Goal: Task Accomplishment & Management: Use online tool/utility

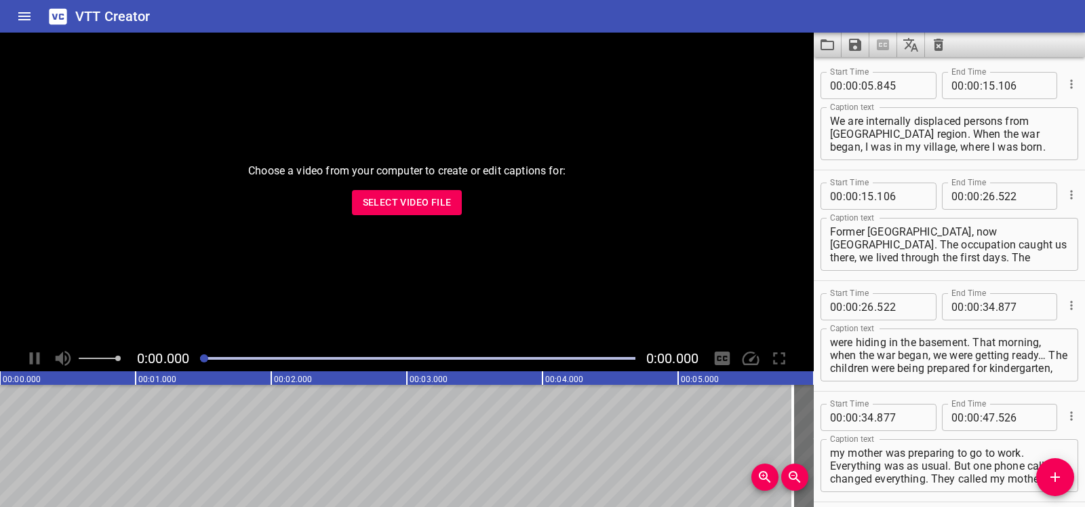
scroll to position [7309, 0]
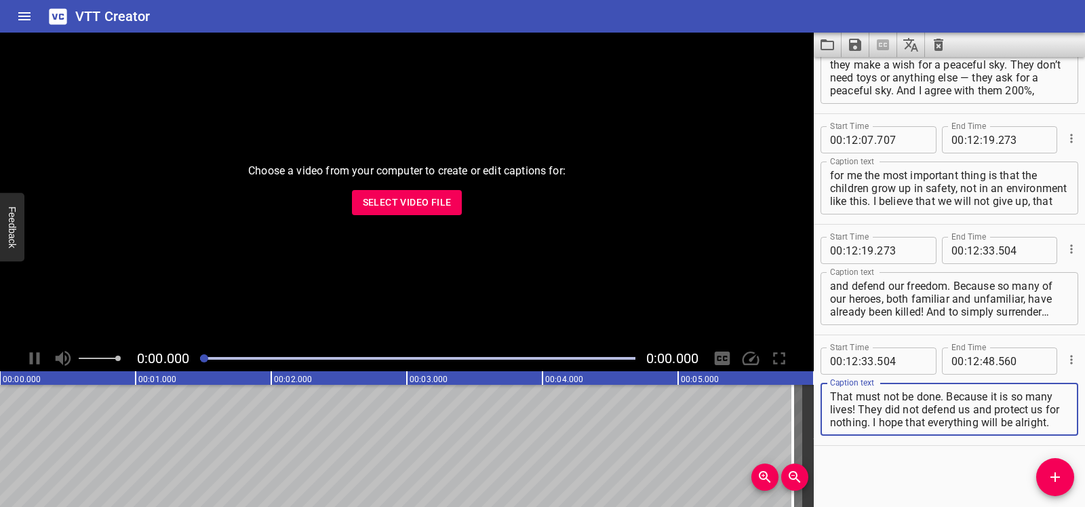
click at [930, 44] on icon "Clear captions" at bounding box center [938, 45] width 16 height 16
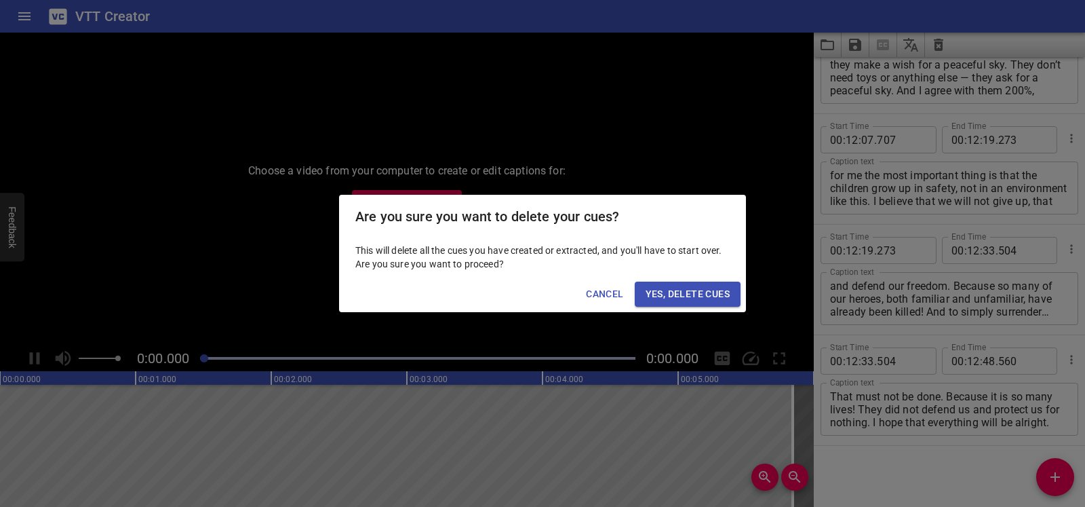
click at [671, 294] on span "Yes, Delete Cues" at bounding box center [688, 293] width 84 height 17
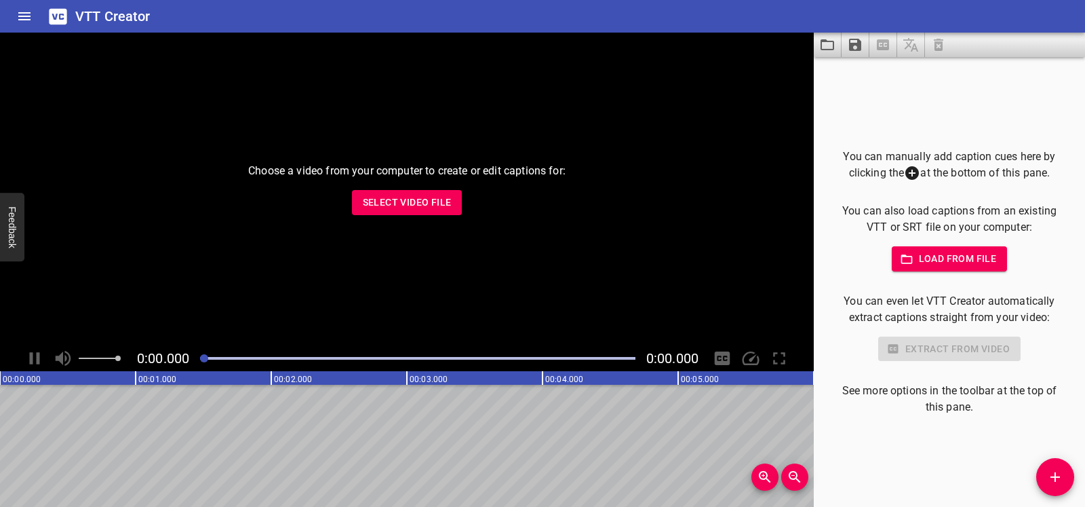
click at [407, 202] on span "Select Video File" at bounding box center [407, 202] width 89 height 17
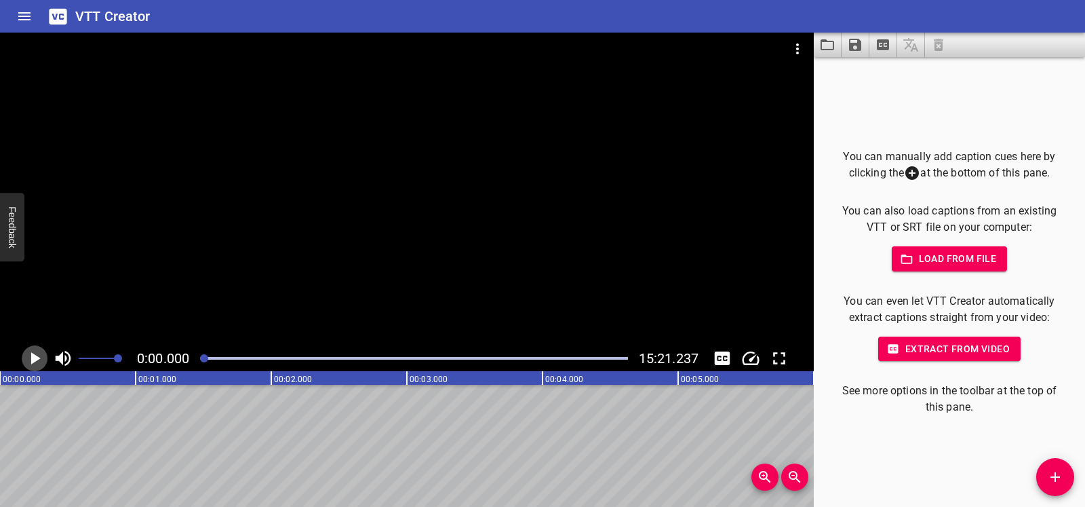
click at [38, 354] on icon "Play/Pause" at bounding box center [34, 358] width 20 height 20
click at [35, 360] on icon "Play/Pause" at bounding box center [34, 358] width 20 height 20
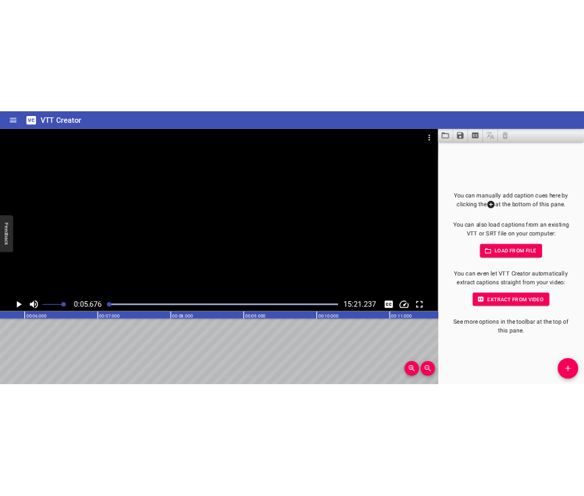
scroll to position [0, 770]
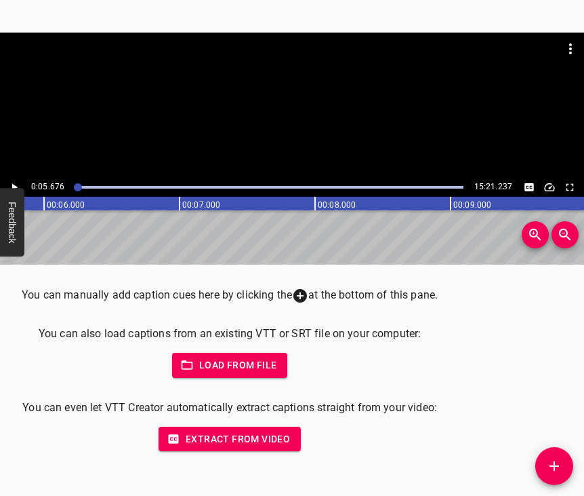
click at [557, 470] on icon "Add Cue" at bounding box center [555, 466] width 16 height 16
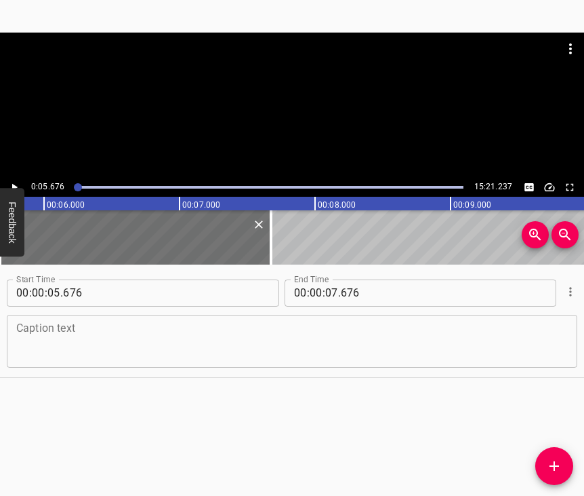
click at [54, 336] on textarea at bounding box center [292, 340] width 552 height 39
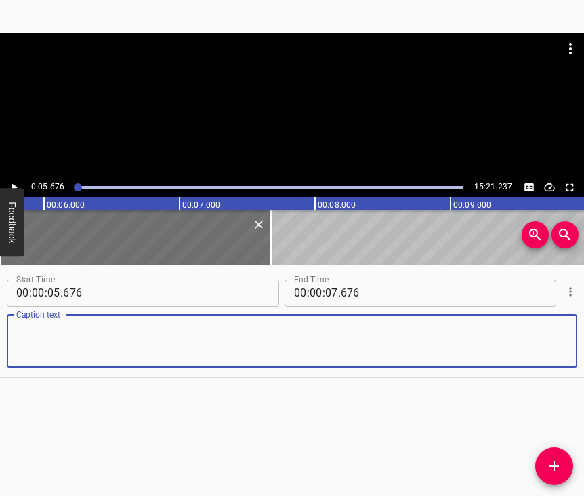
paste textarea "The war came to us in [DATE]. I think all the residents of [GEOGRAPHIC_DATA] re…"
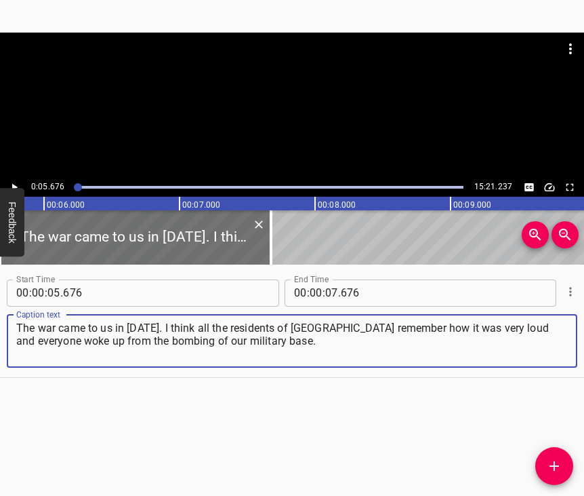
type textarea "The war came to us in [DATE]. I think all the residents of [GEOGRAPHIC_DATA] re…"
click at [12, 182] on icon "Play/Pause" at bounding box center [14, 187] width 12 height 12
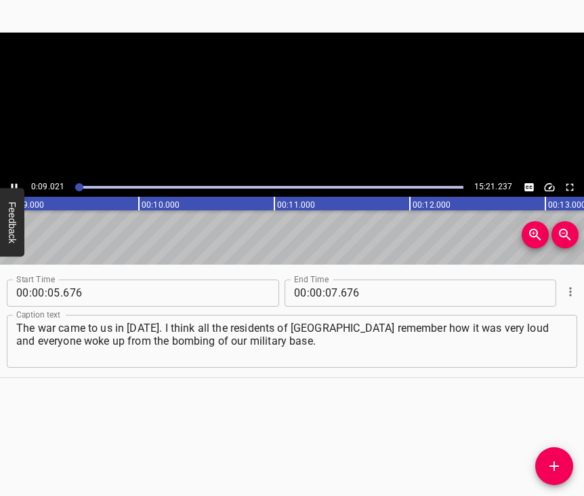
scroll to position [0, 1223]
click at [14, 186] on icon "Play/Pause" at bounding box center [14, 187] width 12 height 12
click at [10, 186] on icon "Play/Pause" at bounding box center [14, 187] width 12 height 12
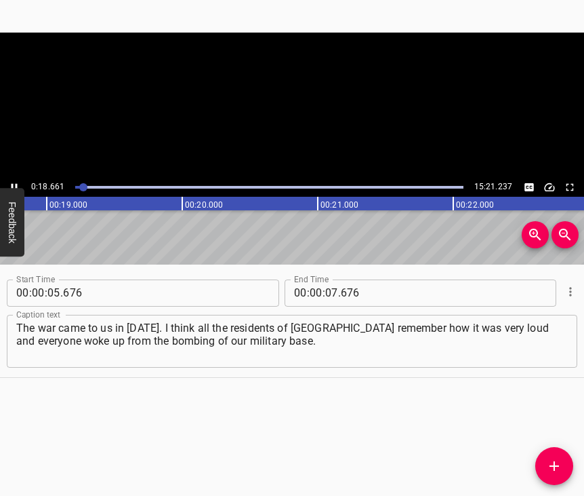
click at [10, 186] on icon "Play/Pause" at bounding box center [14, 187] width 12 height 12
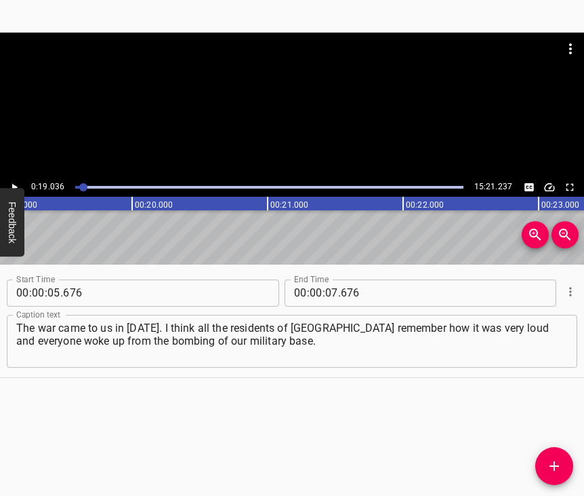
scroll to position [0, 2581]
click at [325, 293] on input "number" at bounding box center [331, 292] width 13 height 27
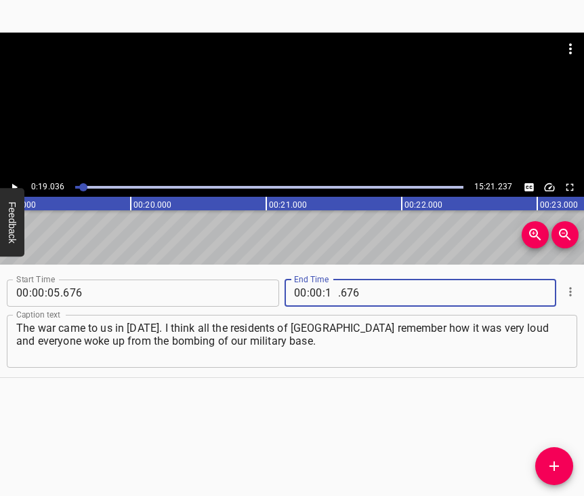
type input "19"
type input "036"
click at [551, 465] on icon "Add Cue" at bounding box center [554, 465] width 9 height 9
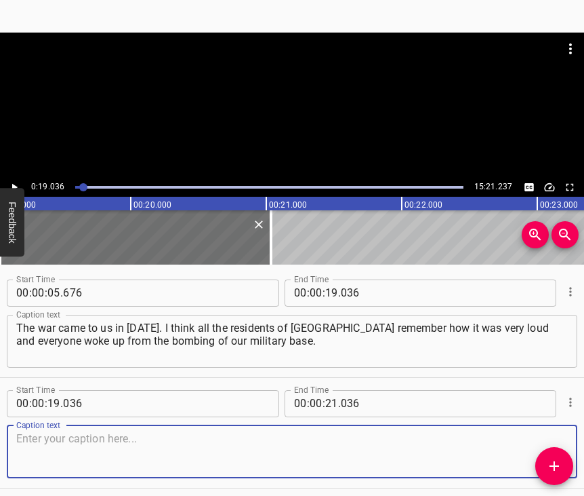
scroll to position [77, 0]
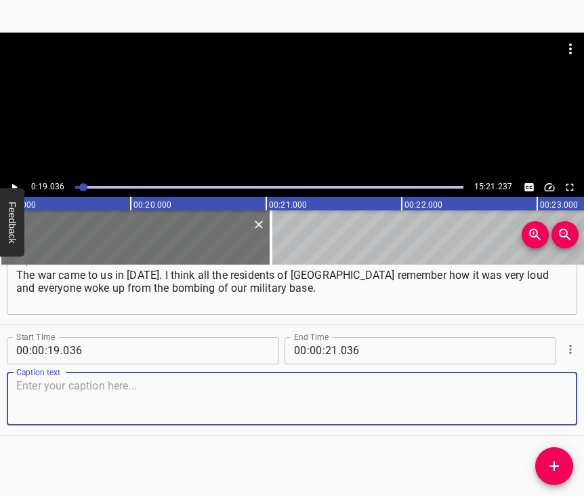
drag, startPoint x: 544, startPoint y: 390, endPoint x: 583, endPoint y: 355, distance: 51.9
click at [544, 389] on textarea at bounding box center [292, 398] width 552 height 39
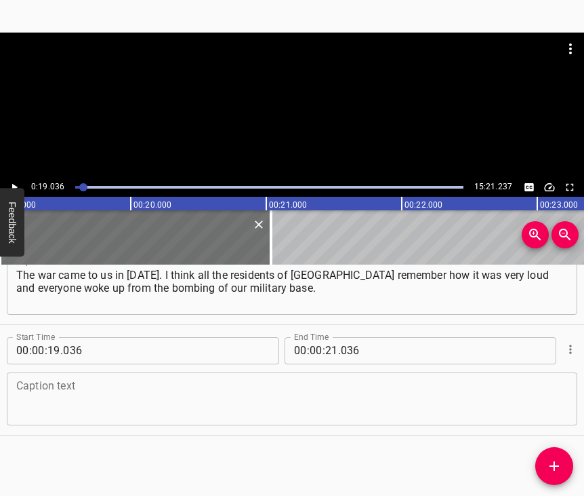
click at [91, 393] on textarea at bounding box center [292, 398] width 552 height 39
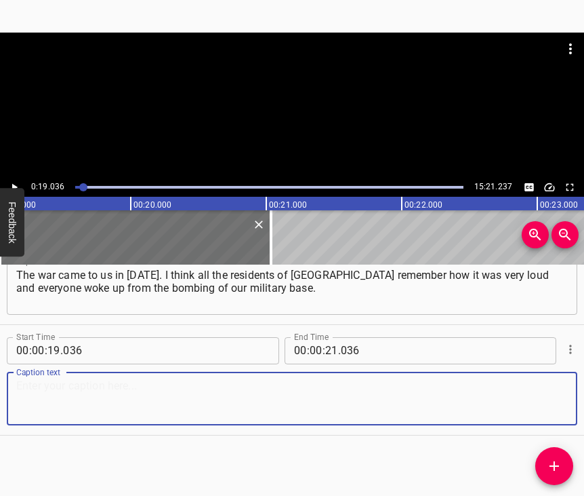
paste textarea "It was very frightening. It was really very scary. We did not understand where …"
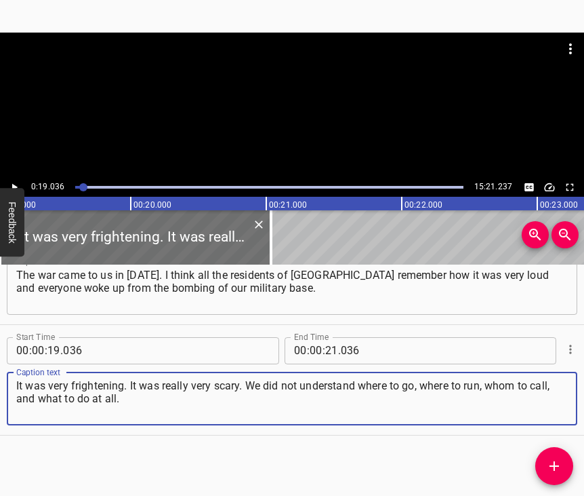
type textarea "It was very frightening. It was really very scary. We did not understand where …"
click at [16, 184] on icon "Play/Pause" at bounding box center [14, 187] width 12 height 12
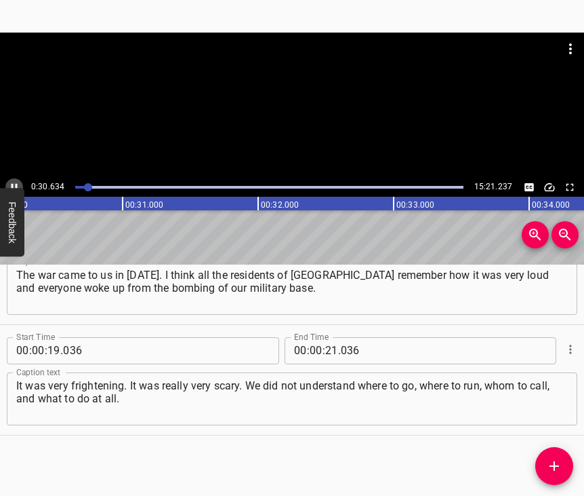
click at [13, 186] on icon "Play/Pause" at bounding box center [15, 186] width 6 height 7
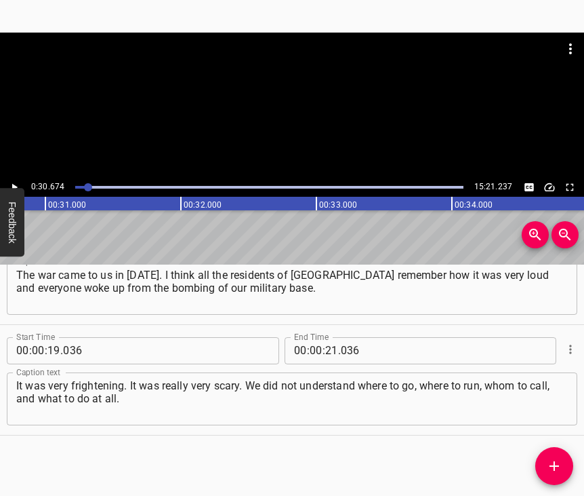
scroll to position [0, 4159]
click at [325, 338] on input "number" at bounding box center [331, 350] width 13 height 27
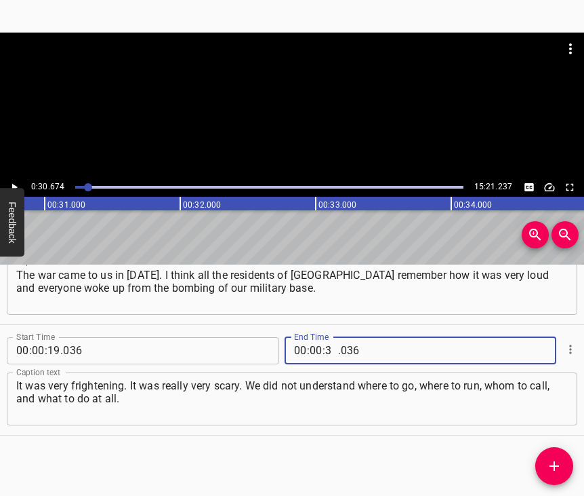
type input "30"
type input "674"
click at [555, 462] on icon "Add Cue" at bounding box center [554, 465] width 9 height 9
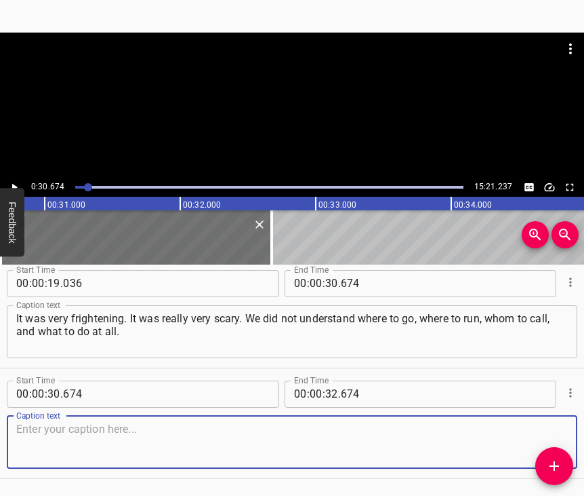
scroll to position [199, 0]
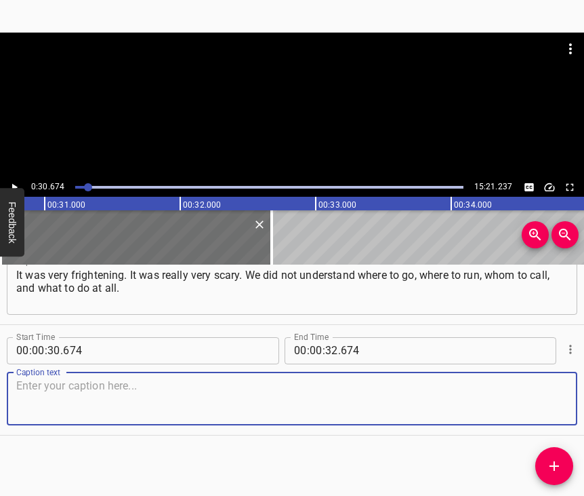
drag, startPoint x: 536, startPoint y: 386, endPoint x: 581, endPoint y: 365, distance: 49.2
click at [538, 386] on textarea at bounding box center [292, 398] width 552 height 39
click at [45, 380] on textarea at bounding box center [292, 398] width 552 height 39
paste textarea "That is how the war began for us in [DATE]. To be specific, I myself am not fro…"
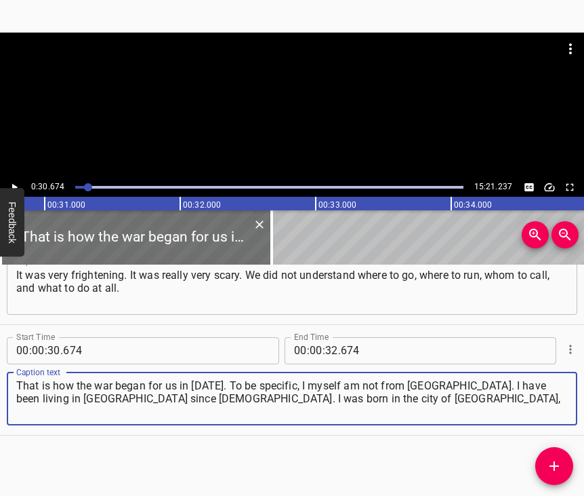
type textarea "That is how the war began for us in [DATE]. To be specific, I myself am not fro…"
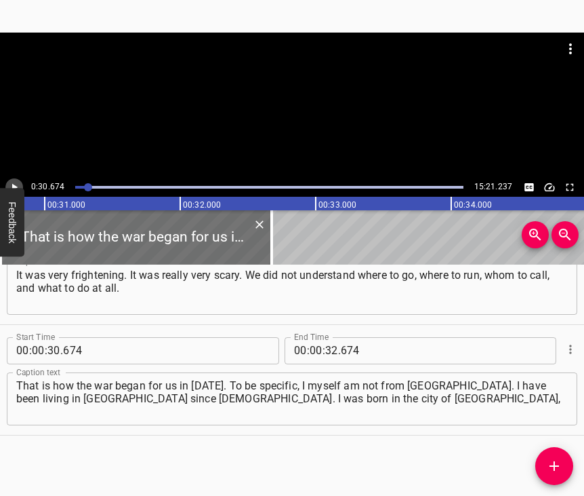
click at [16, 184] on icon "Play/Pause" at bounding box center [14, 187] width 12 height 12
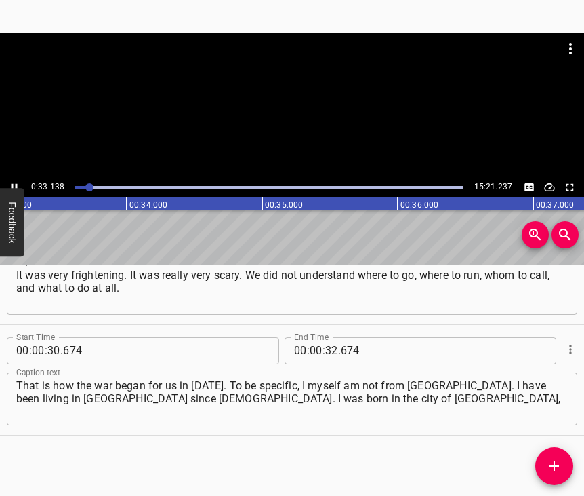
scroll to position [0, 4490]
click at [16, 183] on icon "Play/Pause" at bounding box center [14, 187] width 12 height 12
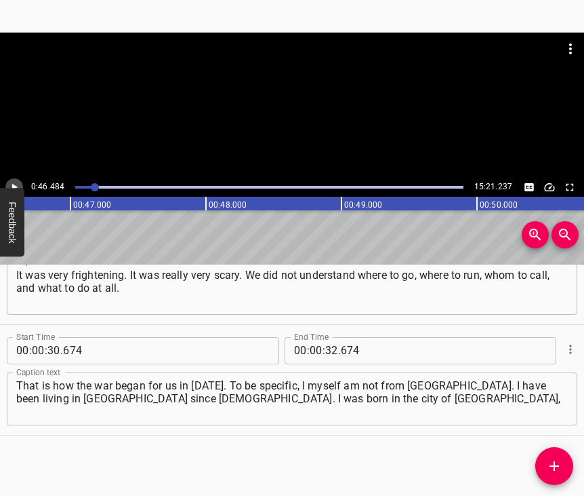
click at [16, 183] on icon "Play/Pause" at bounding box center [14, 187] width 12 height 12
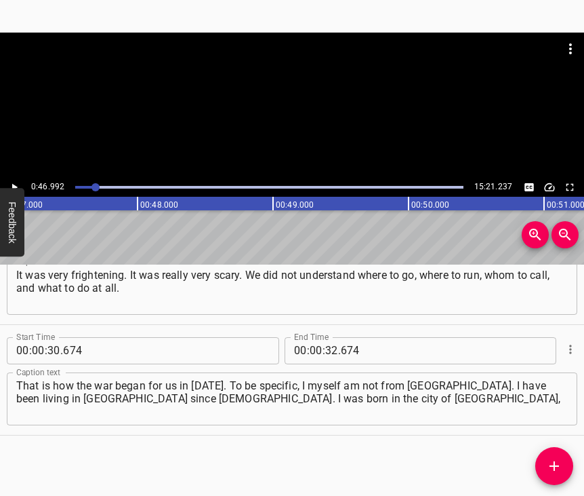
scroll to position [0, 6372]
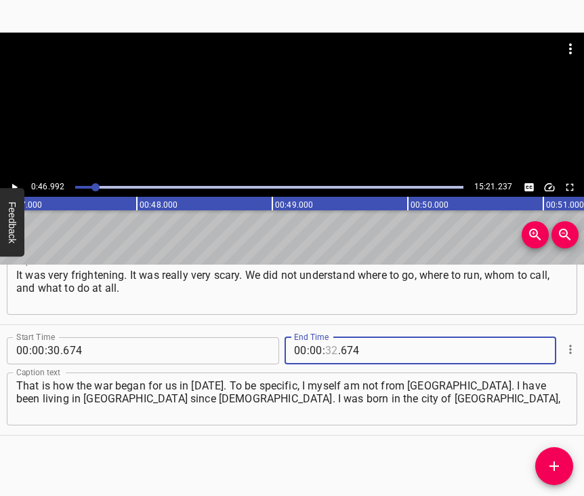
click at [327, 338] on input "number" at bounding box center [331, 350] width 13 height 27
type input "46"
type input "992"
drag, startPoint x: 548, startPoint y: 466, endPoint x: 558, endPoint y: 458, distance: 12.6
click at [550, 466] on icon "Add Cue" at bounding box center [555, 466] width 16 height 16
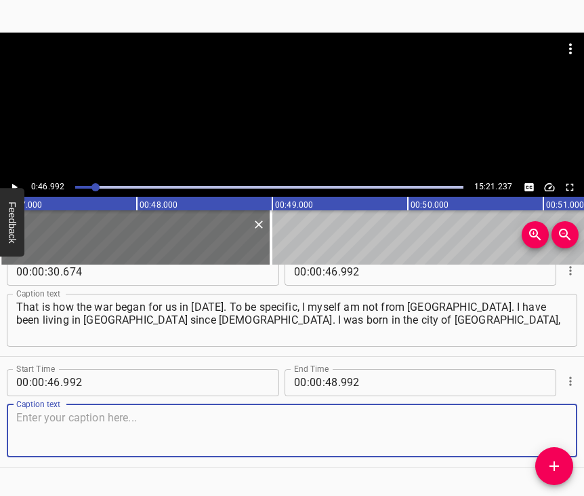
scroll to position [321, 0]
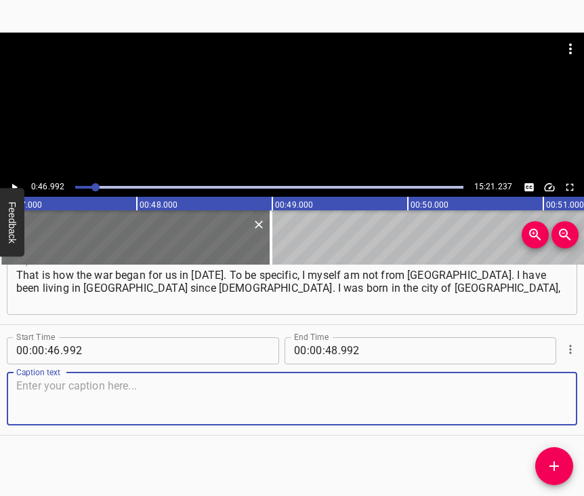
click at [534, 394] on textarea at bounding box center [292, 398] width 552 height 39
click at [174, 379] on textarea at bounding box center [292, 398] width 552 height 39
paste textarea "and my relatives, unfortunately, all remained there. I have not communicated wi…"
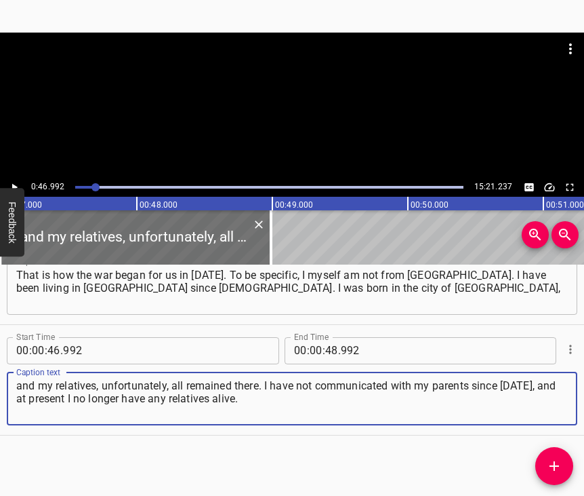
type textarea "and my relatives, unfortunately, all remained there. I have not communicated wi…"
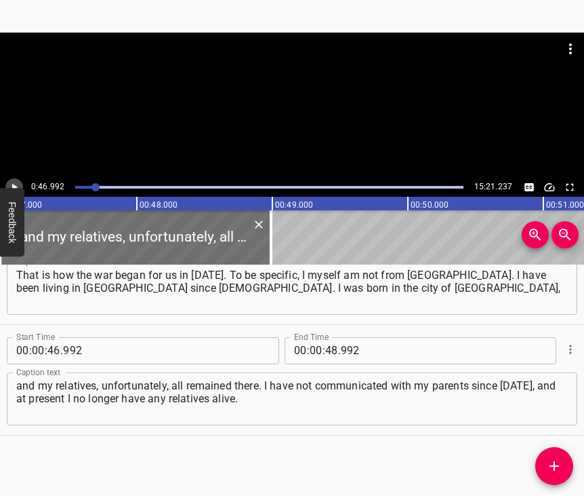
click at [16, 184] on icon "Play/Pause" at bounding box center [14, 187] width 12 height 12
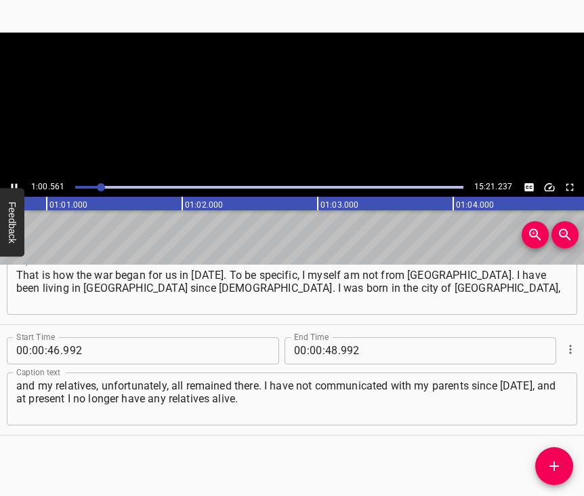
click at [16, 184] on icon "Play/Pause" at bounding box center [15, 186] width 6 height 7
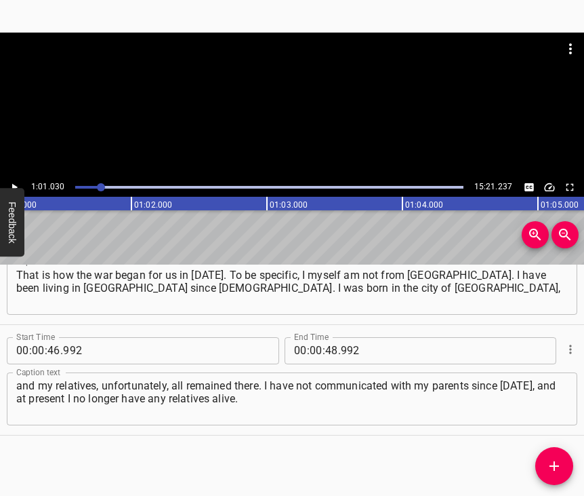
click at [16, 184] on icon "Play/Pause" at bounding box center [14, 187] width 12 height 12
click at [16, 184] on icon "Play/Pause" at bounding box center [15, 186] width 6 height 7
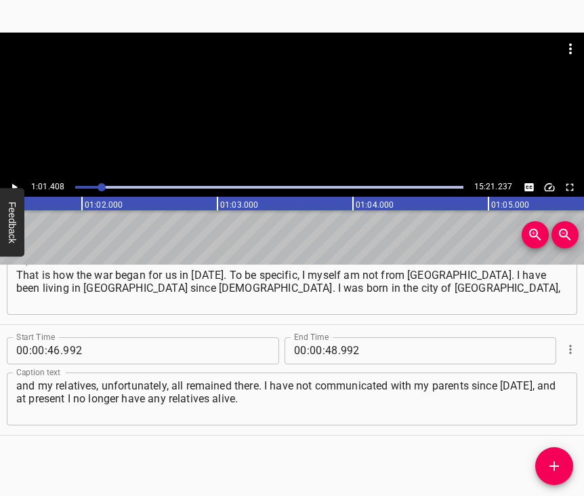
scroll to position [0, 8327]
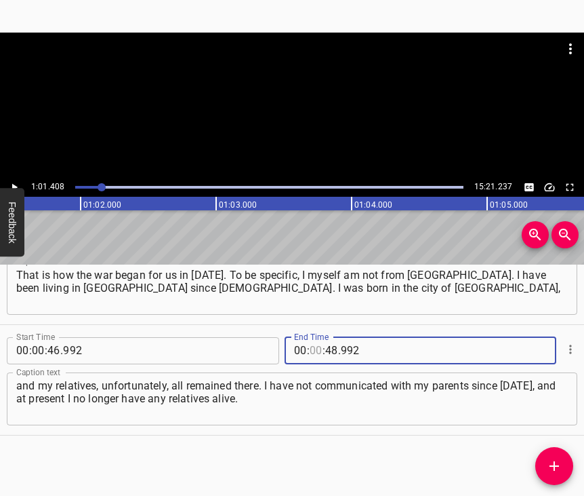
click at [313, 337] on input "number" at bounding box center [316, 350] width 13 height 27
type input "01"
type input "408"
click at [553, 467] on icon "Add Cue" at bounding box center [554, 465] width 9 height 9
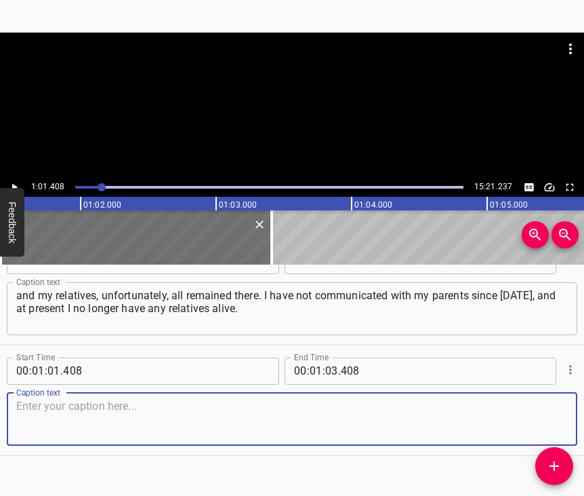
scroll to position [443, 0]
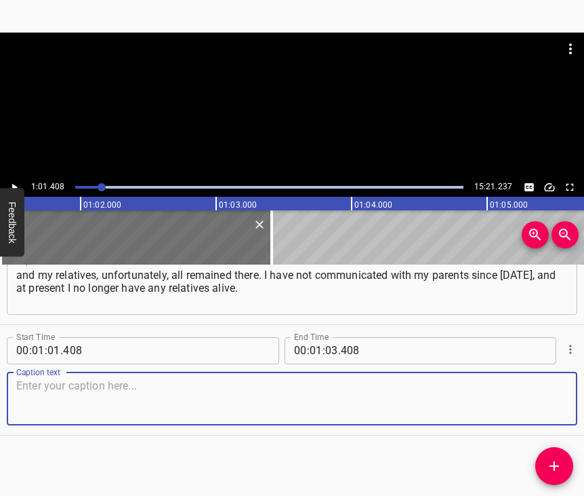
click at [532, 393] on textarea at bounding box center [292, 398] width 552 height 39
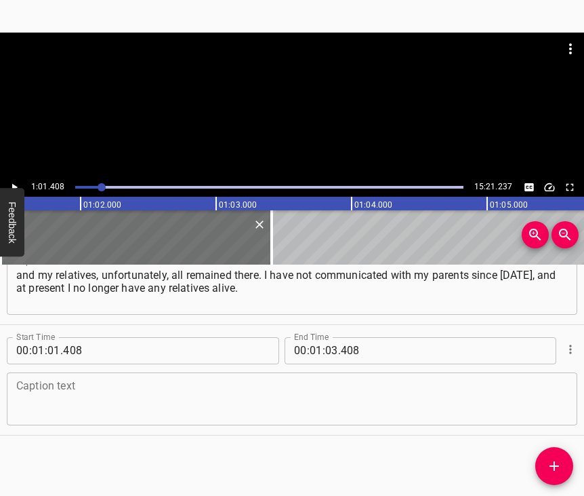
click at [53, 389] on textarea at bounding box center [292, 398] width 552 height 39
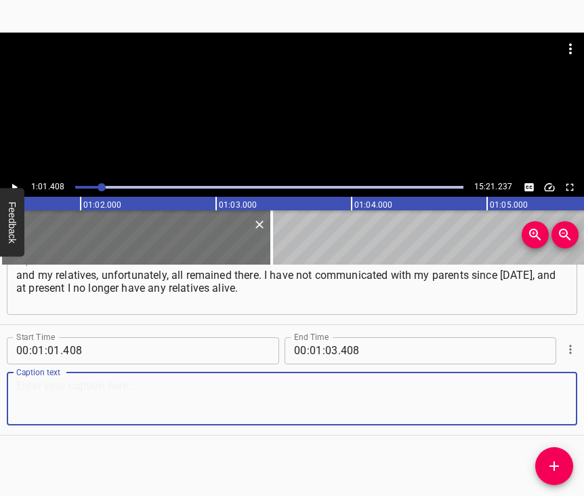
paste textarea "I was left completely alone. I have only a nephew by blood, who is now serving …"
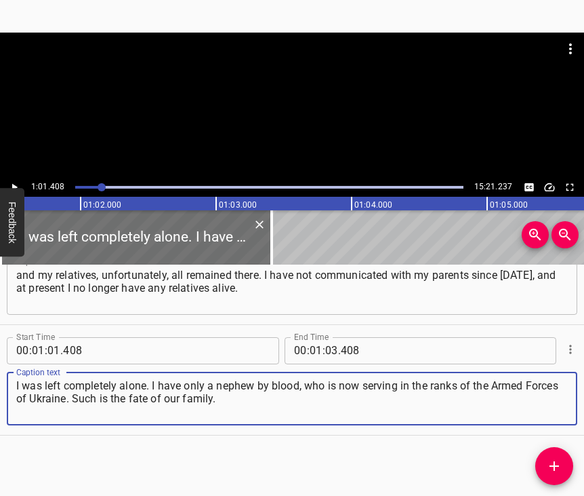
type textarea "I was left completely alone. I have only a nephew by blood, who is now serving …"
click at [16, 184] on icon "Play/Pause" at bounding box center [14, 187] width 12 height 12
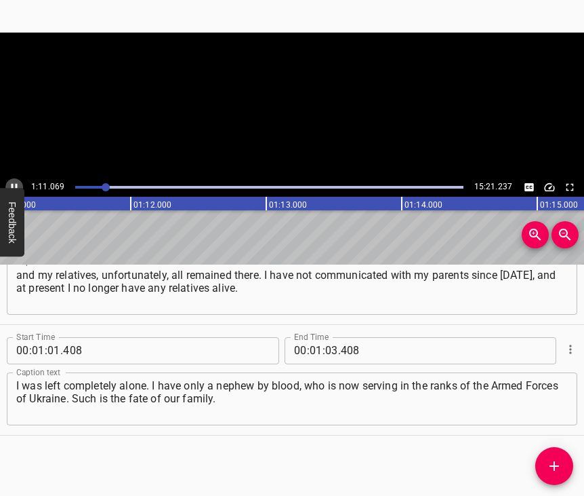
click at [16, 184] on icon "Play/Pause" at bounding box center [15, 186] width 6 height 7
click at [16, 184] on icon "Play/Pause" at bounding box center [14, 187] width 12 height 12
click at [16, 184] on icon "Play/Pause" at bounding box center [15, 186] width 6 height 7
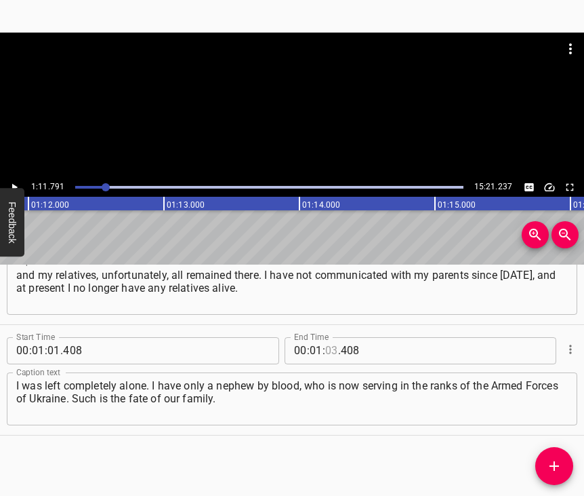
click at [325, 337] on input "number" at bounding box center [331, 350] width 13 height 27
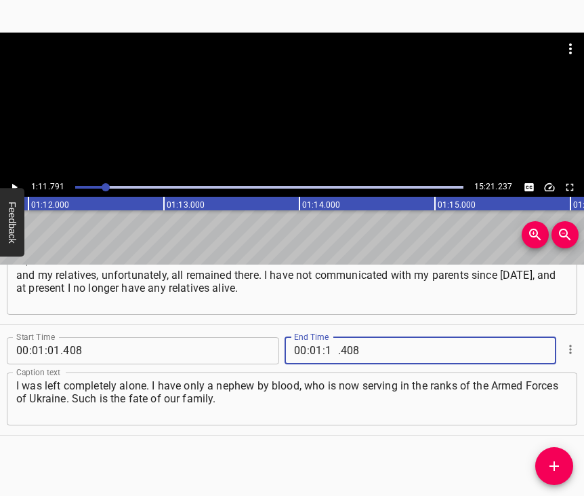
type input "11"
type input "791"
drag, startPoint x: 558, startPoint y: 471, endPoint x: 561, endPoint y: 461, distance: 10.1
click at [557, 470] on icon "Add Cue" at bounding box center [555, 466] width 16 height 16
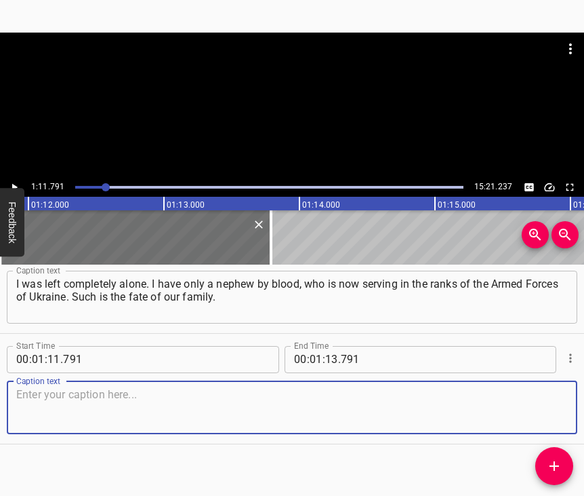
scroll to position [565, 0]
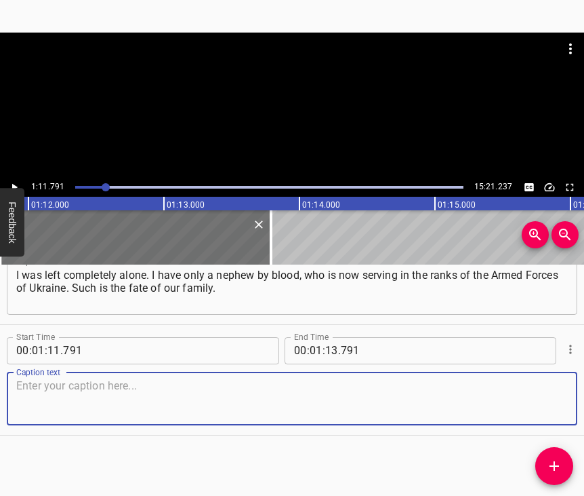
drag, startPoint x: 549, startPoint y: 401, endPoint x: 563, endPoint y: 389, distance: 18.8
click at [550, 400] on textarea at bounding box center [292, 398] width 552 height 39
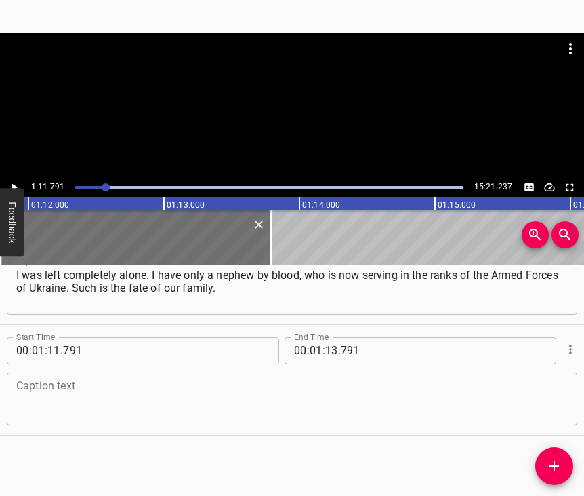
click at [84, 379] on textarea at bounding box center [292, 398] width 552 height 39
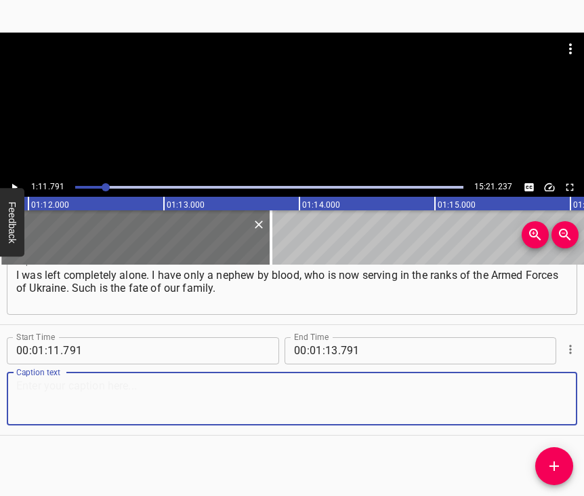
paste textarea "But in [GEOGRAPHIC_DATA] I found the family of my husband, which became my fami…"
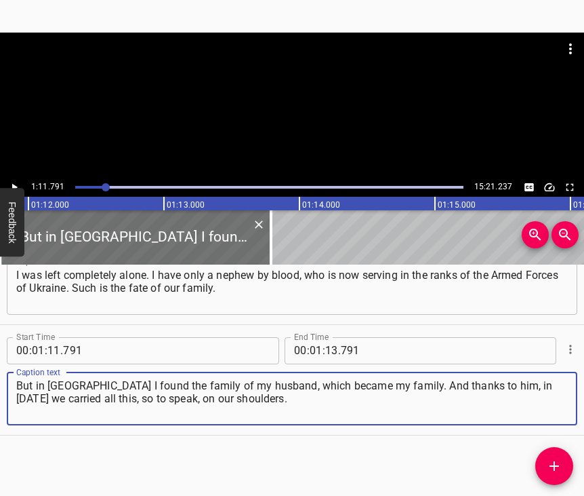
type textarea "But in [GEOGRAPHIC_DATA] I found the family of my husband, which became my fami…"
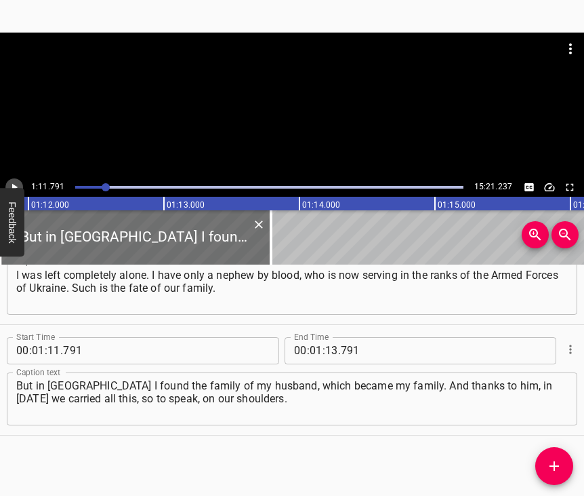
click at [18, 186] on icon "Play/Pause" at bounding box center [14, 187] width 12 height 12
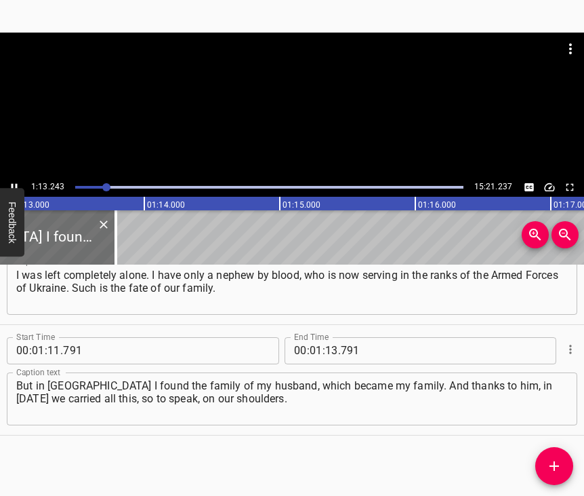
scroll to position [0, 9923]
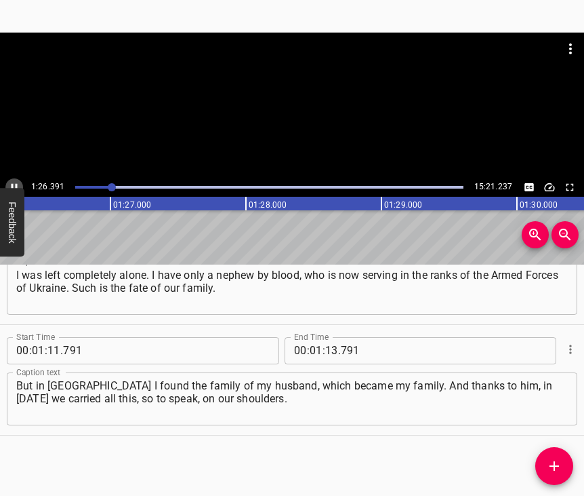
click at [16, 186] on icon "Play/Pause" at bounding box center [15, 186] width 6 height 7
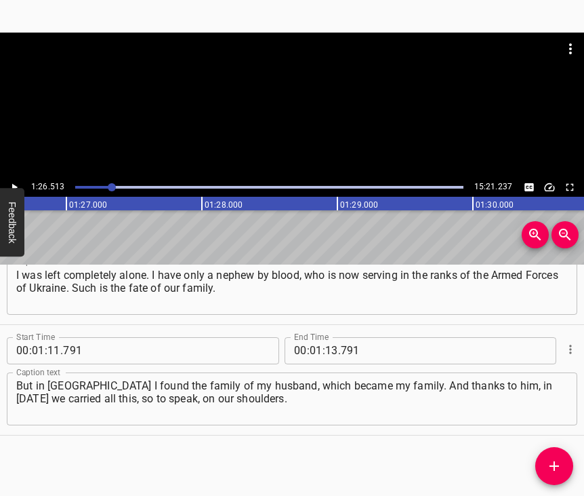
click at [16, 186] on icon "Play/Pause" at bounding box center [14, 186] width 5 height 7
click at [16, 186] on icon "Play/Pause" at bounding box center [15, 186] width 6 height 7
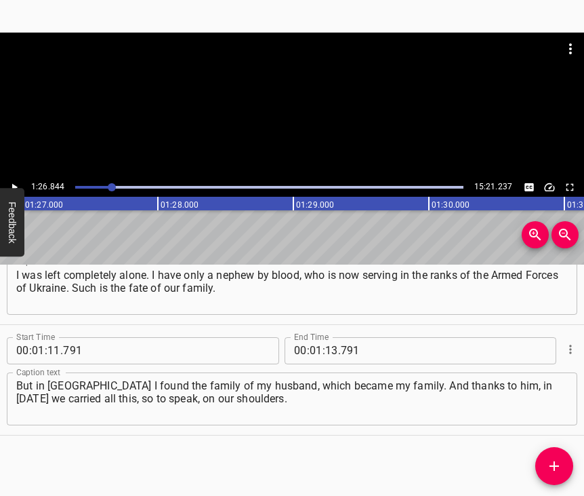
scroll to position [0, 11776]
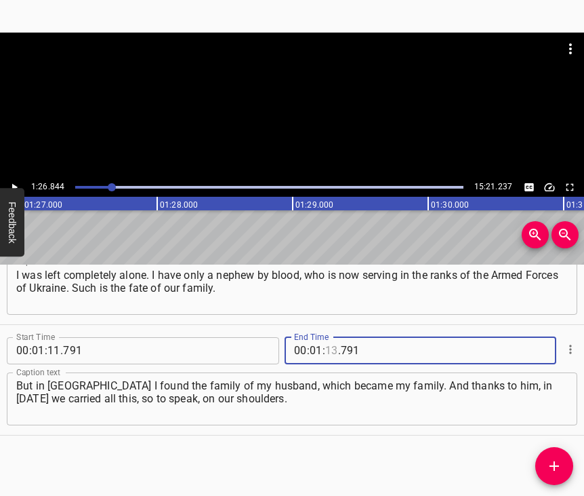
click at [332, 337] on input "number" at bounding box center [331, 350] width 13 height 27
type input "26"
type input "844"
click at [554, 462] on icon "Add Cue" at bounding box center [554, 465] width 9 height 9
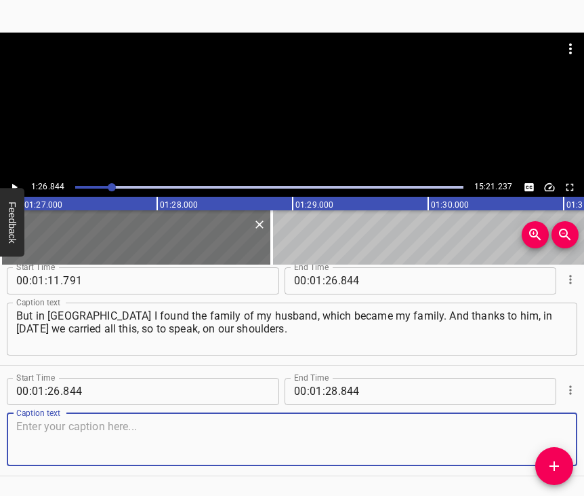
scroll to position [608, 0]
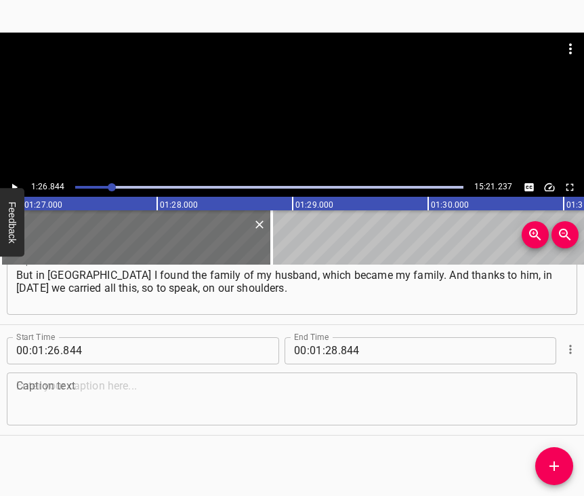
drag, startPoint x: 574, startPoint y: 439, endPoint x: 568, endPoint y: 458, distance: 20.8
click at [576, 465] on div "Start Time 00 : 00 : 05 . 676 Start Time End Time 00 : 00 : 19 . 036 End Time C…" at bounding box center [292, 380] width 584 height 232
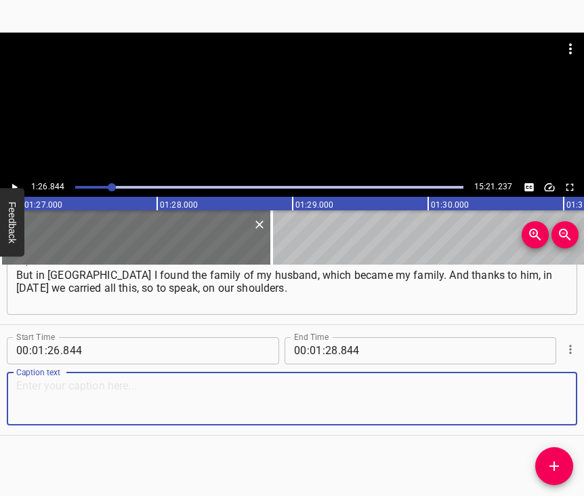
click at [555, 403] on textarea at bounding box center [292, 398] width 552 height 39
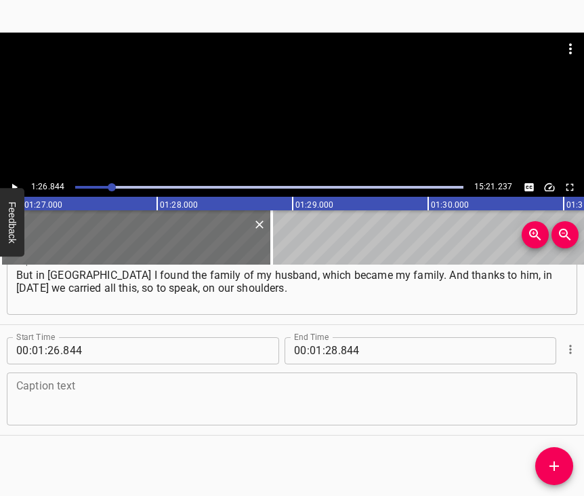
click at [112, 406] on textarea at bounding box center [292, 398] width 552 height 39
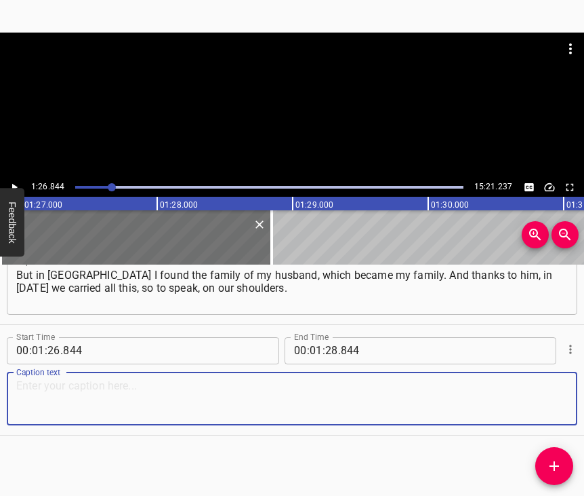
paste textarea "I worked all my life in culture, at that time I was the director of the [GEOGRA…"
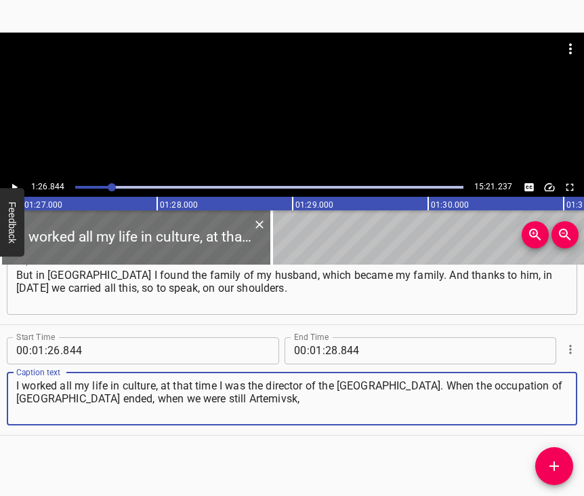
type textarea "I worked all my life in culture, at that time I was the director of the [GEOGRA…"
click at [21, 186] on button "Play/Pause" at bounding box center [14, 187] width 18 height 18
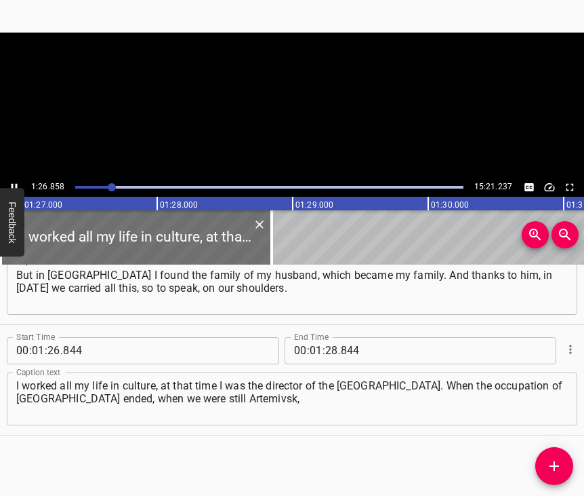
scroll to position [0, 11778]
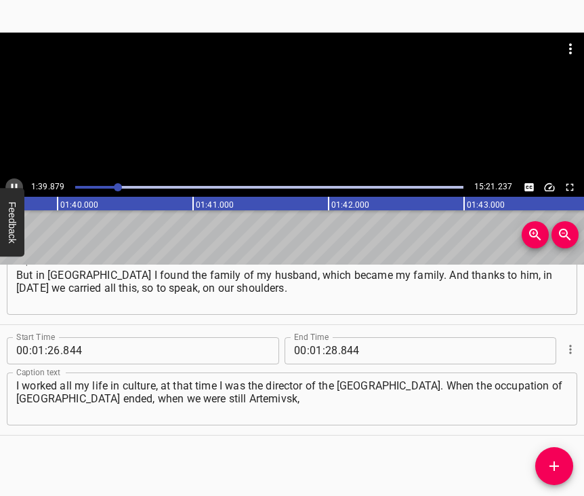
click at [16, 183] on icon "Play/Pause" at bounding box center [14, 187] width 12 height 12
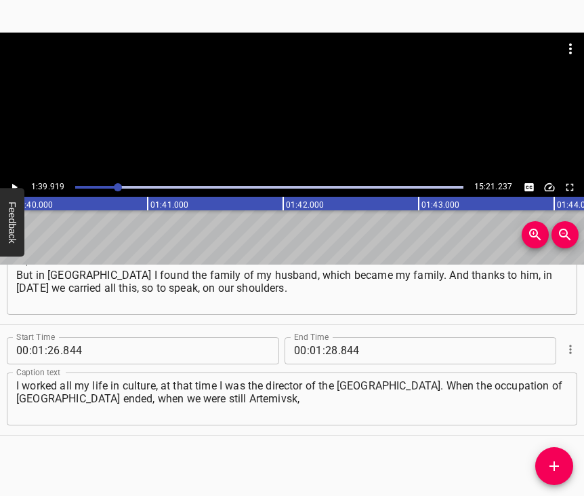
scroll to position [0, 13550]
click at [330, 337] on input "number" at bounding box center [331, 350] width 13 height 27
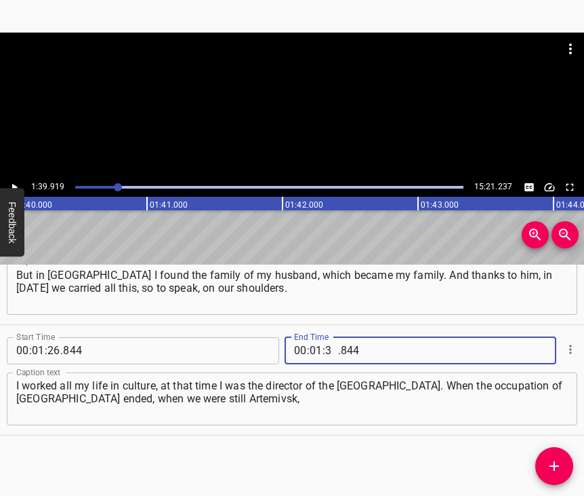
type input "39"
type input "919"
drag, startPoint x: 555, startPoint y: 466, endPoint x: 566, endPoint y: 452, distance: 17.9
click at [555, 465] on icon "Add Cue" at bounding box center [554, 465] width 9 height 9
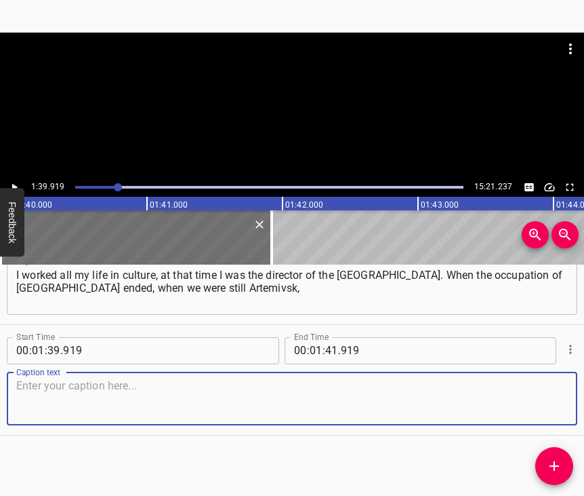
scroll to position [809, 0]
click at [534, 388] on textarea at bounding box center [292, 398] width 552 height 39
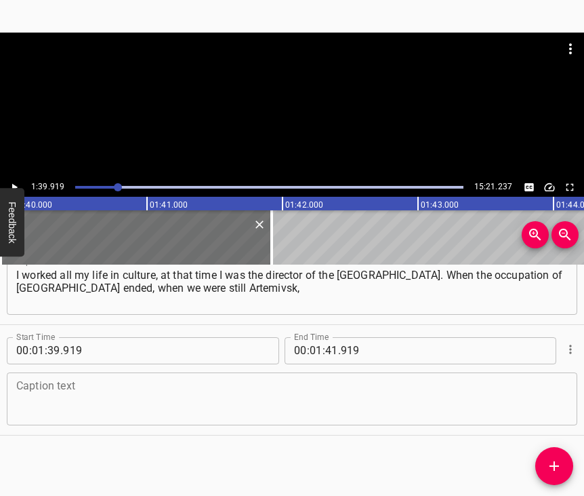
click at [164, 389] on textarea at bounding box center [292, 398] width 552 height 39
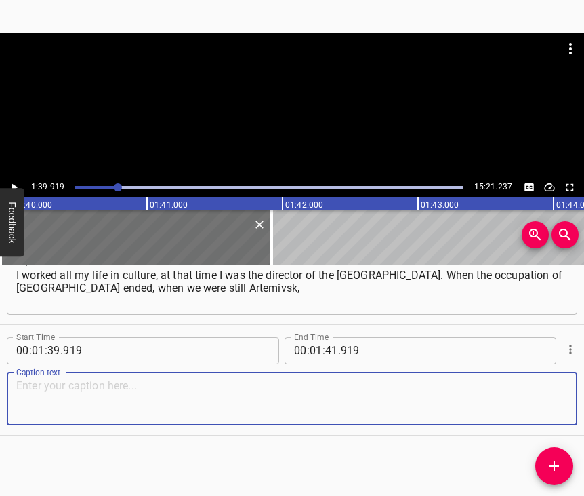
paste textarea "I was the person who brought the largest flag of [GEOGRAPHIC_DATA] to the city …"
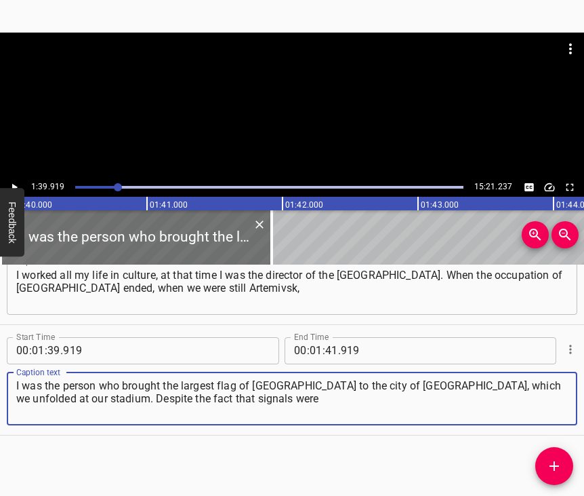
type textarea "I was the person who brought the largest flag of [GEOGRAPHIC_DATA] to the city …"
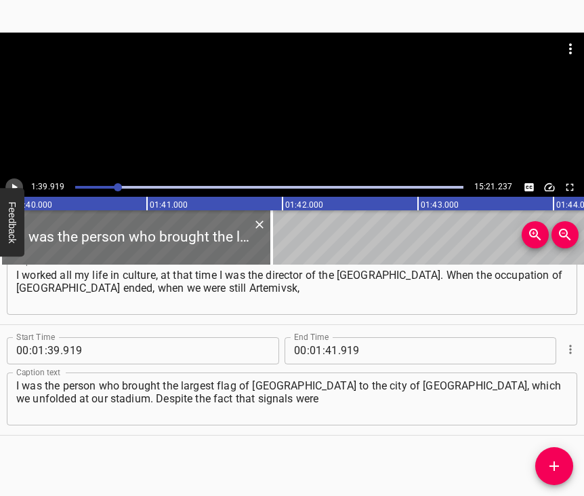
click at [11, 184] on icon "Play/Pause" at bounding box center [14, 187] width 12 height 12
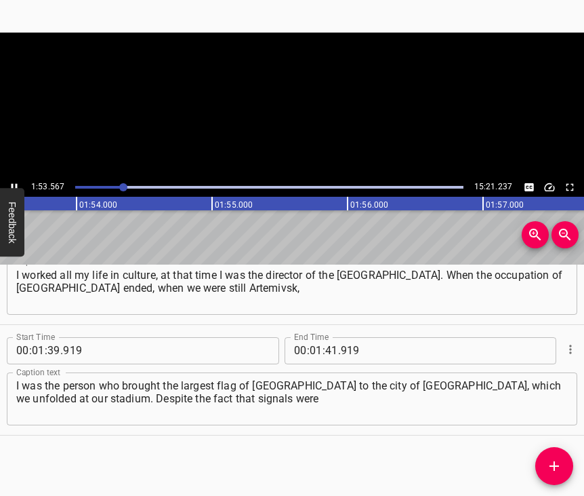
click at [14, 184] on icon "Play/Pause" at bounding box center [14, 187] width 12 height 12
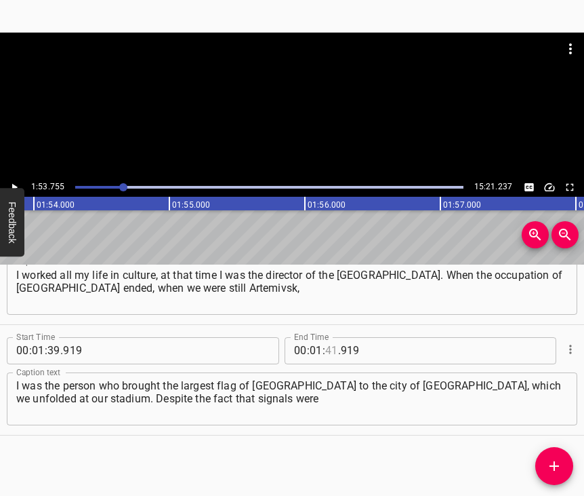
click at [327, 337] on input "number" at bounding box center [331, 350] width 13 height 27
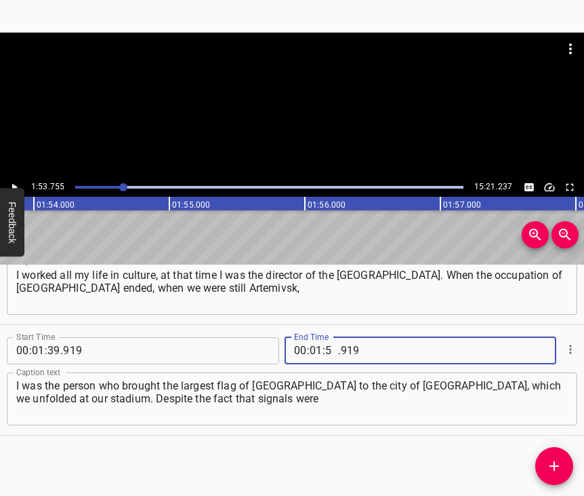
type input "53"
type input "755"
click at [559, 467] on icon "Add Cue" at bounding box center [554, 465] width 9 height 9
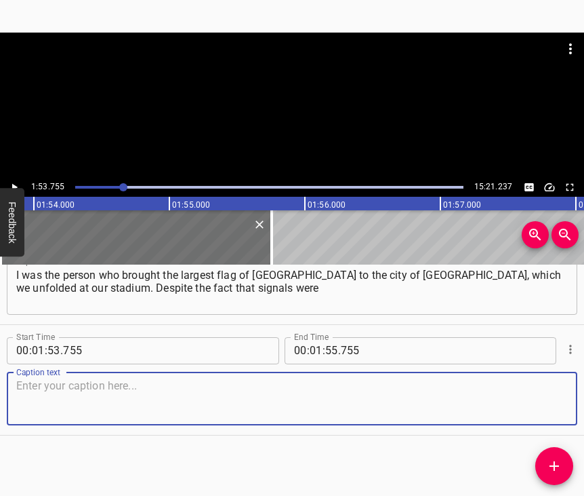
scroll to position [931, 0]
click at [525, 408] on textarea at bounding box center [292, 398] width 552 height 39
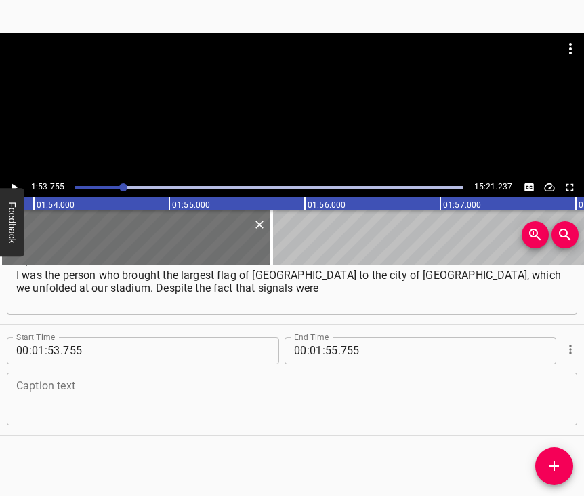
click at [162, 389] on textarea at bounding box center [292, 398] width 552 height 39
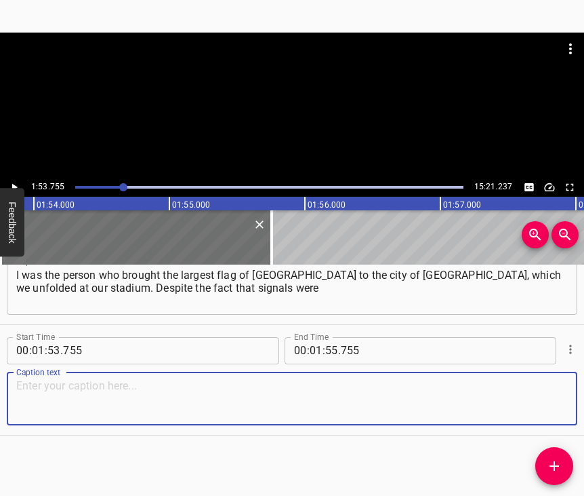
paste textarea "coming in that the stadium was mined. We gathered people, and all together… The…"
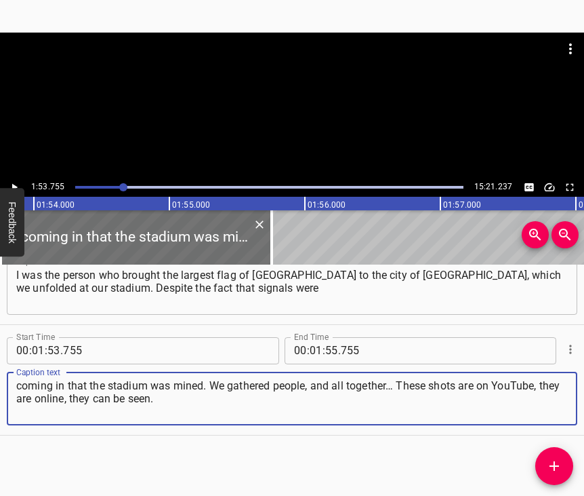
type textarea "coming in that the stadium was mined. We gathered people, and all together… The…"
click at [15, 185] on icon "Play/Pause" at bounding box center [14, 187] width 12 height 12
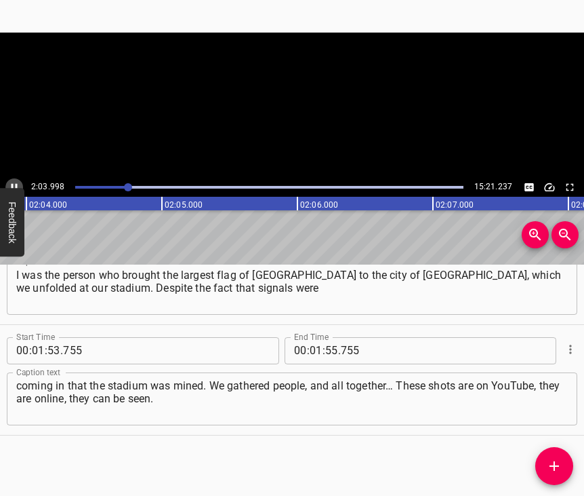
click at [12, 178] on button "Play/Pause" at bounding box center [14, 187] width 18 height 18
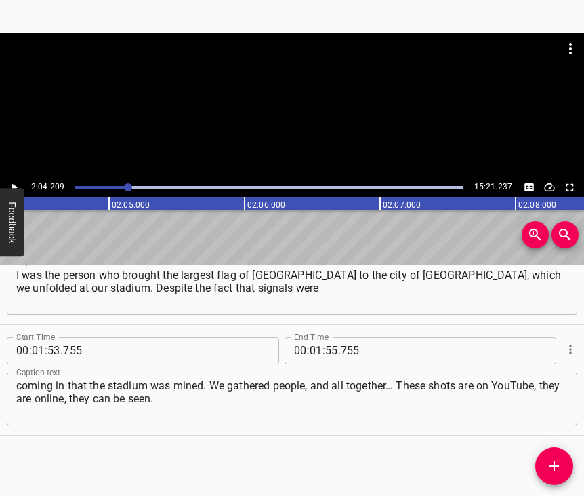
scroll to position [0, 16844]
click at [313, 337] on input "number" at bounding box center [316, 350] width 13 height 27
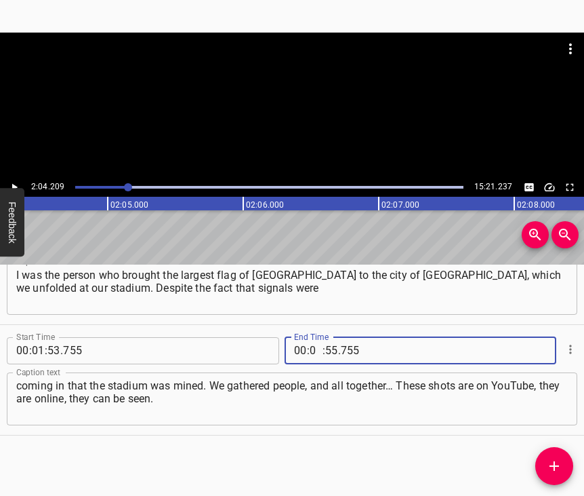
type input "02"
type input "04"
type input "209"
click at [555, 465] on icon "Add Cue" at bounding box center [554, 465] width 9 height 9
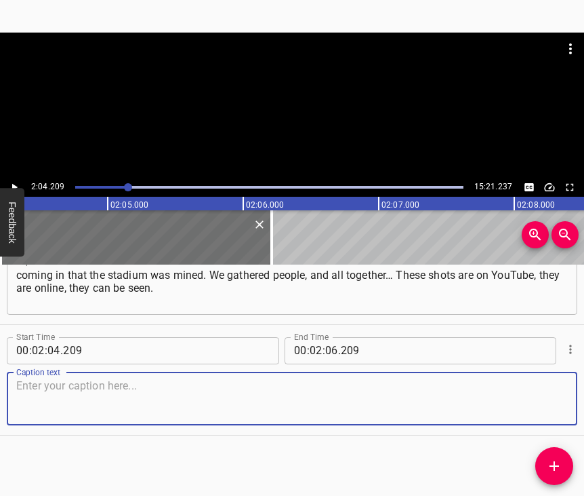
scroll to position [1053, 0]
click at [538, 395] on textarea at bounding box center [292, 398] width 552 height 39
click at [102, 387] on textarea at bounding box center [292, 398] width 552 height 39
paste textarea "I conducted this event as the presenter. When I called the guys who brought us …"
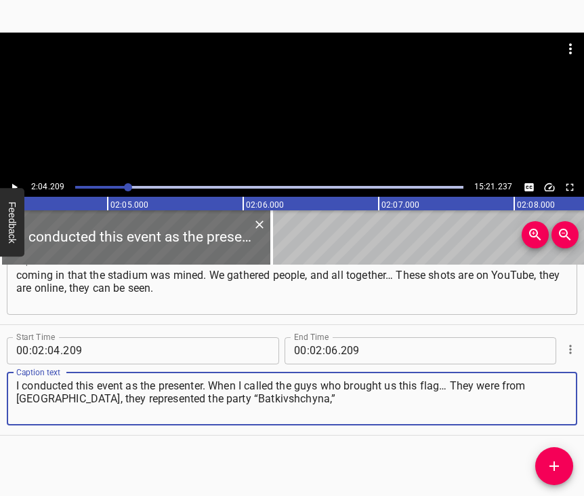
type textarea "I conducted this event as the presenter. When I called the guys who brought us …"
click at [15, 184] on icon "Play/Pause" at bounding box center [14, 187] width 12 height 12
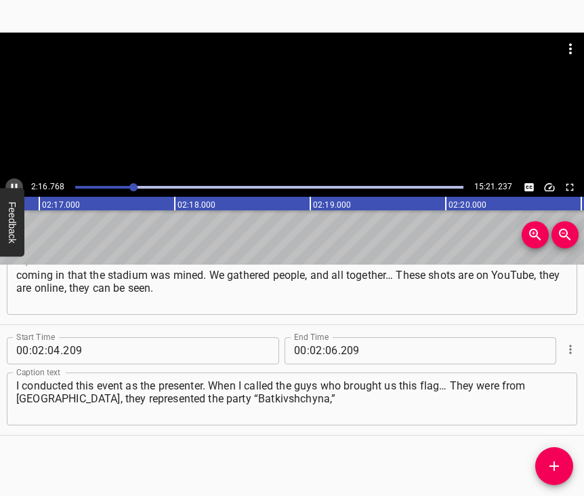
click at [12, 186] on icon "Play/Pause" at bounding box center [15, 186] width 6 height 7
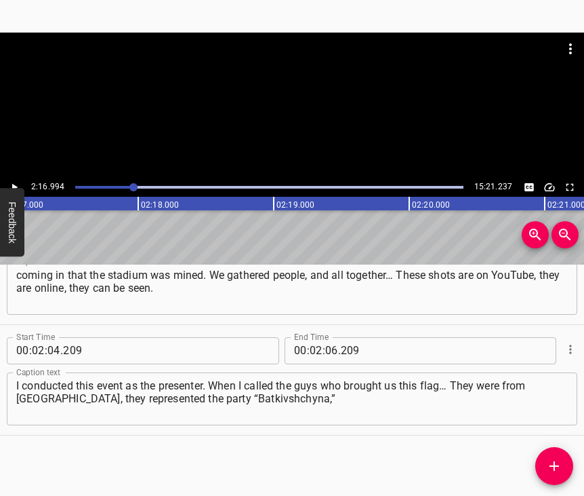
scroll to position [0, 18577]
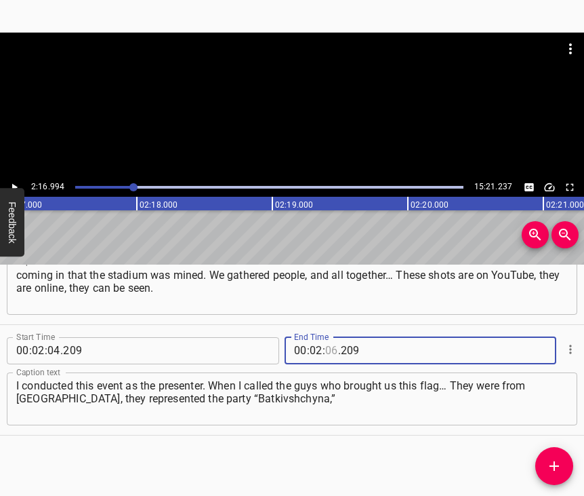
click at [327, 337] on input "number" at bounding box center [331, 350] width 13 height 27
type input "16"
type input "994"
click at [548, 463] on icon "Add Cue" at bounding box center [555, 466] width 16 height 16
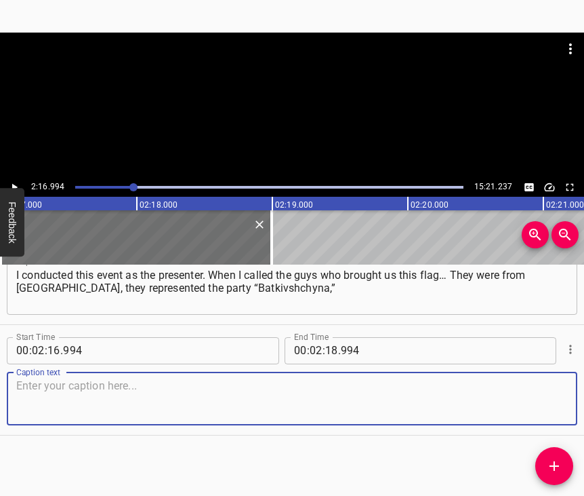
scroll to position [1175, 0]
drag, startPoint x: 547, startPoint y: 395, endPoint x: 581, endPoint y: 369, distance: 43.1
click at [547, 393] on textarea at bounding box center [292, 398] width 552 height 39
click at [137, 380] on textarea at bounding box center [292, 398] width 552 height 39
paste textarea "but that does not matter. [PERSON_NAME], the head of this organization, said: “…"
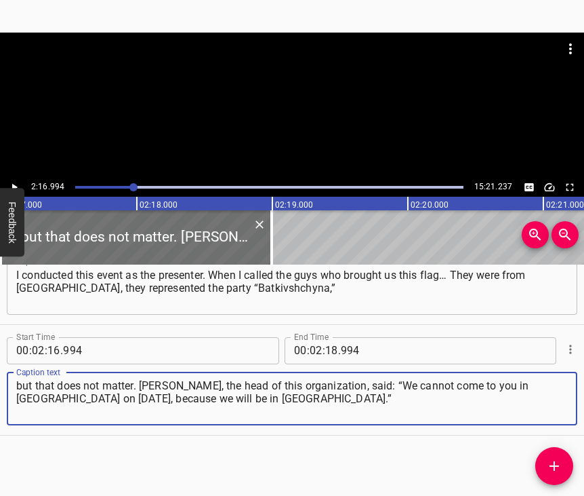
type textarea "but that does not matter. [PERSON_NAME], the head of this organization, said: “…"
click at [19, 187] on icon "Play/Pause" at bounding box center [14, 187] width 12 height 12
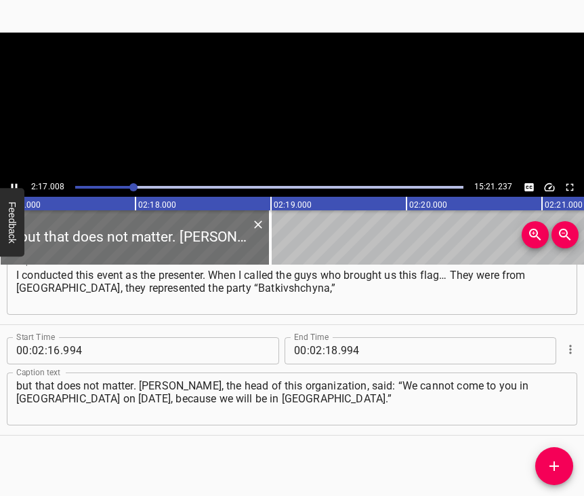
scroll to position [0, 18590]
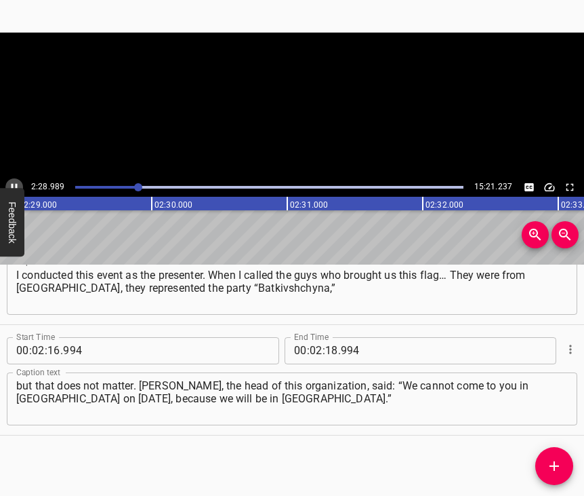
click at [10, 189] on icon "Play/Pause" at bounding box center [14, 187] width 12 height 12
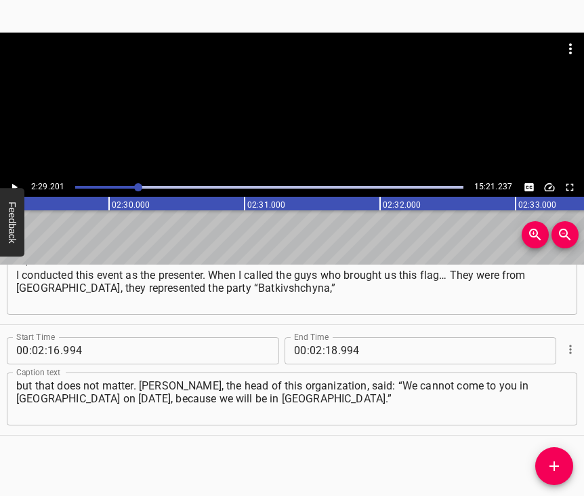
scroll to position [0, 20233]
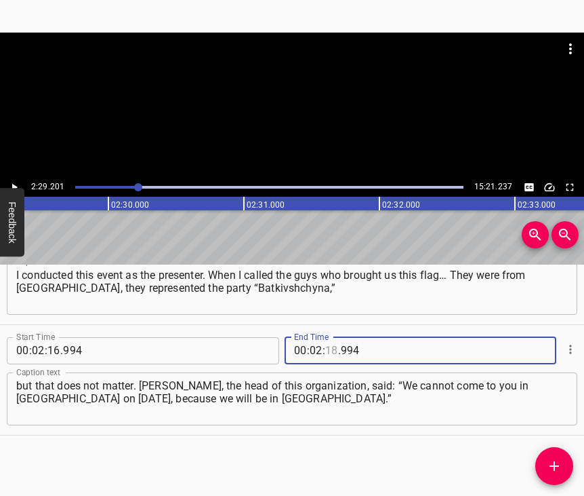
click at [326, 340] on input "number" at bounding box center [331, 350] width 13 height 27
type input "29"
type input "201"
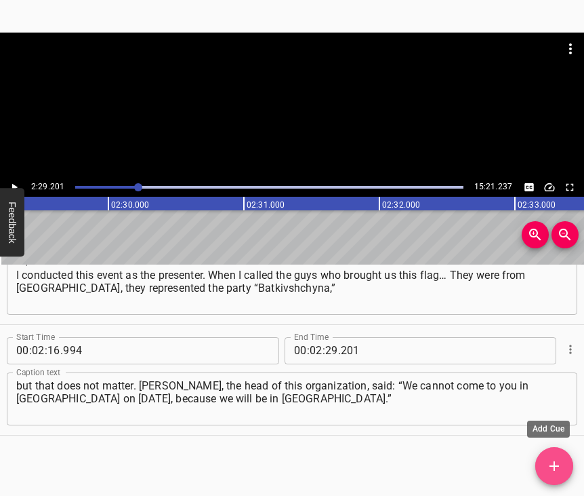
click at [552, 460] on icon "Add Cue" at bounding box center [555, 466] width 16 height 16
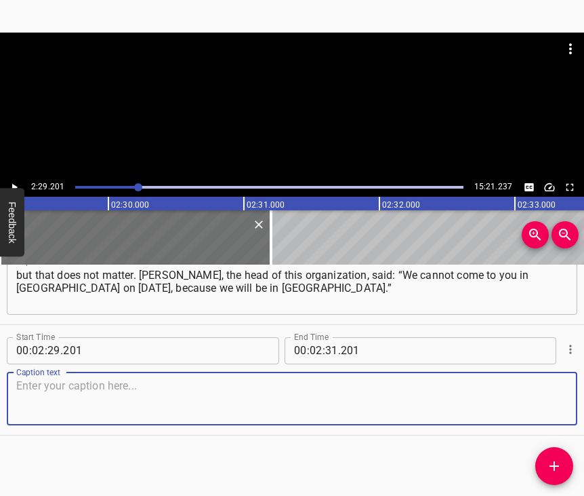
scroll to position [1297, 0]
drag, startPoint x: 549, startPoint y: 398, endPoint x: 578, endPoint y: 387, distance: 31.1
click at [550, 397] on textarea at bounding box center [292, 398] width 552 height 39
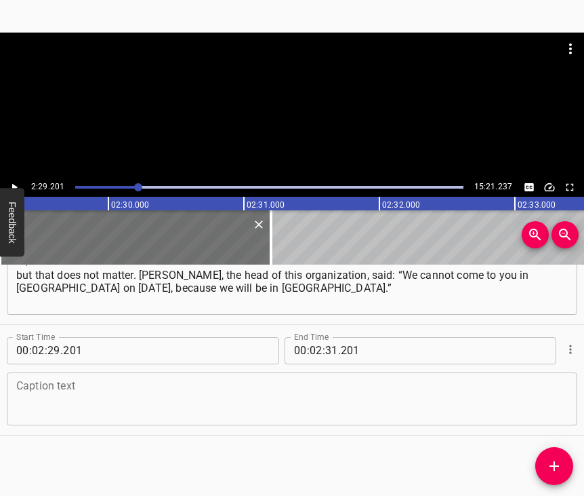
click at [46, 385] on textarea at bounding box center [292, 398] width 552 height 39
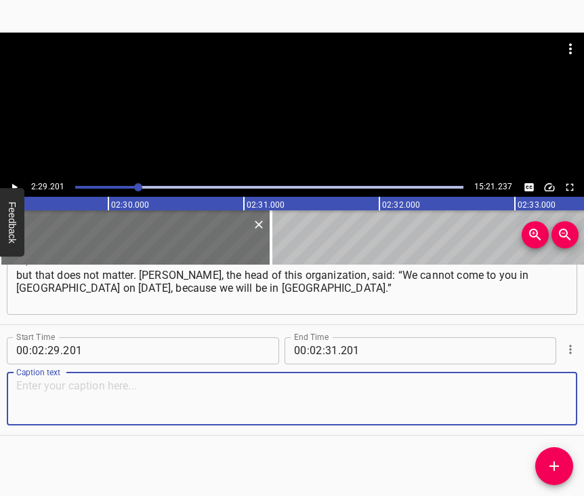
paste textarea "And five minutes later he called back and said that we needed it more. The larg…"
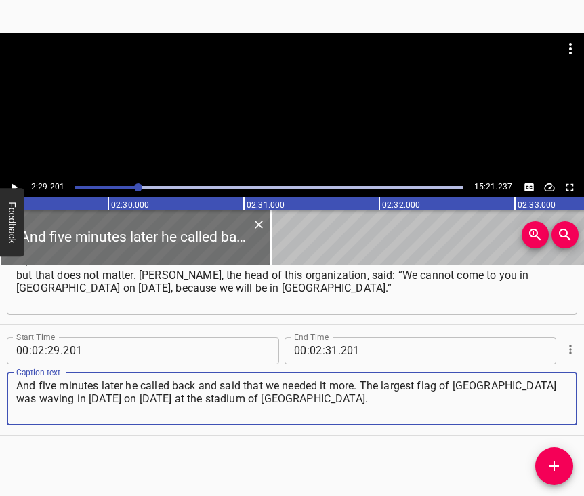
type textarea "And five minutes later he called back and said that we needed it more. The larg…"
click at [14, 184] on icon "Play/Pause" at bounding box center [14, 187] width 12 height 12
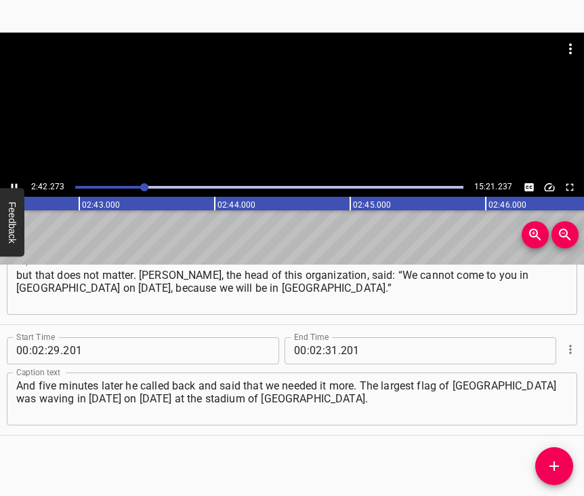
click at [16, 180] on button "Play/Pause" at bounding box center [14, 187] width 18 height 18
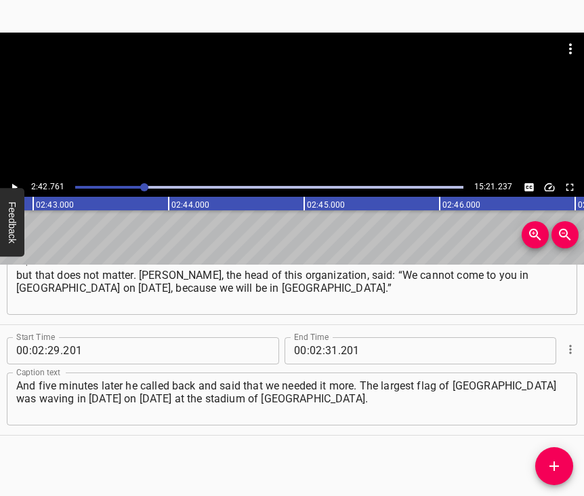
scroll to position [0, 22072]
click at [325, 340] on input "number" at bounding box center [331, 350] width 13 height 27
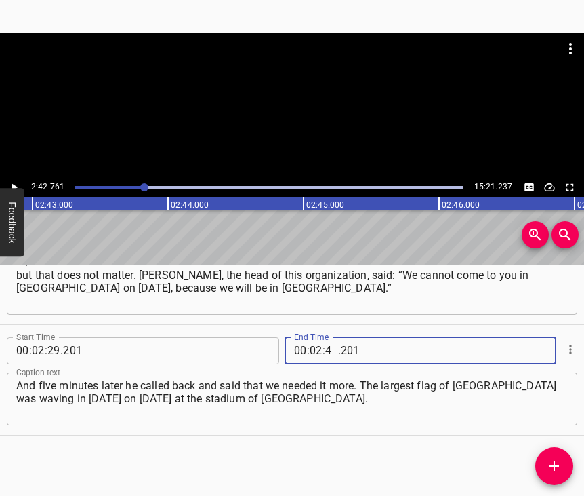
type input "42"
type input "761"
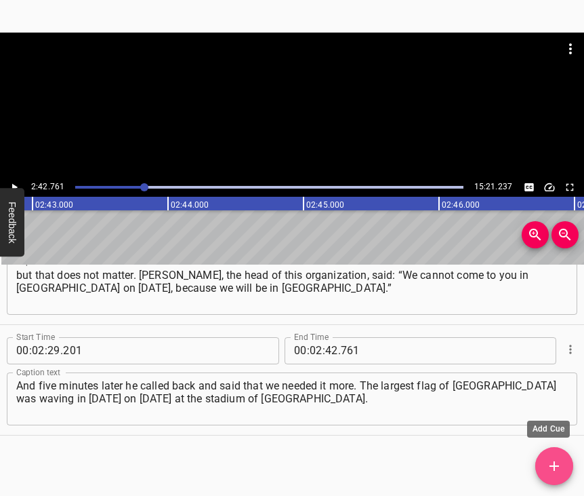
click at [565, 460] on span "Add Cue" at bounding box center [555, 466] width 38 height 16
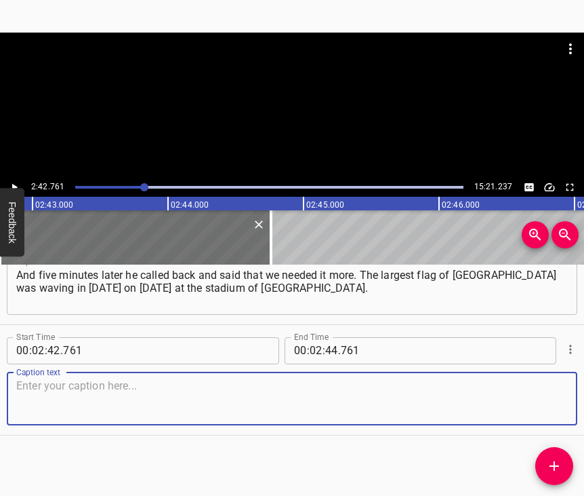
scroll to position [1419, 0]
click at [528, 395] on textarea at bounding box center [292, 398] width 552 height 39
click at [159, 386] on textarea at bounding box center [292, 398] width 552 height 39
paste textarea "In the belief that we are [GEOGRAPHIC_DATA], in the belief that we love our lan…"
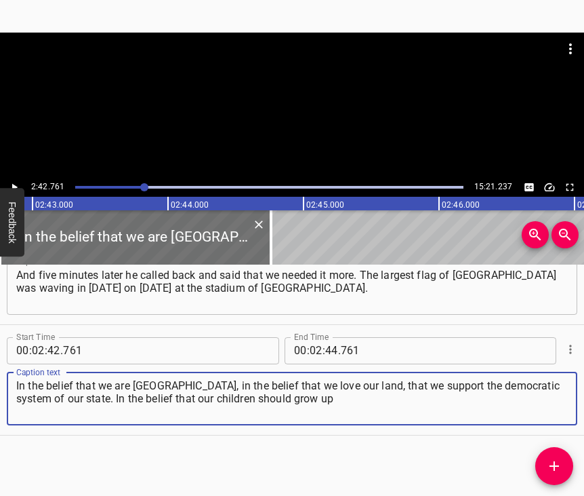
type textarea "In the belief that we are [GEOGRAPHIC_DATA], in the belief that we love our lan…"
click at [13, 182] on icon "Play/Pause" at bounding box center [14, 187] width 12 height 12
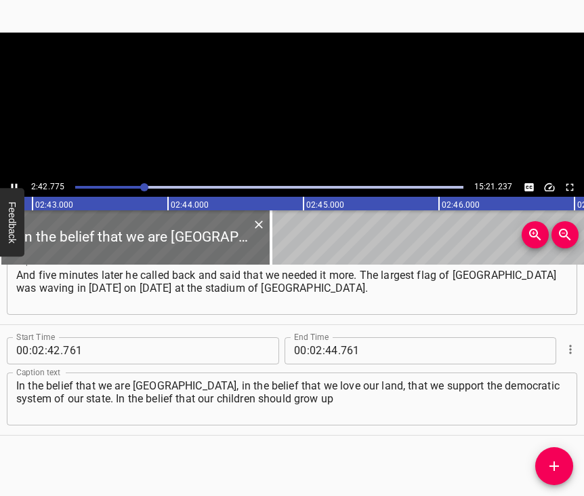
scroll to position [0, 22073]
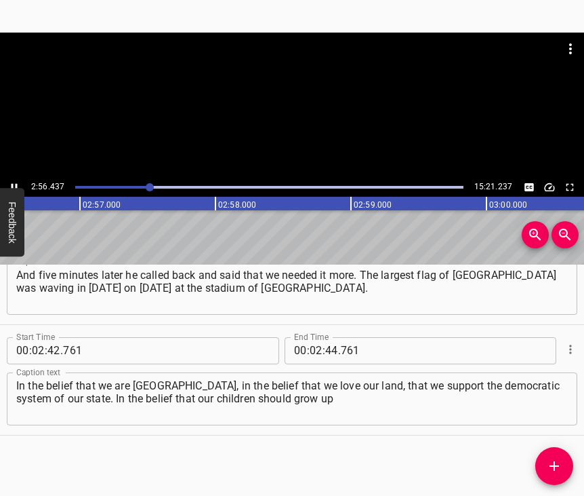
click at [14, 185] on icon "Play/Pause" at bounding box center [14, 187] width 12 height 12
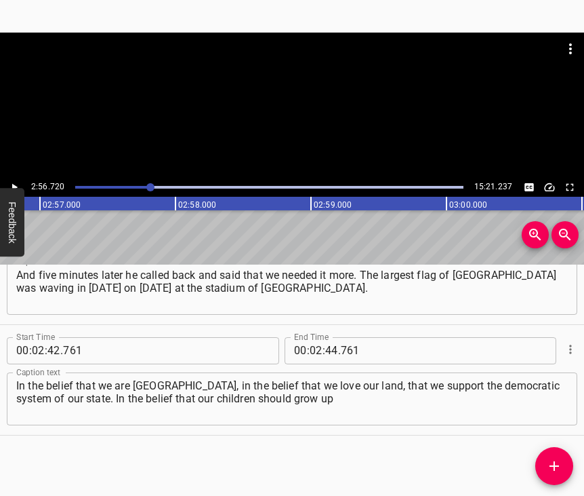
scroll to position [0, 23964]
click at [325, 337] on input "number" at bounding box center [331, 350] width 13 height 27
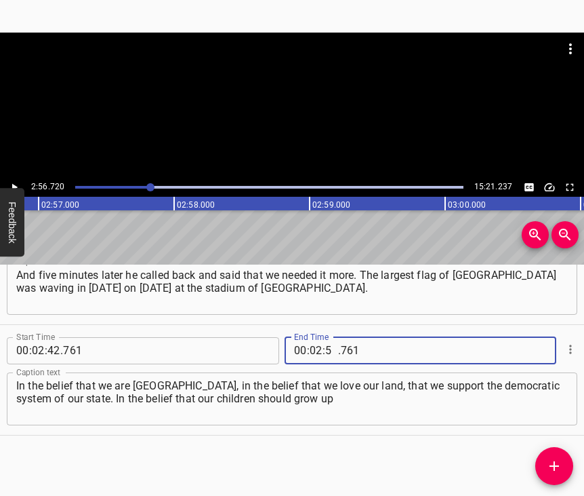
type input "56"
type input "720"
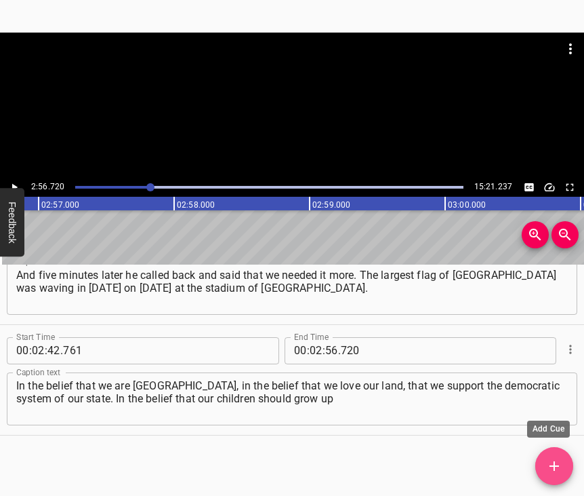
click at [555, 462] on icon "Add Cue" at bounding box center [555, 466] width 16 height 16
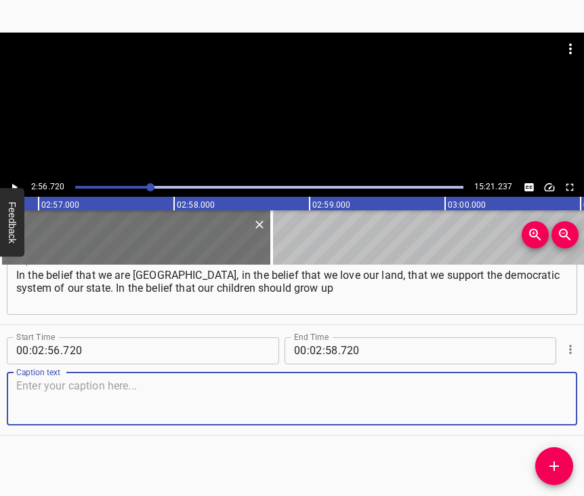
scroll to position [1541, 0]
drag, startPoint x: 546, startPoint y: 384, endPoint x: 583, endPoint y: 374, distance: 38.7
click at [546, 383] on textarea at bounding box center [292, 398] width 552 height 39
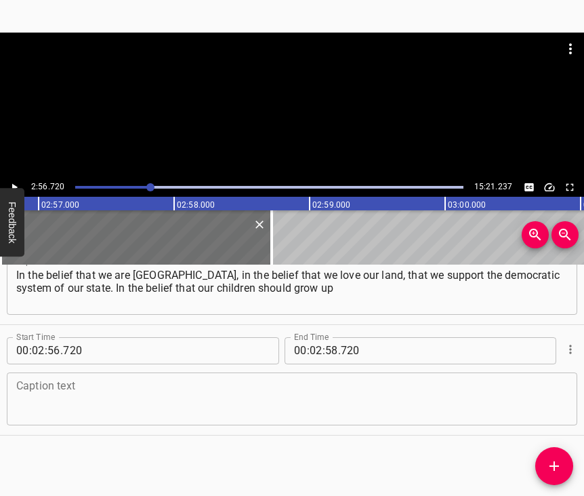
click at [64, 397] on textarea at bounding box center [292, 398] width 552 height 39
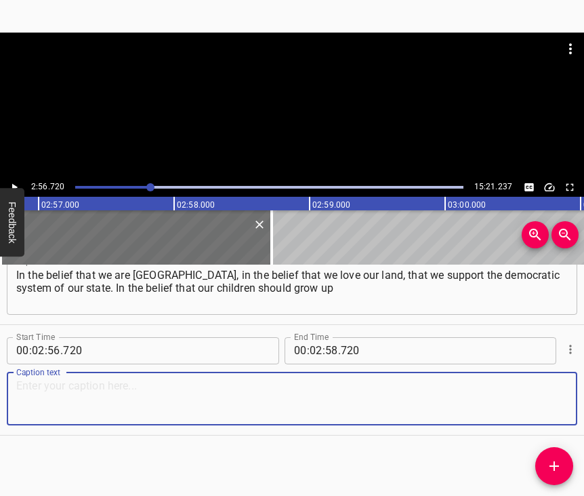
paste textarea "in a democratic society, in love, in kindness, and in rejection of aggression a…"
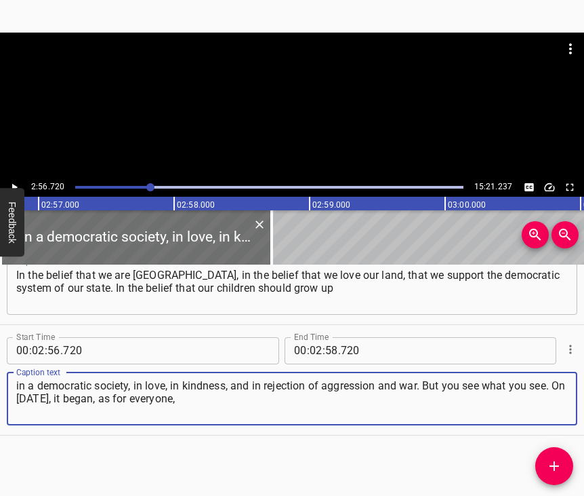
type textarea "in a democratic society, in love, in kindness, and in rejection of aggression a…"
click at [9, 185] on icon "Play/Pause" at bounding box center [14, 187] width 12 height 12
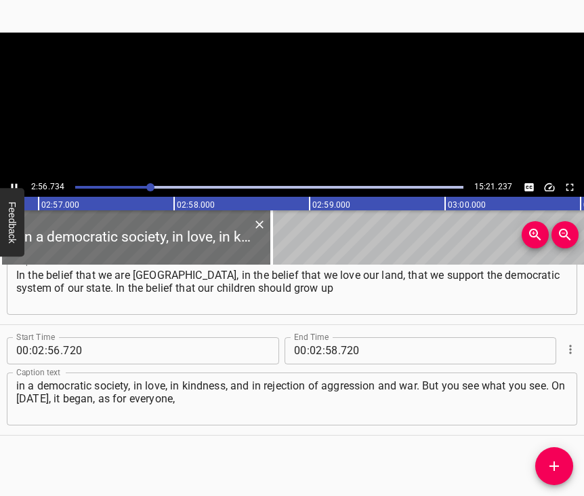
scroll to position [0, 23966]
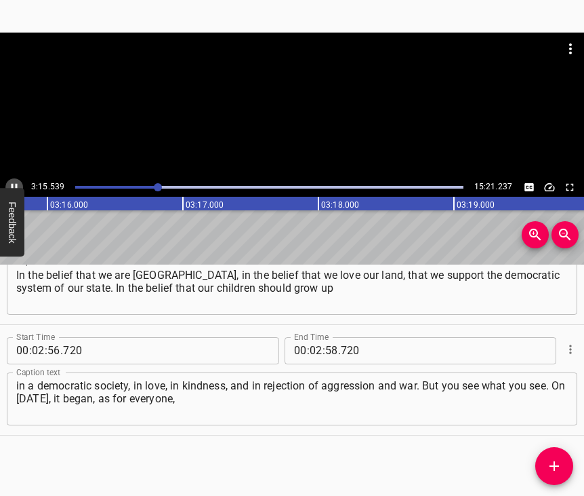
click at [14, 183] on icon "Play/Pause" at bounding box center [14, 187] width 12 height 12
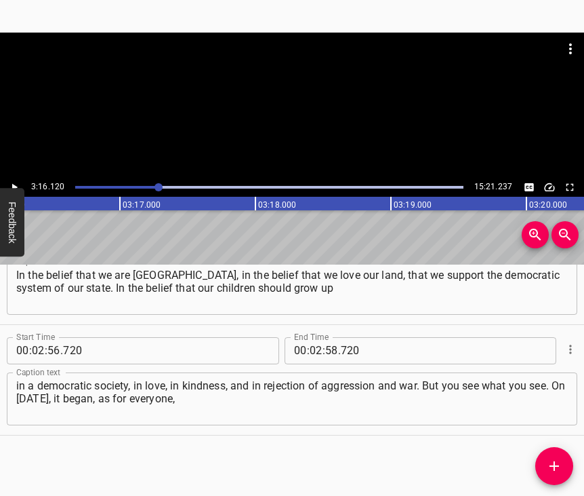
scroll to position [0, 26596]
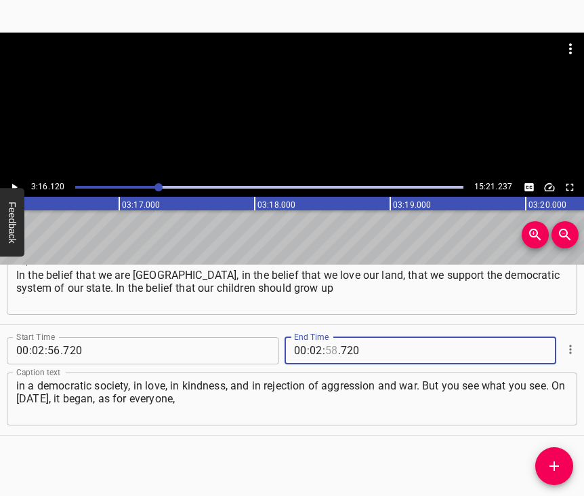
click at [328, 337] on input "number" at bounding box center [331, 350] width 13 height 27
type input "58"
click at [314, 337] on input "number" at bounding box center [316, 350] width 13 height 27
type input "03"
type input "16"
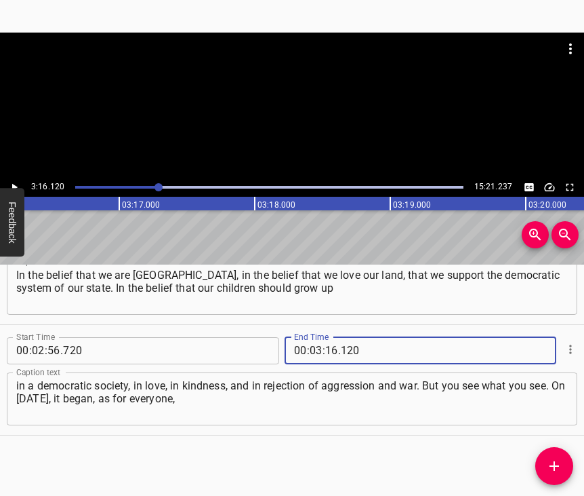
type input "120"
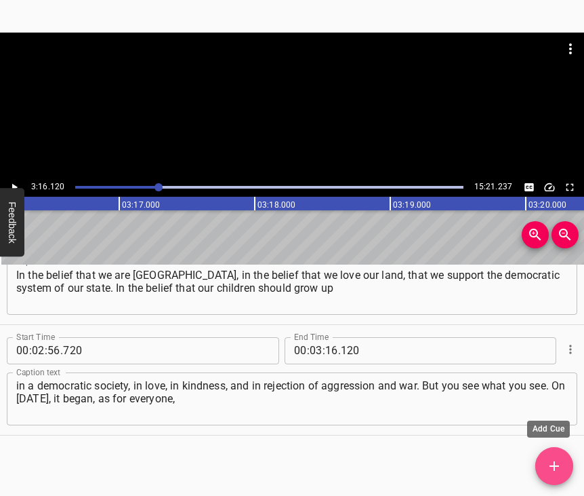
click at [555, 454] on button "Add Cue" at bounding box center [555, 466] width 38 height 38
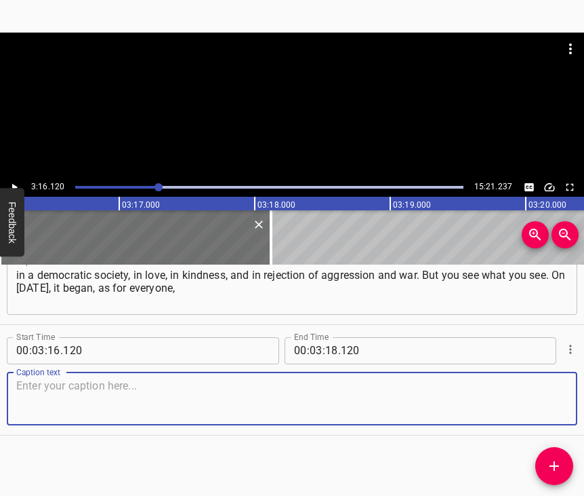
scroll to position [1663, 0]
drag, startPoint x: 543, startPoint y: 400, endPoint x: 574, endPoint y: 391, distance: 32.6
click at [545, 399] on textarea at bounding box center [292, 398] width 552 height 39
click at [91, 389] on textarea at bounding box center [292, 398] width 552 height 39
paste textarea "at 04:30, when the shells flew, when the windows were trembling. But, rememberi…"
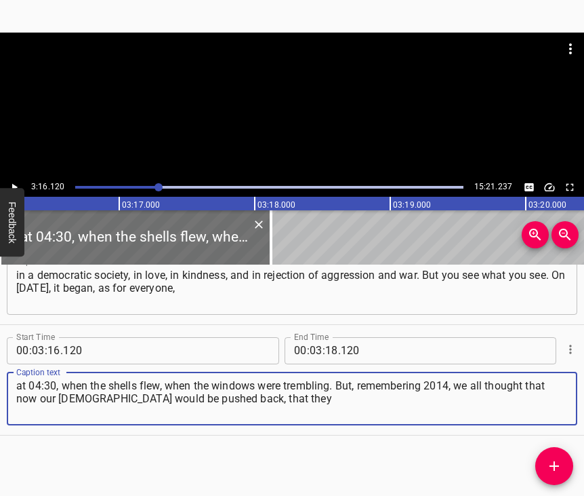
type textarea "at 04:30, when the shells flew, when the windows were trembling. But, rememberi…"
click at [14, 187] on icon "Play/Pause" at bounding box center [14, 186] width 5 height 7
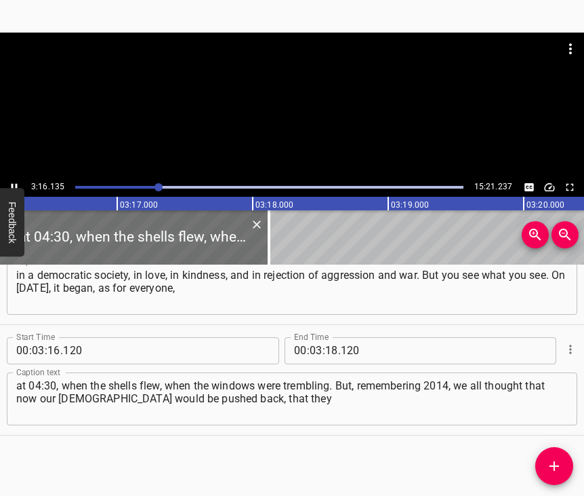
scroll to position [0, 26613]
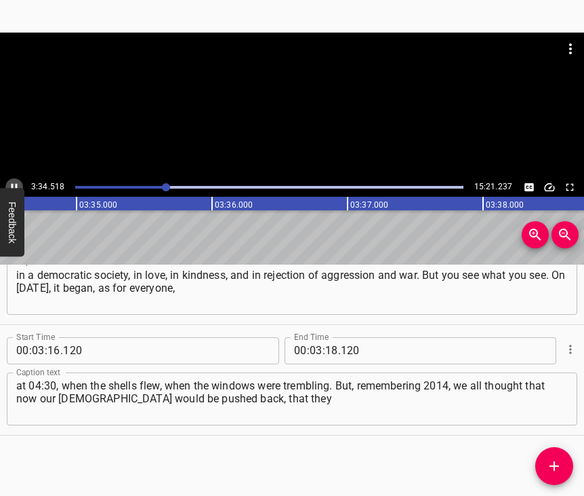
click at [17, 183] on icon "Play/Pause" at bounding box center [14, 187] width 12 height 12
click at [328, 337] on input "number" at bounding box center [331, 350] width 13 height 27
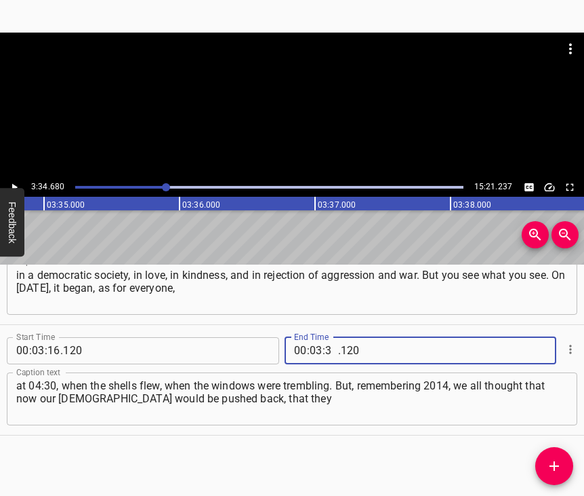
type input "34"
type input "680"
click at [561, 470] on icon "Add Cue" at bounding box center [555, 466] width 16 height 16
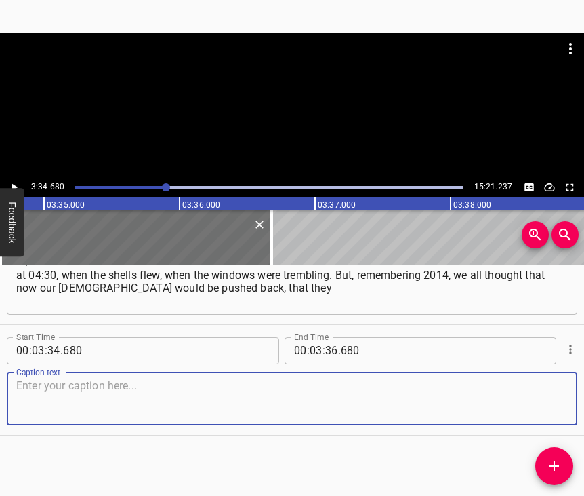
scroll to position [1785, 0]
click at [520, 383] on textarea at bounding box center [292, 398] width 552 height 39
click at [245, 406] on textarea at bounding box center [292, 398] width 552 height 39
paste textarea "would be given a rebuff – and we would remain in our place. And so – day after …"
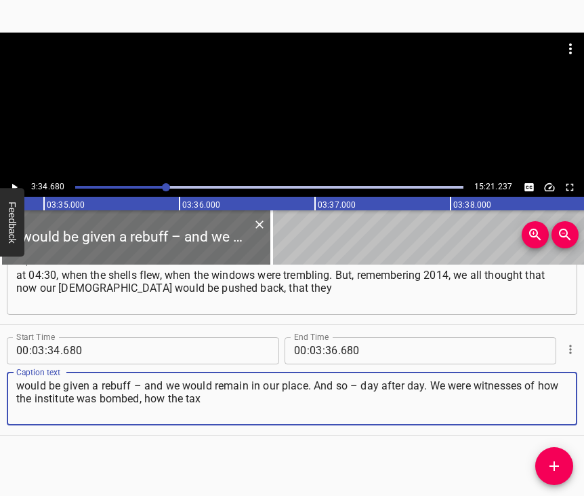
type textarea "would be given a rebuff – and we would remain in our place. And so – day after …"
click at [9, 186] on icon "Play/Pause" at bounding box center [14, 187] width 12 height 12
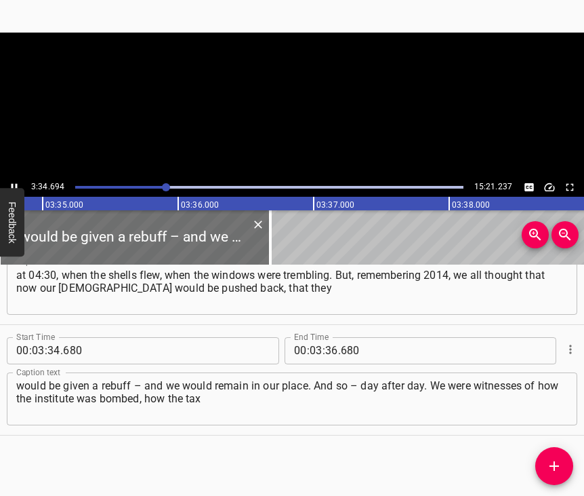
scroll to position [0, 29114]
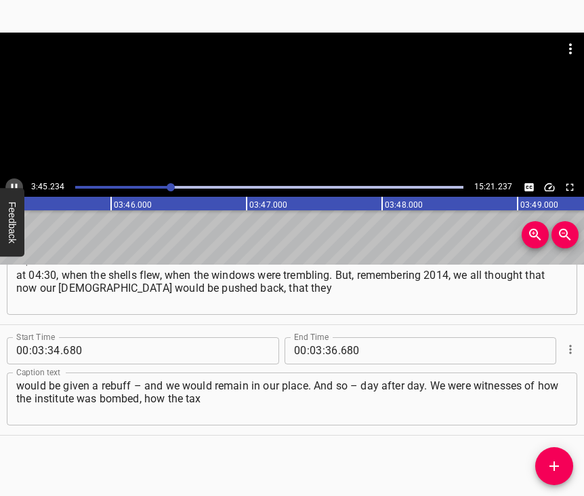
click at [11, 185] on icon "Play/Pause" at bounding box center [14, 187] width 12 height 12
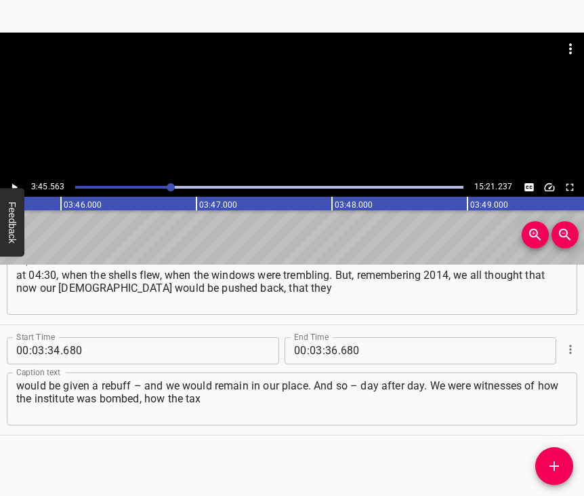
scroll to position [0, 30588]
click at [332, 337] on input "number" at bounding box center [331, 350] width 13 height 27
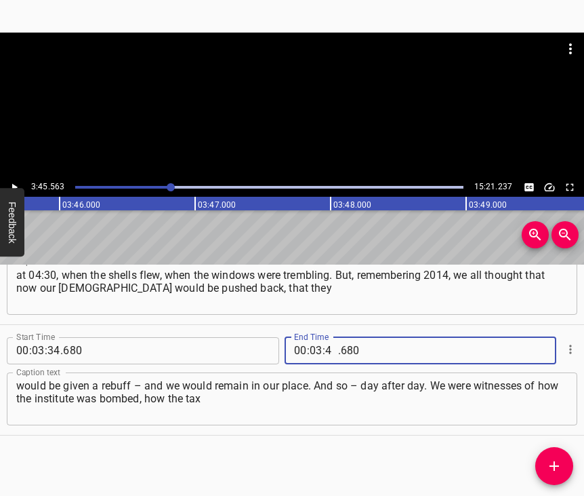
type input "45"
type input "563"
click at [559, 463] on icon "Add Cue" at bounding box center [555, 466] width 16 height 16
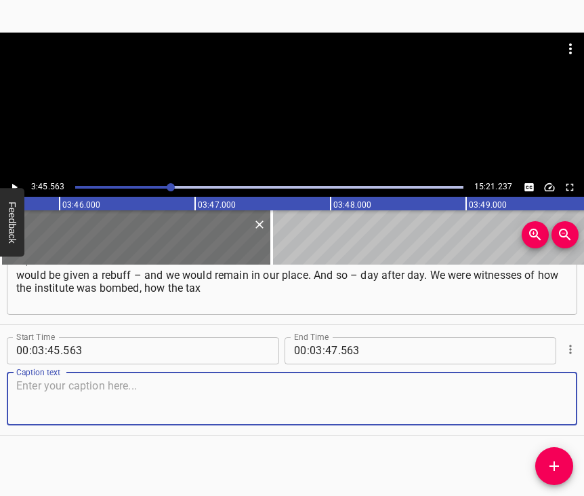
scroll to position [1907, 0]
drag, startPoint x: 549, startPoint y: 404, endPoint x: 582, endPoint y: 391, distance: 35.9
click at [549, 403] on textarea at bounding box center [292, 398] width 552 height 39
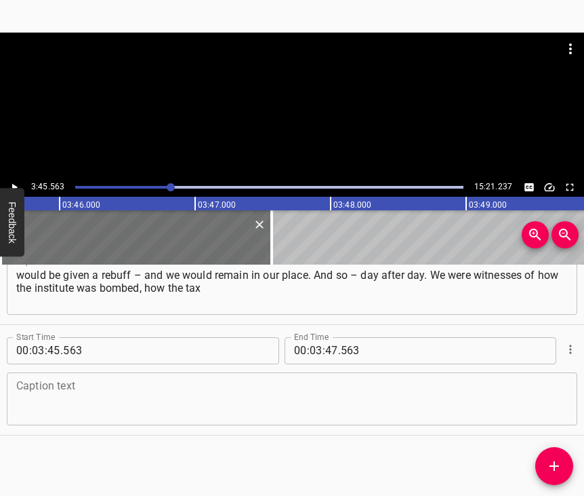
click at [245, 391] on textarea at bounding box center [292, 398] width 552 height 39
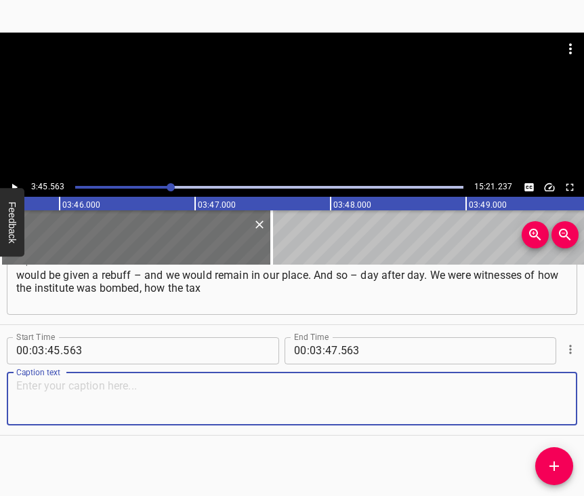
paste textarea "office came under bombardment… I mean the Institute of Foreign Languages, it is…"
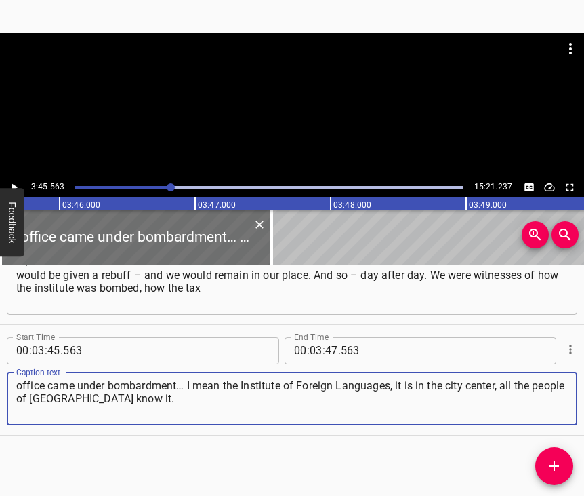
type textarea "office came under bombardment… I mean the Institute of Foreign Languages, it is…"
click at [18, 182] on icon "Play/Pause" at bounding box center [14, 187] width 12 height 12
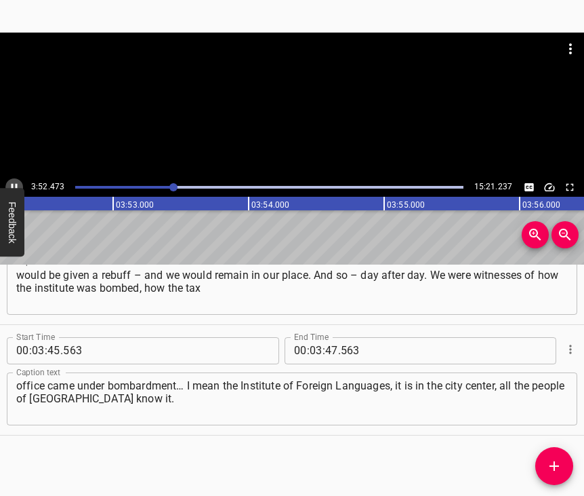
click at [14, 182] on icon "Play/Pause" at bounding box center [14, 187] width 12 height 12
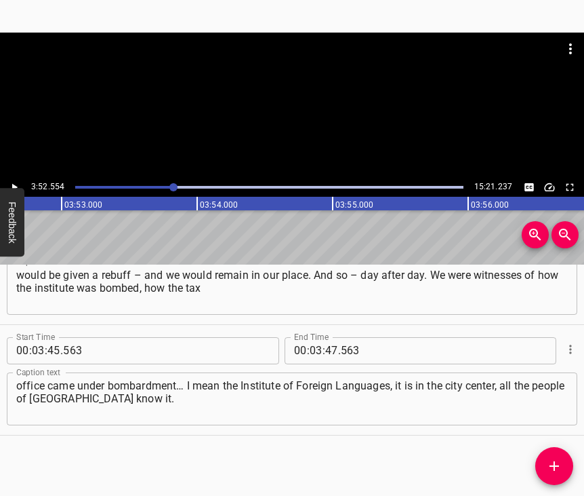
scroll to position [0, 31536]
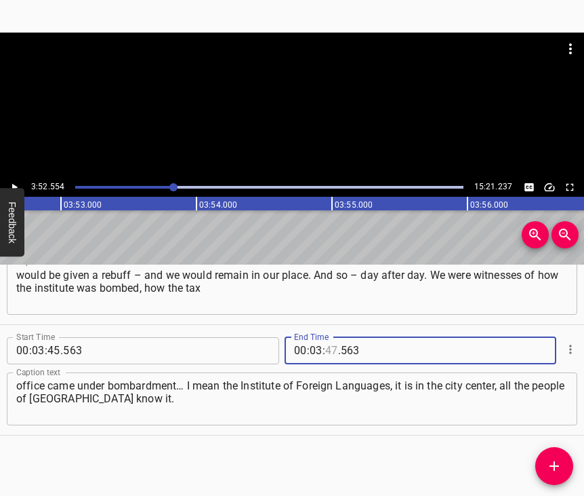
click at [330, 337] on input "number" at bounding box center [331, 350] width 13 height 27
type input "52"
type input "554"
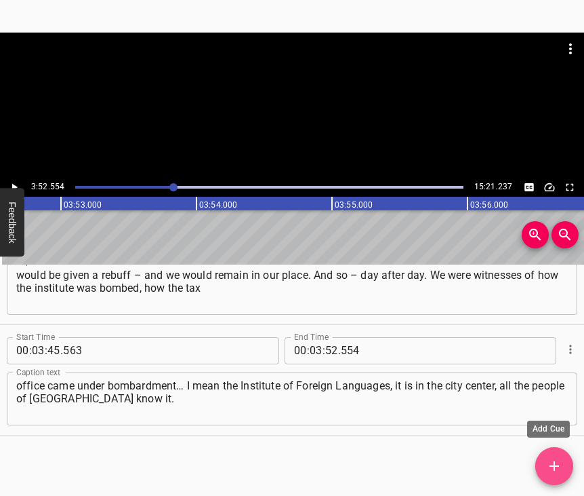
click at [548, 466] on icon "Add Cue" at bounding box center [555, 466] width 16 height 16
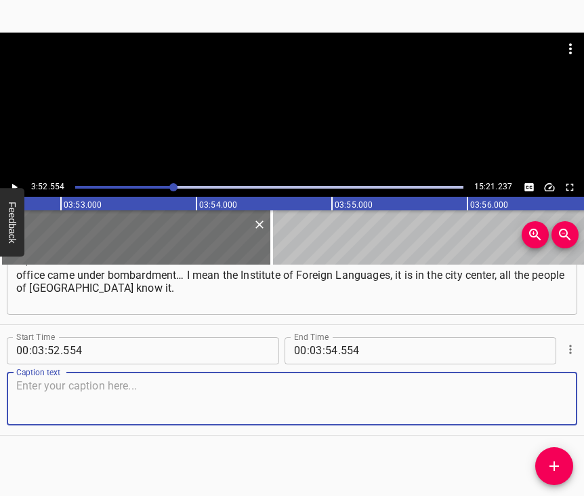
scroll to position [2029, 0]
click at [546, 397] on textarea at bounding box center [292, 398] width 552 height 39
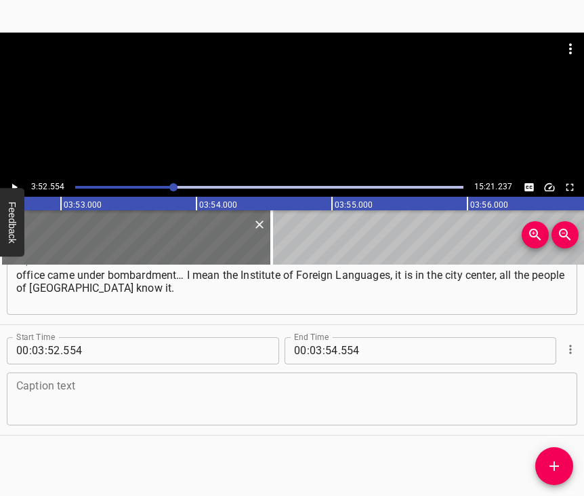
click at [54, 391] on textarea at bounding box center [292, 398] width 552 height 39
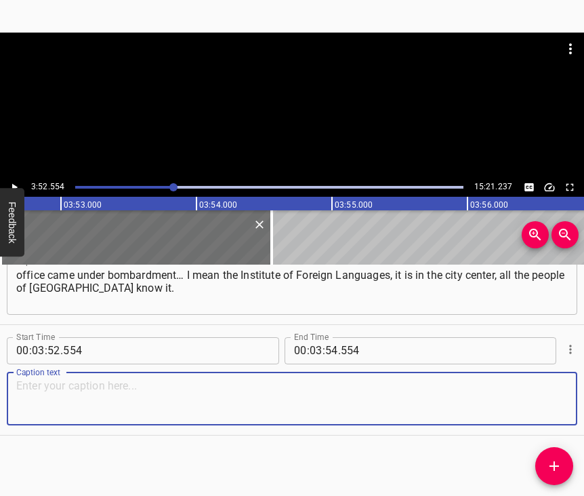
paste textarea "We were in the area of the meat processing plant, we had a house there. And whe…"
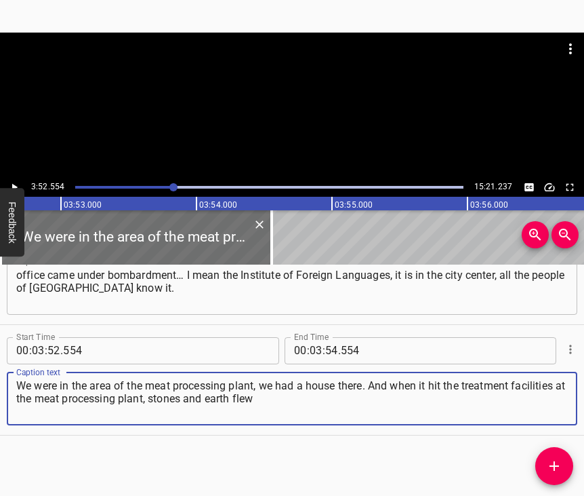
type textarea "We were in the area of the meat processing plant, we had a house there. And whe…"
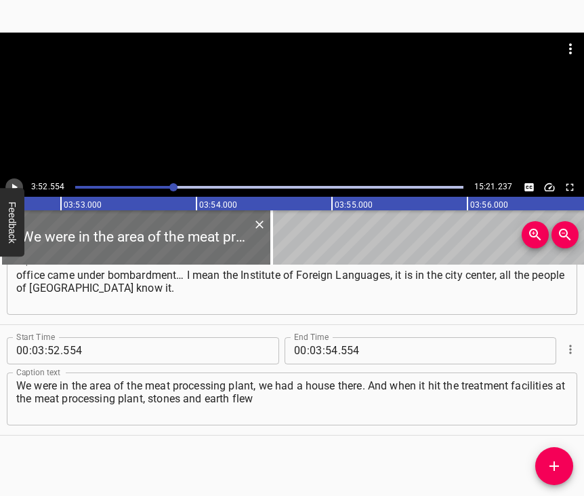
click at [11, 184] on icon "Play/Pause" at bounding box center [14, 187] width 12 height 12
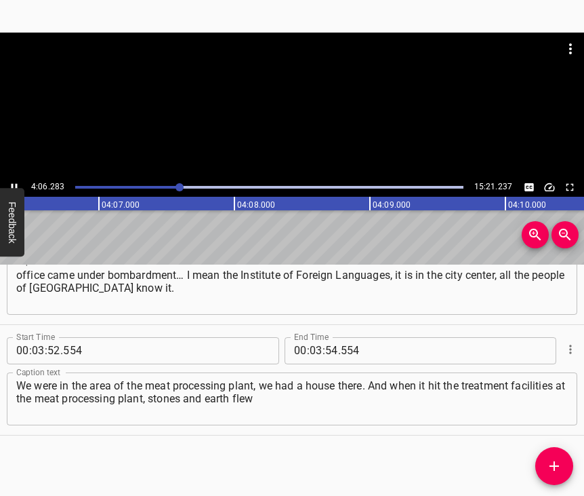
click at [17, 184] on icon "Play/Pause" at bounding box center [15, 186] width 6 height 7
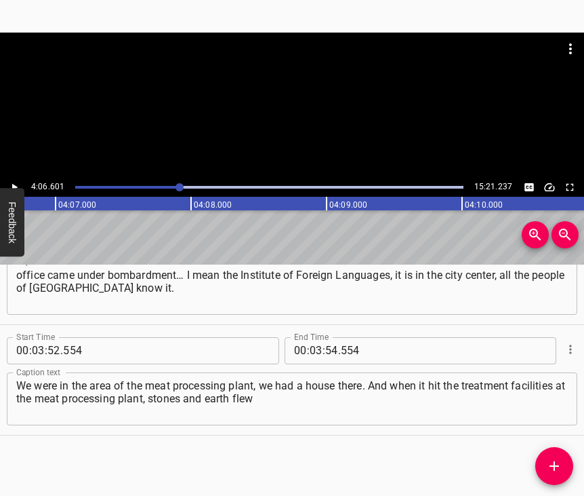
scroll to position [0, 33442]
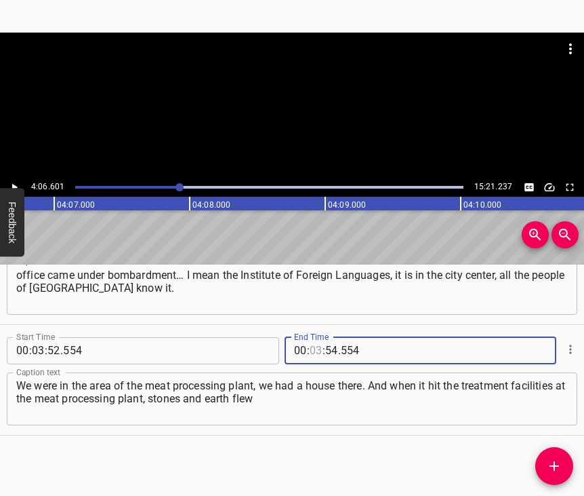
click at [310, 337] on input "number" at bounding box center [316, 350] width 13 height 27
type input "04"
type input "06"
type input "601"
click at [555, 460] on icon "Add Cue" at bounding box center [555, 466] width 16 height 16
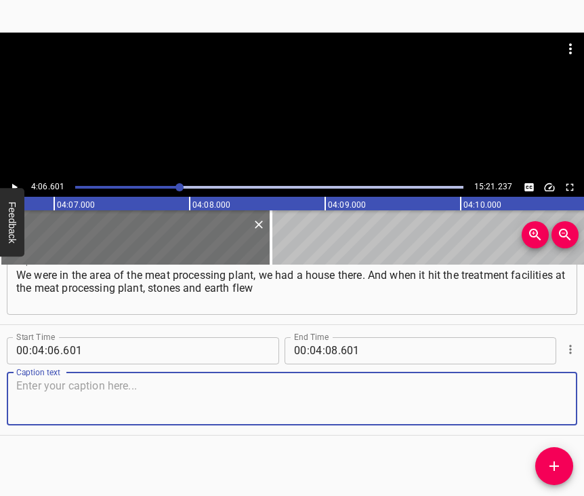
scroll to position [2151, 0]
drag, startPoint x: 540, startPoint y: 408, endPoint x: 543, endPoint y: 398, distance: 10.7
click at [540, 405] on textarea at bounding box center [292, 398] width 552 height 39
click at [63, 395] on textarea at bounding box center [292, 398] width 552 height 39
paste textarea "onto our house. At that time my dog was the most frightened, who was hit on the…"
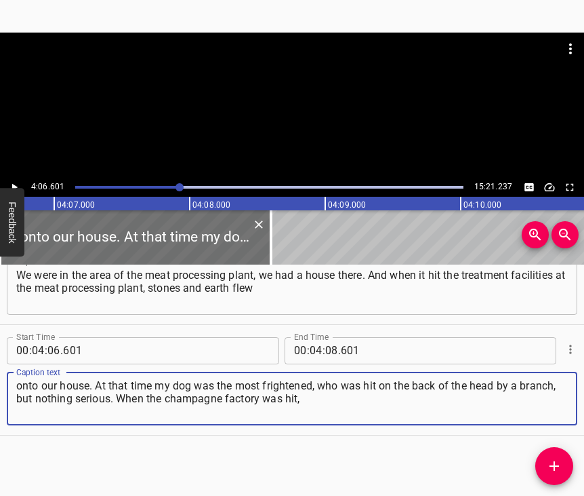
type textarea "onto our house. At that time my dog was the most frightened, who was hit on the…"
click at [12, 182] on icon "Play/Pause" at bounding box center [14, 187] width 12 height 12
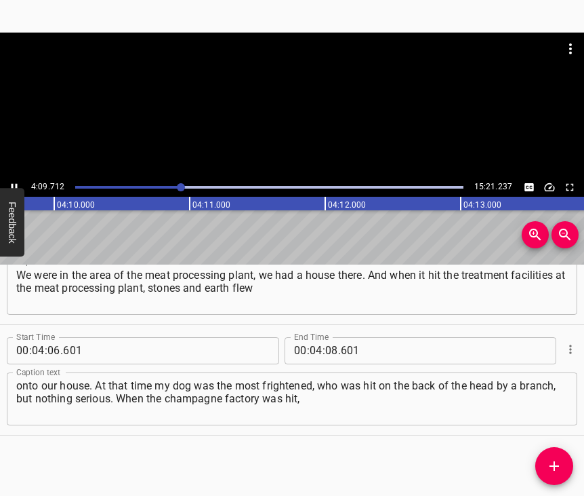
scroll to position [0, 33855]
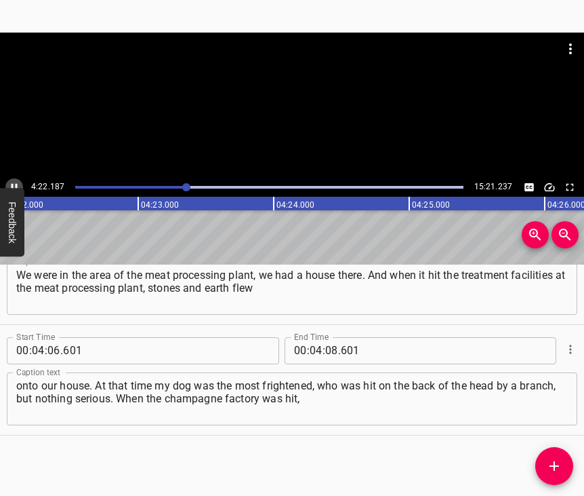
click at [13, 184] on icon "Play/Pause" at bounding box center [15, 186] width 6 height 7
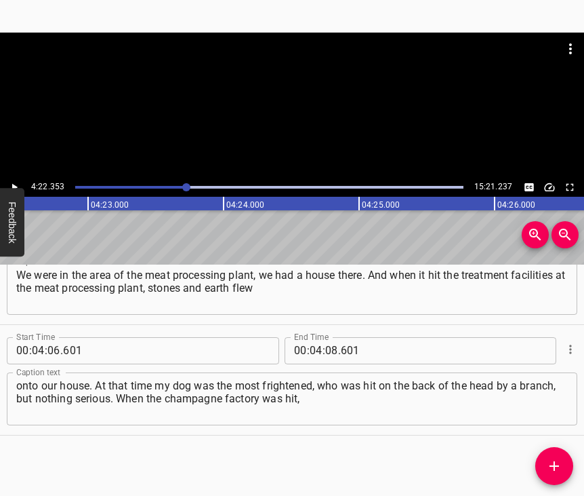
click at [13, 184] on icon "Play/Pause" at bounding box center [14, 187] width 12 height 12
click at [13, 184] on icon "Play/Pause" at bounding box center [15, 186] width 6 height 7
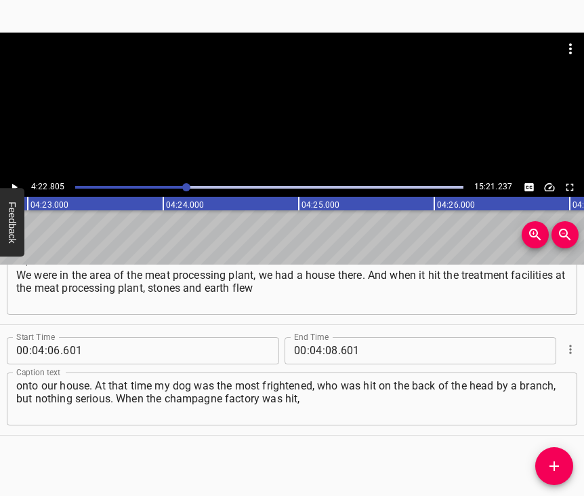
scroll to position [0, 35639]
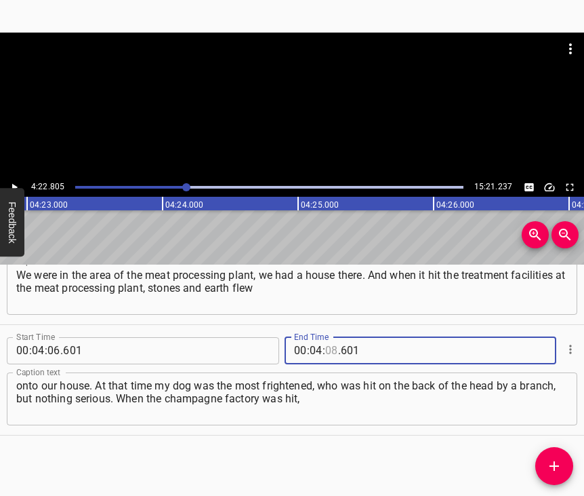
click at [325, 337] on input "number" at bounding box center [331, 350] width 13 height 27
type input "22"
type input "805"
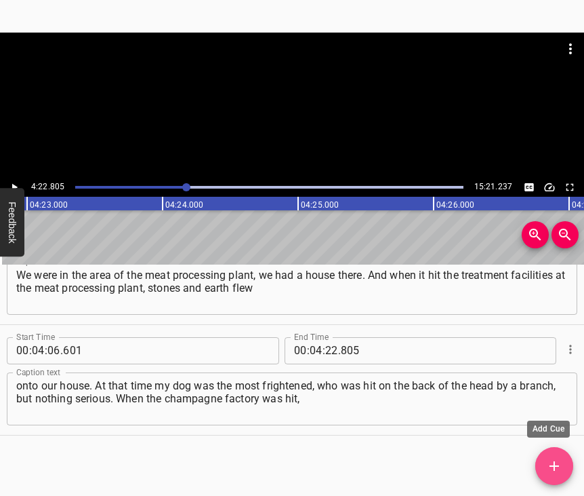
click at [558, 458] on button "Add Cue" at bounding box center [555, 466] width 38 height 38
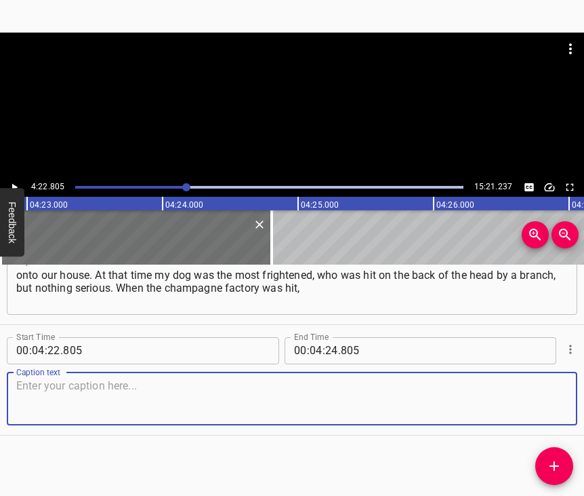
scroll to position [2274, 0]
click at [531, 403] on textarea at bounding box center [292, 398] width 552 height 39
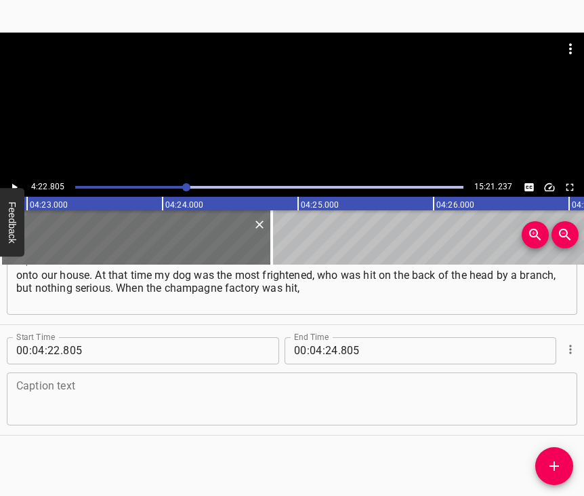
click at [63, 386] on textarea at bounding box center [292, 398] width 552 height 39
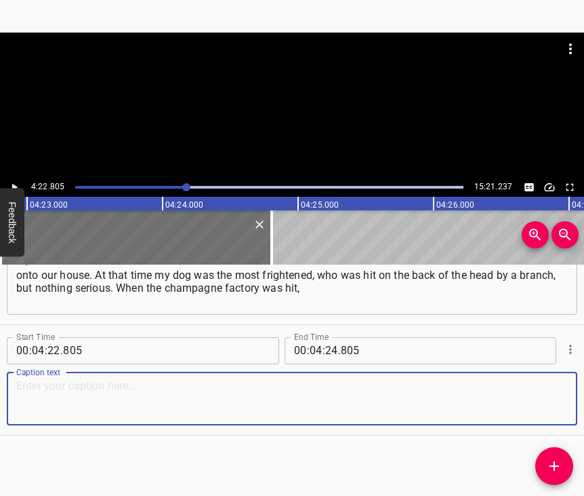
paste textarea "it was heard very strongly, and when other places were bombed, it was also hear…"
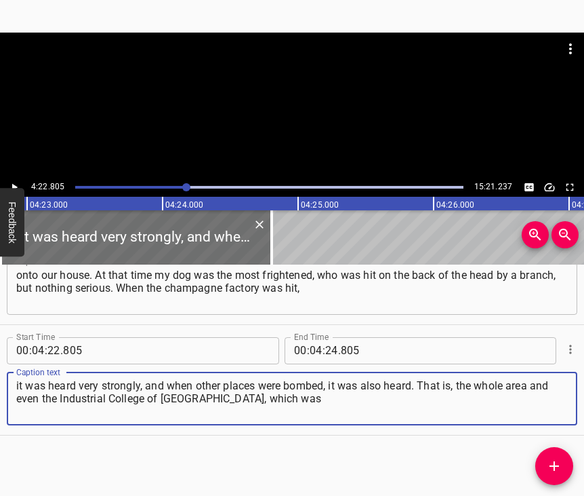
type textarea "it was heard very strongly, and when other places were bombed, it was also hear…"
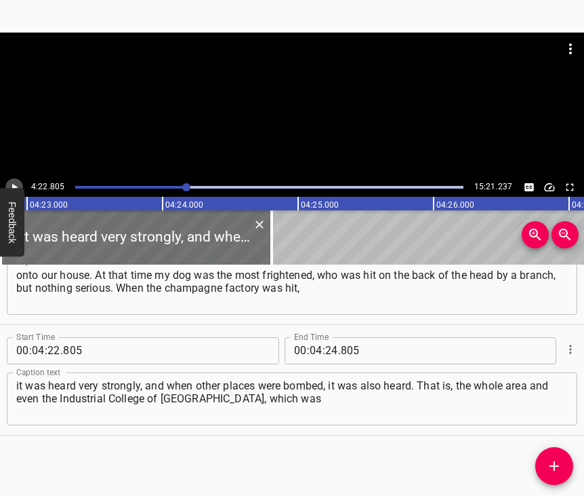
click at [18, 185] on icon "Play/Pause" at bounding box center [14, 187] width 12 height 12
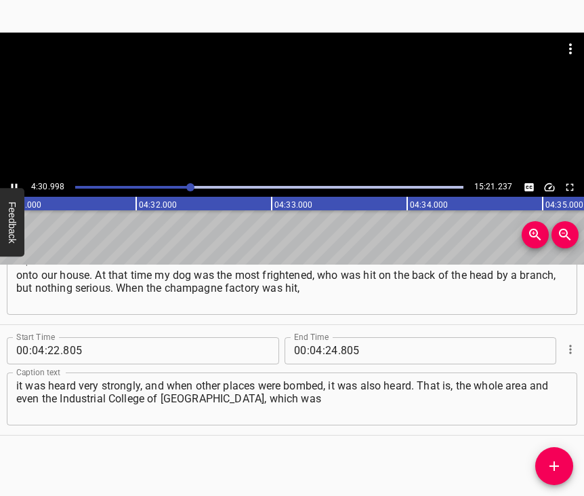
click at [16, 184] on icon "Play/Pause" at bounding box center [15, 186] width 6 height 7
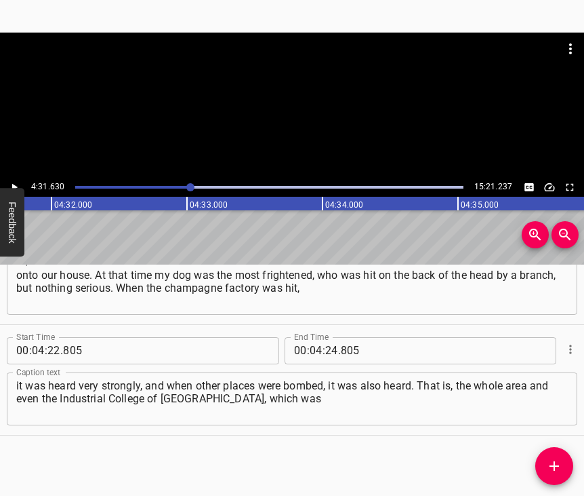
scroll to position [0, 36836]
click at [330, 338] on input "number" at bounding box center [331, 350] width 13 height 27
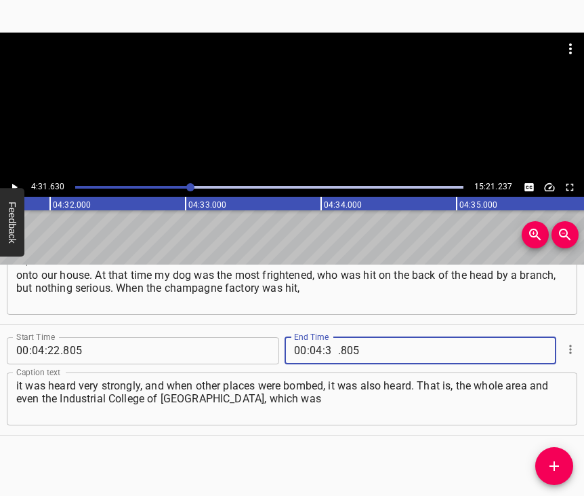
type input "31"
type input "630"
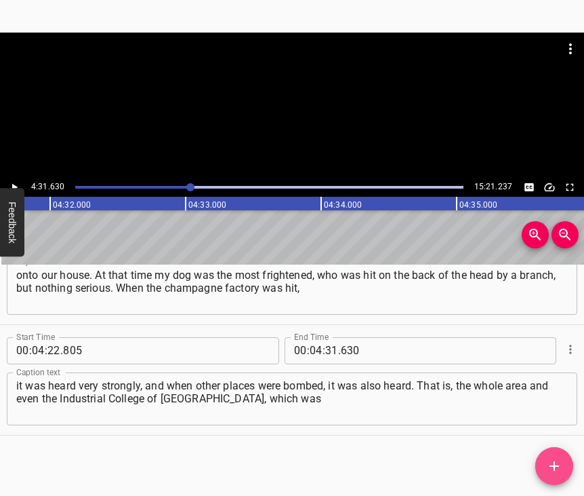
click at [556, 474] on button "Add Cue" at bounding box center [555, 466] width 38 height 38
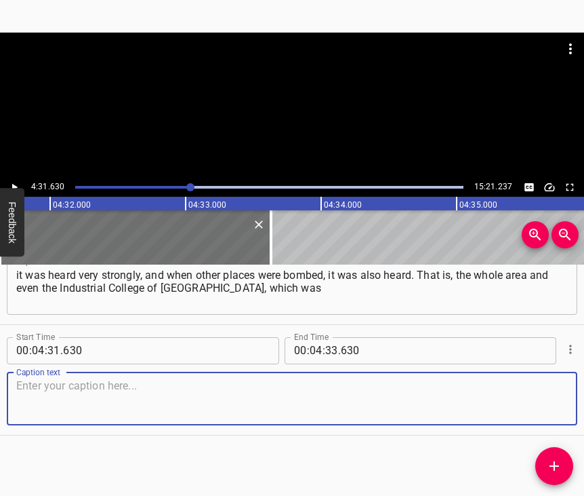
scroll to position [2396, 0]
click at [534, 397] on textarea at bounding box center [292, 398] width 552 height 39
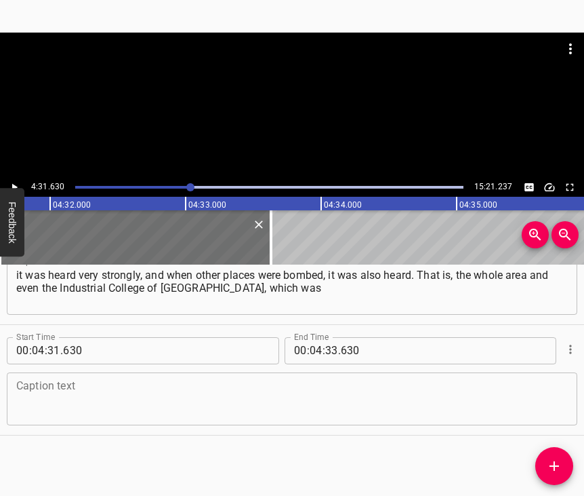
click at [45, 396] on textarea at bounding box center [292, 398] width 552 height 39
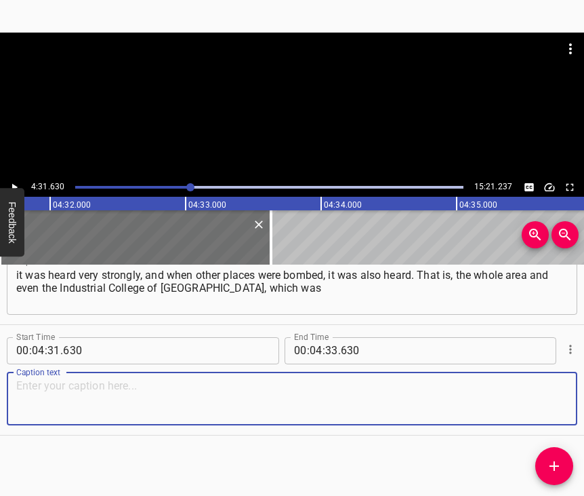
paste textarea "located on the completely other side of the city… That is, we were in the easte…"
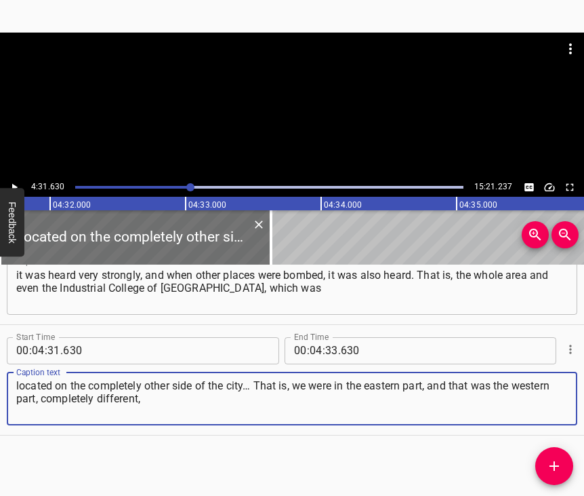
type textarea "located on the completely other side of the city… That is, we were in the easte…"
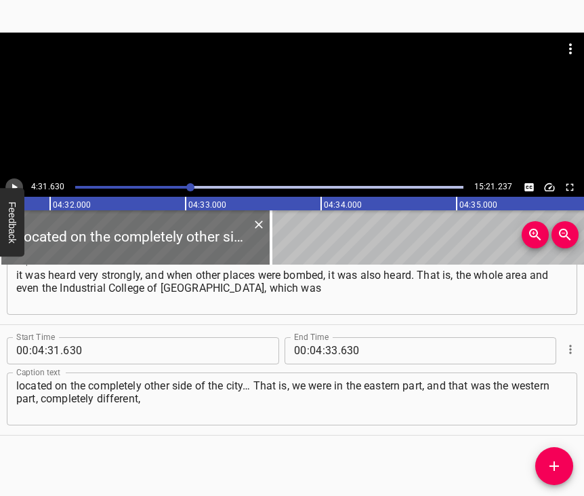
click at [16, 182] on icon "Play/Pause" at bounding box center [14, 187] width 12 height 12
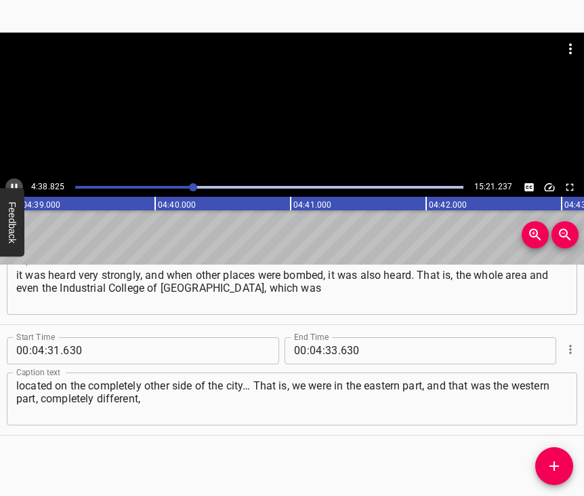
click at [12, 186] on icon "Play/Pause" at bounding box center [15, 186] width 6 height 7
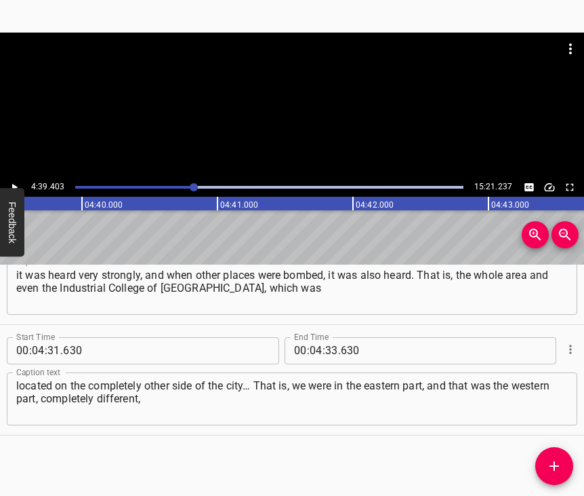
scroll to position [0, 37890]
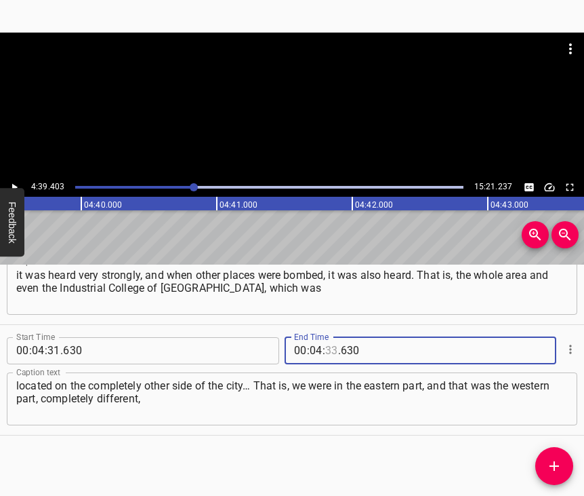
click at [325, 337] on input "number" at bounding box center [331, 350] width 13 height 27
type input "36"
type input "39"
type input "039"
click at [325, 337] on input "number" at bounding box center [331, 350] width 13 height 27
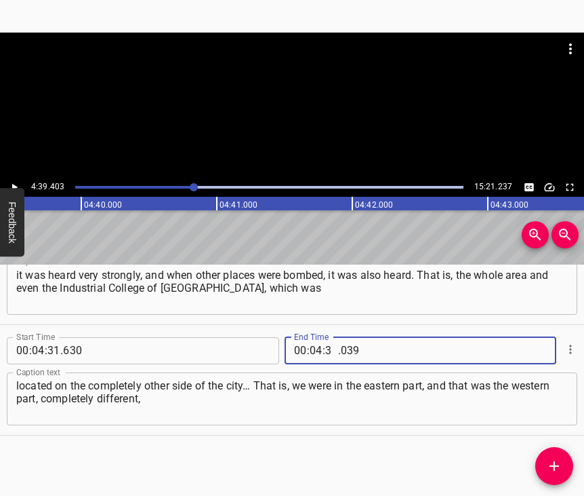
type input "39"
type input "403"
click at [552, 462] on icon "Add Cue" at bounding box center [555, 466] width 16 height 16
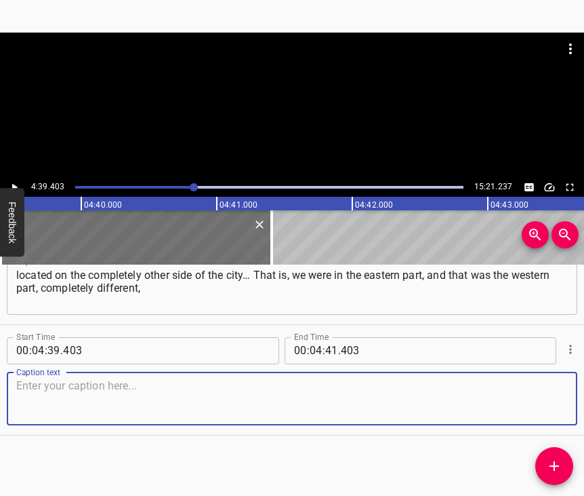
scroll to position [2518, 0]
click at [549, 414] on textarea at bounding box center [292, 398] width 552 height 39
click at [161, 384] on textarea at bounding box center [292, 398] width 552 height 39
paste textarea "but still our windows were trembling. The heating network in the settlement of …"
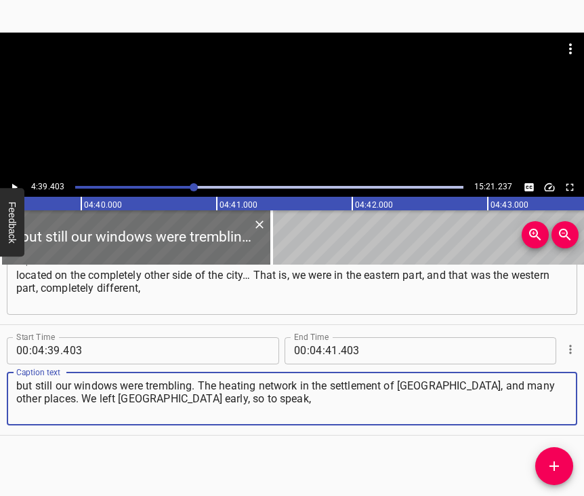
type textarea "but still our windows were trembling. The heating network in the settlement of …"
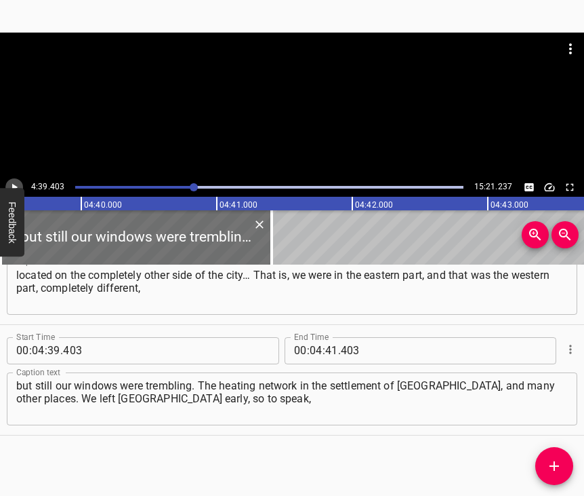
click at [16, 182] on icon "Play/Pause" at bounding box center [14, 187] width 12 height 12
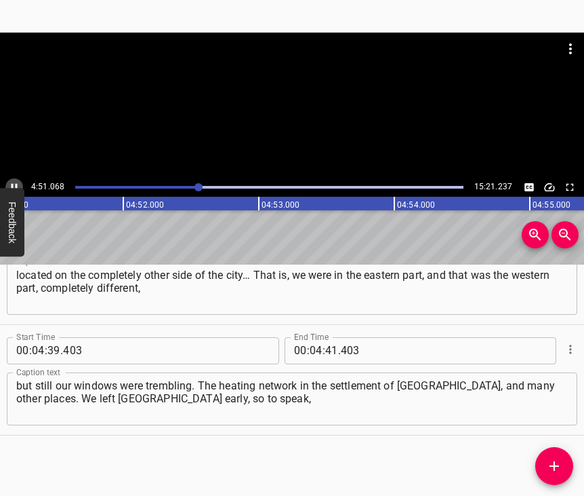
click at [18, 183] on icon "Play/Pause" at bounding box center [14, 187] width 12 height 12
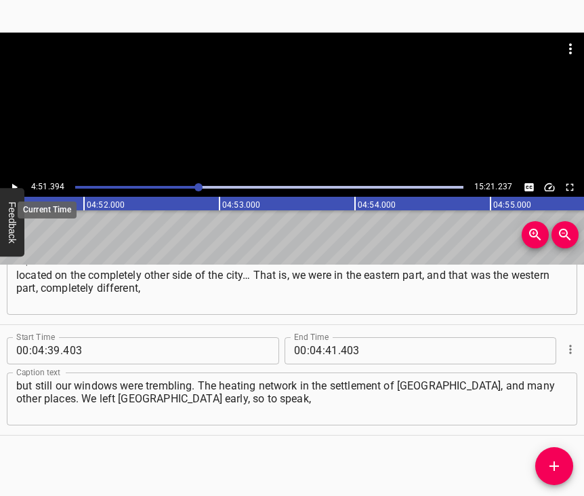
scroll to position [0, 39516]
click at [18, 185] on icon "Play/Pause" at bounding box center [14, 187] width 12 height 12
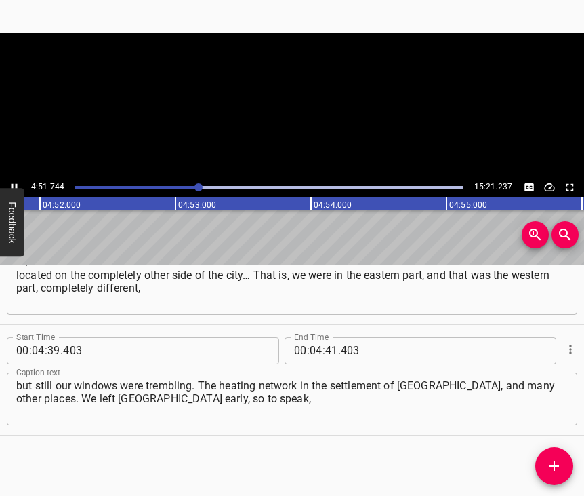
click at [16, 184] on icon "Play/Pause" at bounding box center [15, 186] width 6 height 7
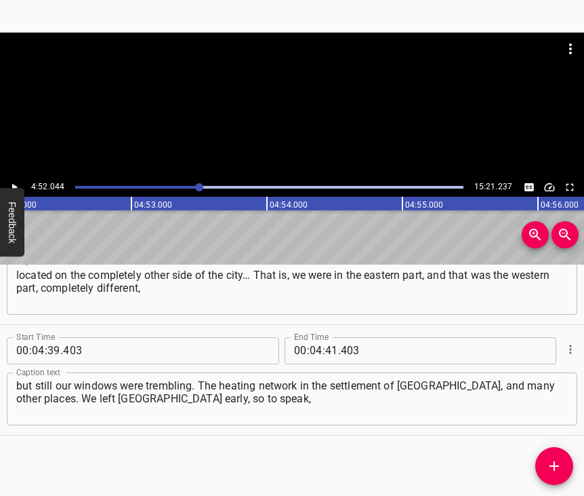
scroll to position [0, 39604]
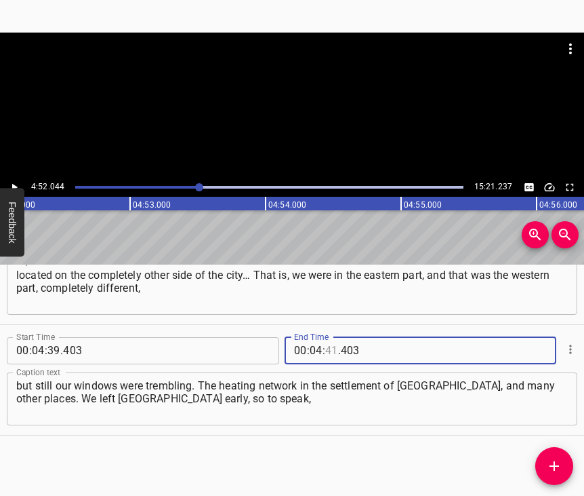
click at [325, 337] on input "number" at bounding box center [331, 350] width 13 height 27
type input "52"
type input "044"
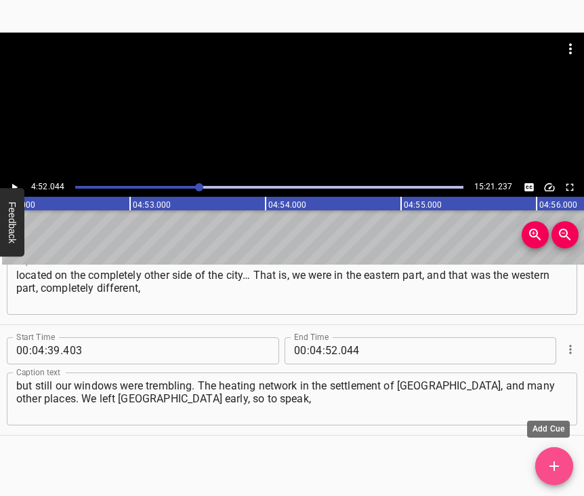
click at [558, 463] on icon "Add Cue" at bounding box center [555, 466] width 16 height 16
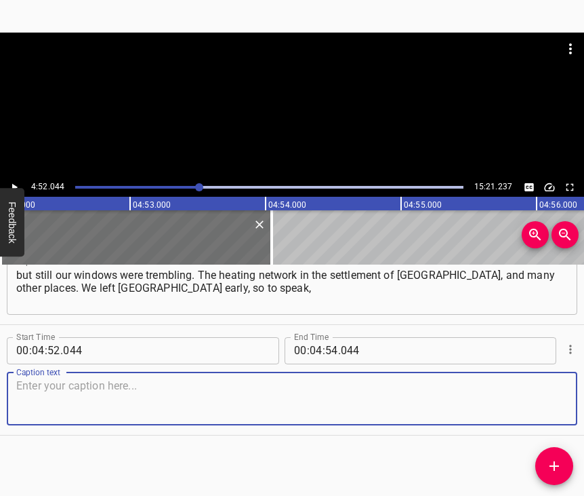
scroll to position [2640, 0]
drag, startPoint x: 547, startPoint y: 404, endPoint x: 576, endPoint y: 393, distance: 31.4
click at [547, 403] on textarea at bounding box center [292, 398] width 552 height 39
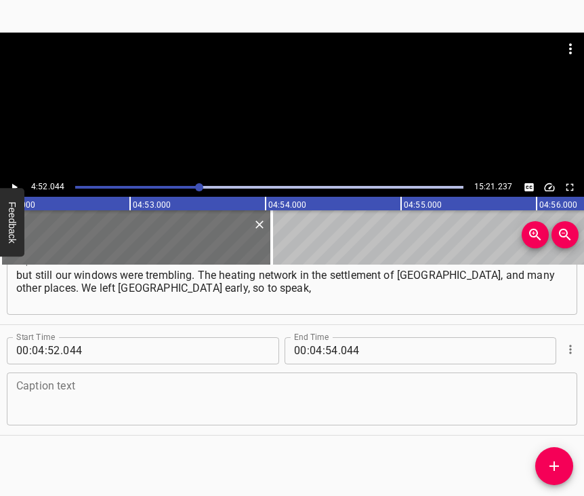
click at [252, 379] on textarea at bounding box center [292, 398] width 552 height 39
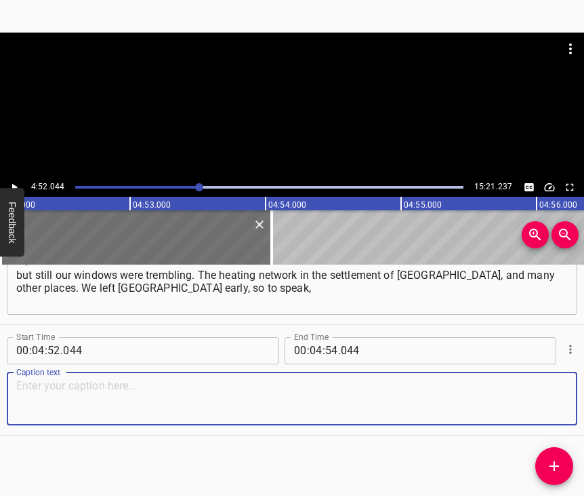
paste textarea "but my colleagues, workers of culture, remained until the very last. At that ti…"
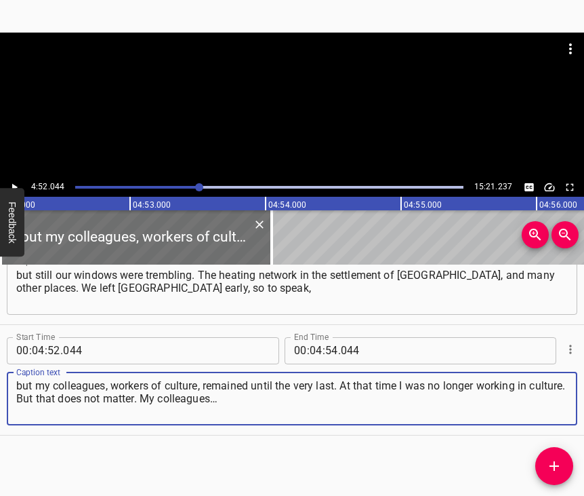
type textarea "but my colleagues, workers of culture, remained until the very last. At that ti…"
click at [16, 182] on icon "Play/Pause" at bounding box center [14, 187] width 12 height 12
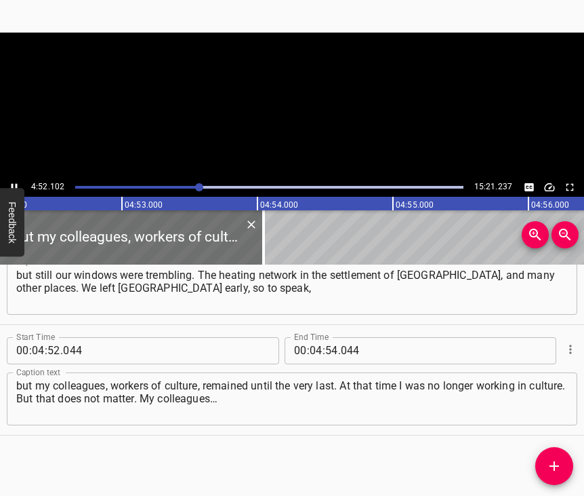
scroll to position [0, 39633]
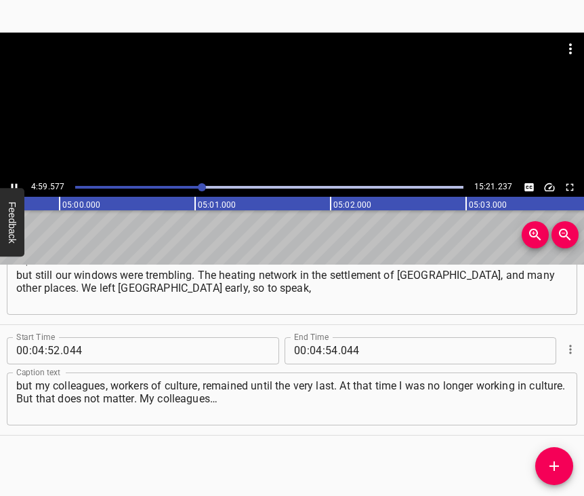
click at [17, 184] on icon "Play/Pause" at bounding box center [15, 186] width 6 height 7
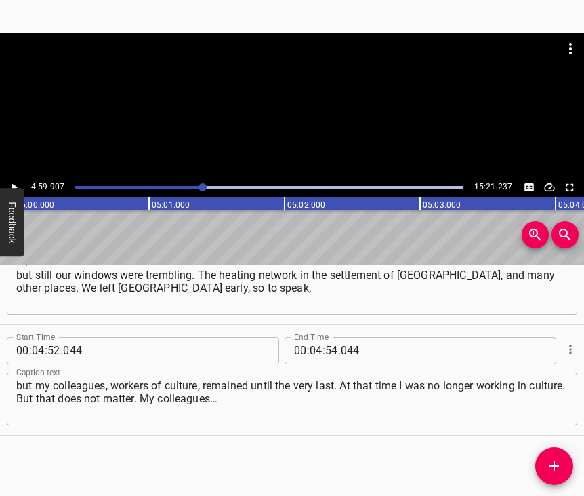
scroll to position [0, 40670]
click at [326, 337] on input "number" at bounding box center [331, 350] width 13 height 27
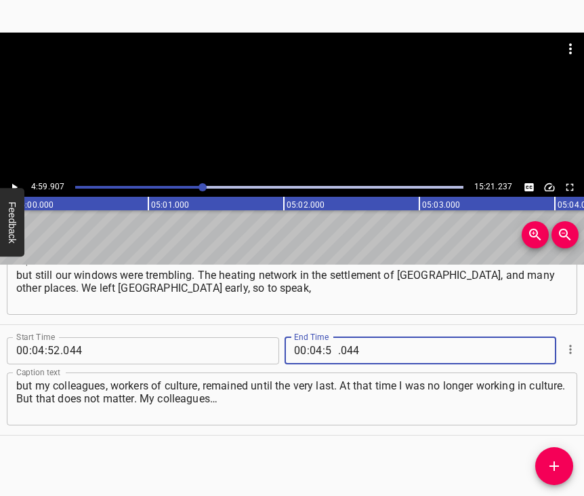
type input "59"
type input "907"
click at [549, 464] on icon "Add Cue" at bounding box center [555, 466] width 16 height 16
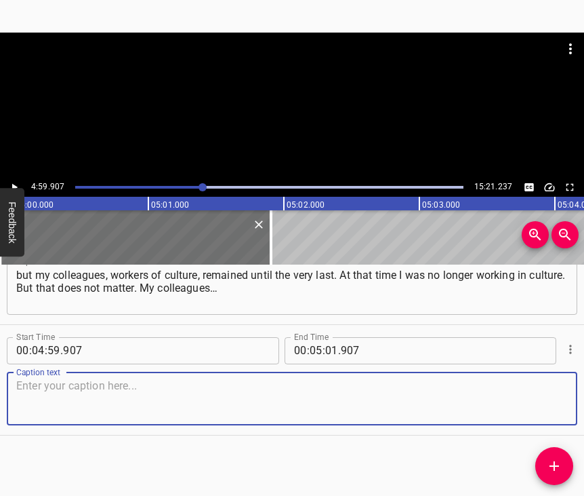
scroll to position [2762, 0]
click at [532, 399] on textarea at bounding box center [292, 398] width 552 height 39
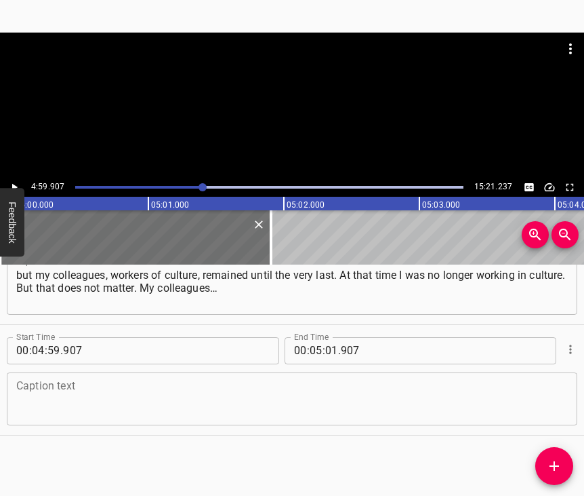
click at [119, 386] on textarea at bounding box center [292, 398] width 552 height 39
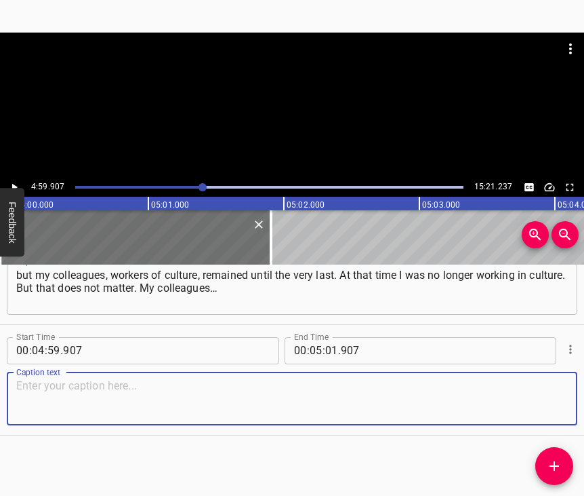
paste textarea "They should be asked. Because those girls, when the Palace of Culture named aft…"
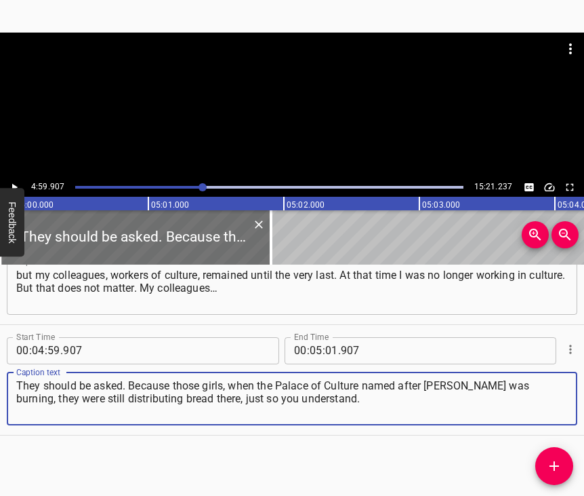
type textarea "They should be asked. Because those girls, when the Palace of Culture named aft…"
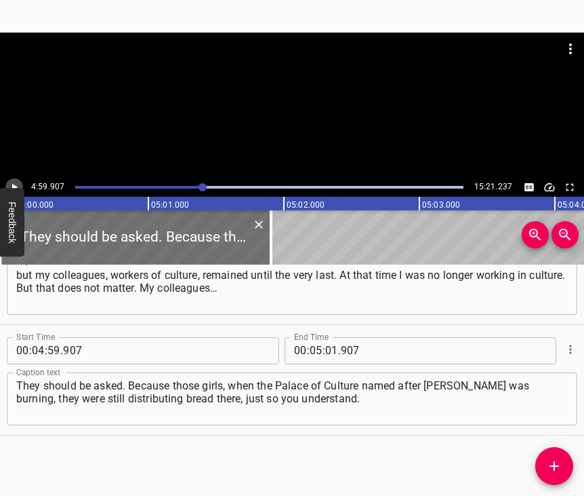
click at [16, 182] on icon "Play/Pause" at bounding box center [14, 187] width 12 height 12
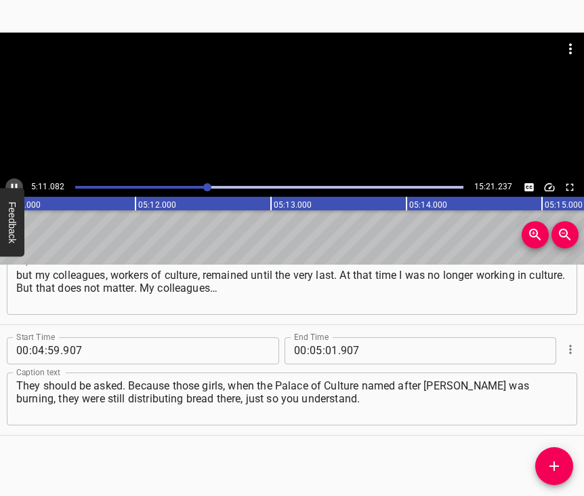
click at [14, 184] on icon "Play/Pause" at bounding box center [14, 187] width 12 height 12
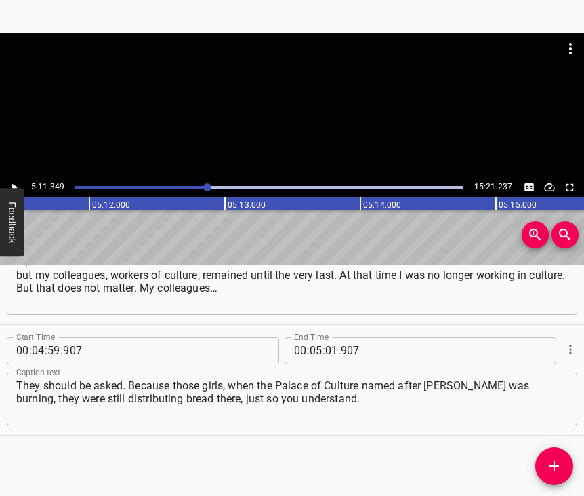
scroll to position [0, 42222]
click at [329, 340] on input "number" at bounding box center [331, 350] width 13 height 27
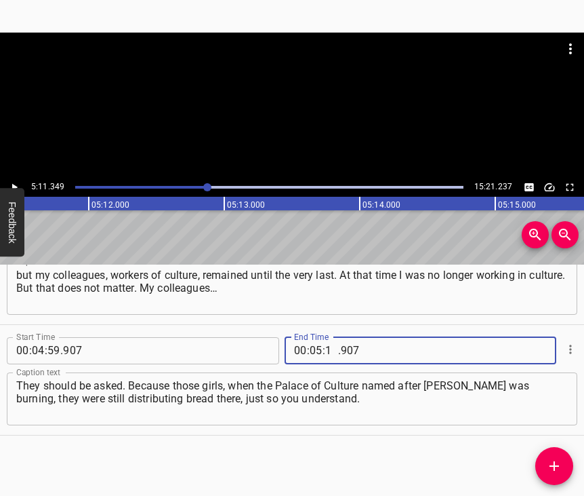
type input "11"
type input "349"
drag, startPoint x: 557, startPoint y: 464, endPoint x: 563, endPoint y: 476, distance: 13.0
click at [557, 464] on icon "Add Cue" at bounding box center [555, 466] width 16 height 16
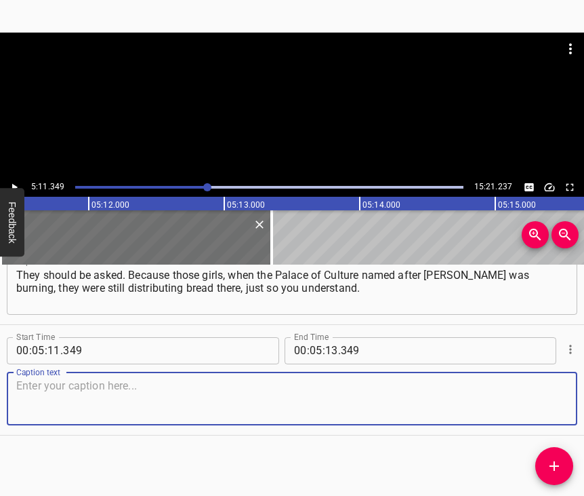
scroll to position [2884, 0]
click at [527, 395] on textarea at bounding box center [292, 398] width 552 height 39
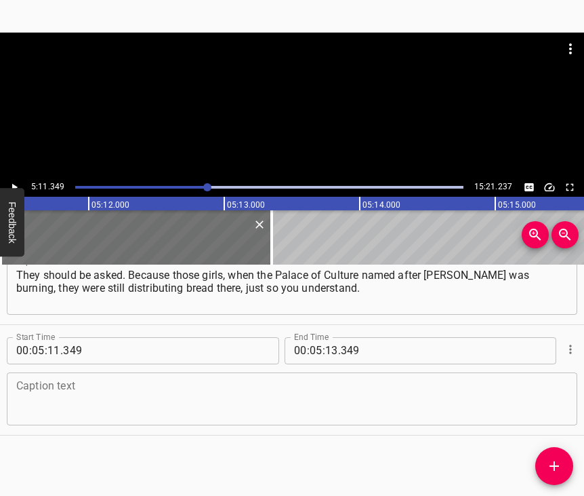
click at [58, 379] on textarea at bounding box center [292, 398] width 552 height 39
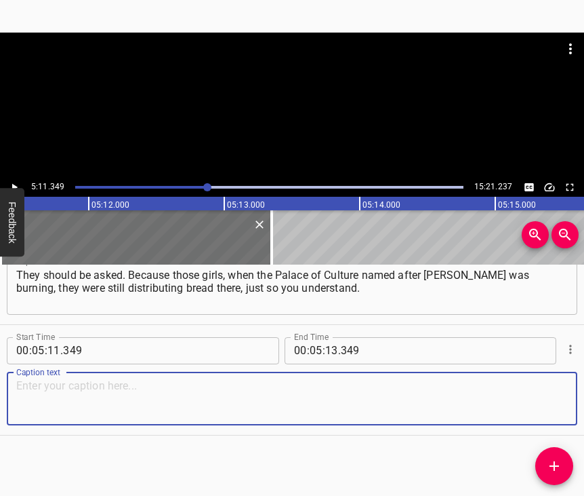
paste textarea "These are simply unbreakable girls. This is our head of the Department of Cultu…"
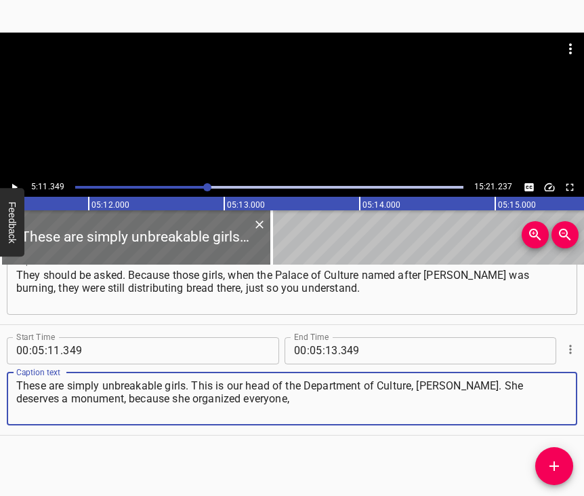
type textarea "These are simply unbreakable girls. This is our head of the Department of Cultu…"
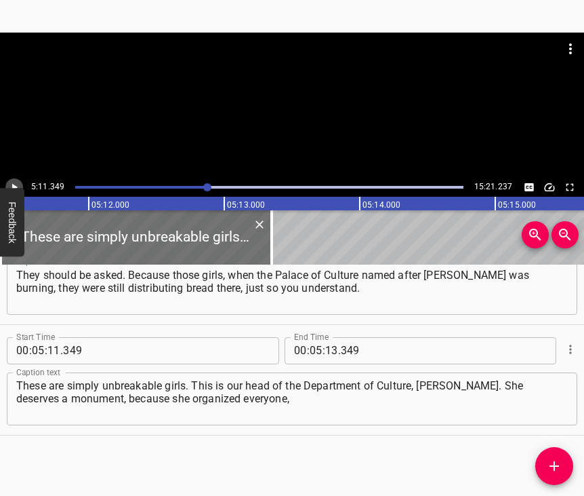
click at [14, 186] on icon "Play/Pause" at bounding box center [14, 186] width 5 height 7
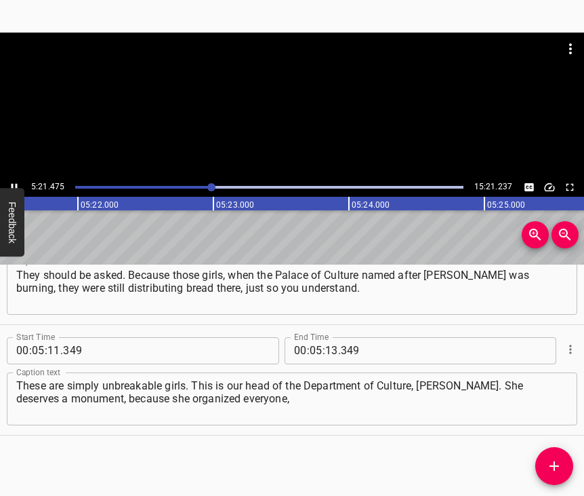
click at [17, 183] on icon "Play/Pause" at bounding box center [14, 187] width 12 height 12
click at [327, 337] on input "number" at bounding box center [331, 350] width 13 height 27
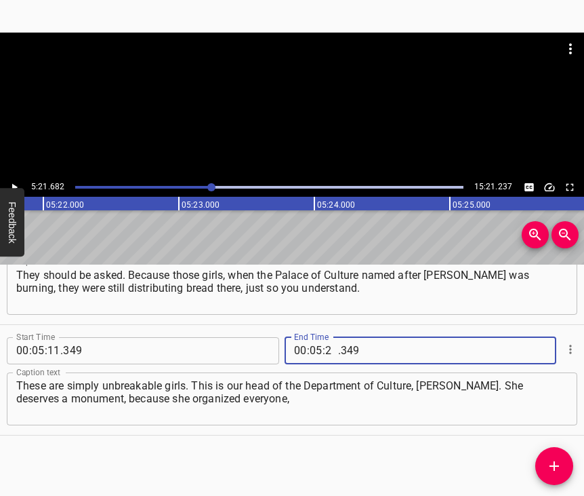
type input "21"
type input "682"
click at [557, 460] on icon "Add Cue" at bounding box center [555, 466] width 16 height 16
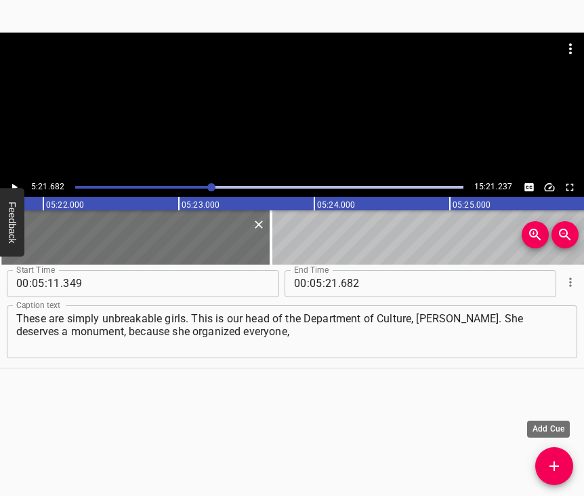
scroll to position [2927, 0]
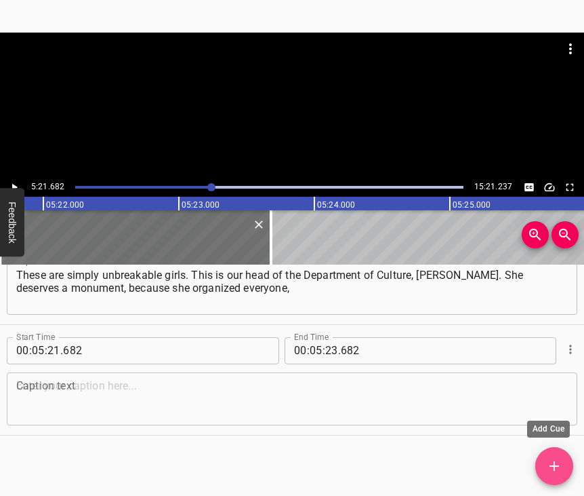
drag, startPoint x: 572, startPoint y: 475, endPoint x: 563, endPoint y: 498, distance: 25.1
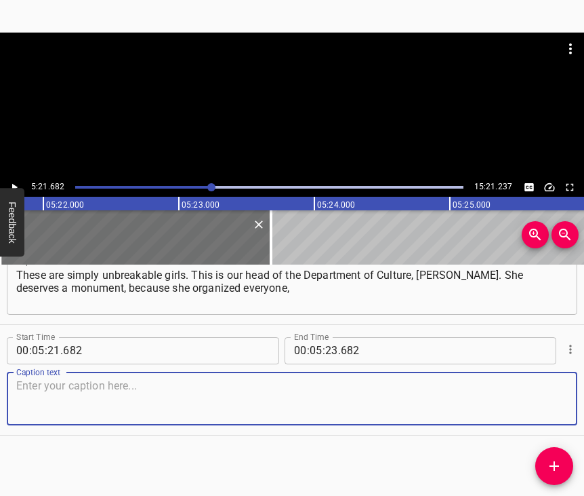
click at [504, 385] on textarea at bounding box center [292, 398] width 552 height 39
click at [57, 401] on textarea at bounding box center [292, 398] width 552 height 39
paste textarea "she took care of those who did not want to leave, she cared for everyone like a…"
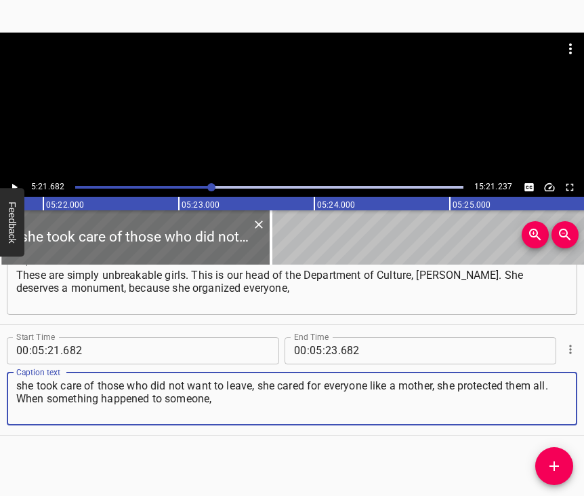
type textarea "she took care of those who did not want to leave, she cared for everyone like a…"
click at [18, 183] on icon "Play/Pause" at bounding box center [14, 187] width 12 height 12
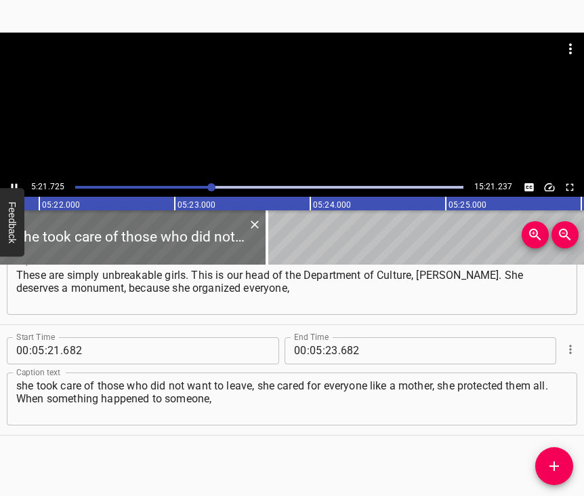
scroll to position [0, 43629]
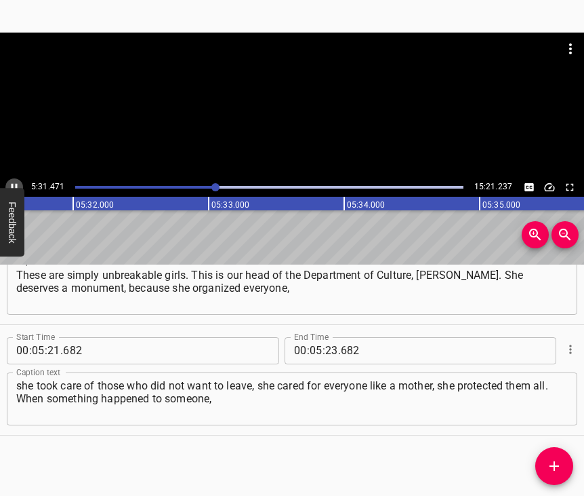
click at [12, 185] on icon "Play/Pause" at bounding box center [15, 186] width 6 height 7
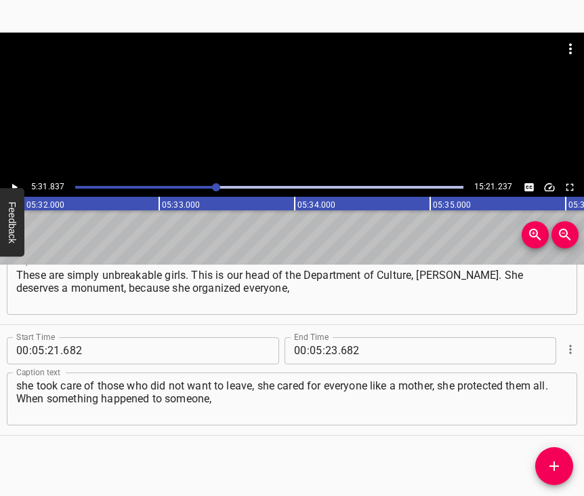
scroll to position [0, 45000]
click at [329, 337] on input "number" at bounding box center [331, 350] width 13 height 27
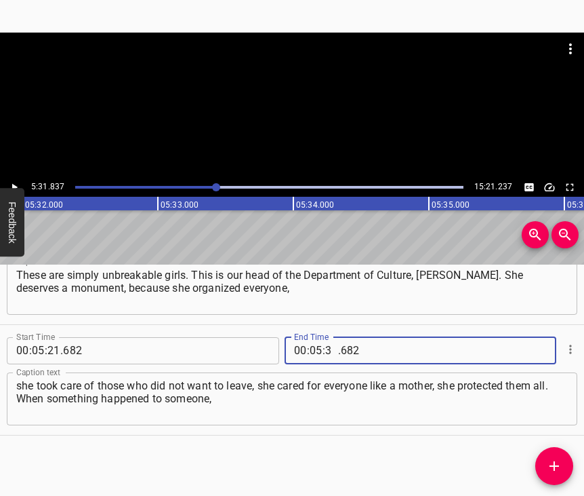
type input "31"
type input "837"
click at [558, 458] on icon "Add Cue" at bounding box center [555, 466] width 16 height 16
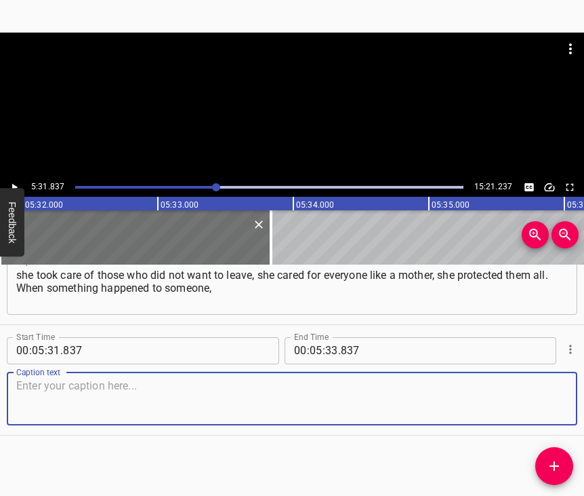
scroll to position [3128, 0]
click at [537, 392] on textarea at bounding box center [292, 398] width 552 height 39
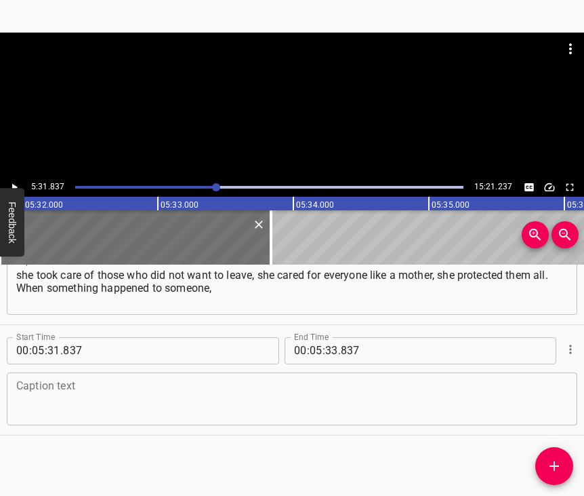
click at [203, 397] on textarea at bounding box center [292, 398] width 552 height 39
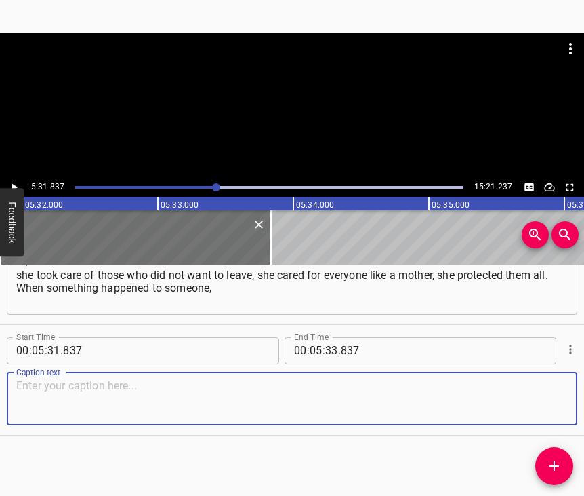
paste textarea "they all gathered as a team and went to patch windows and install doors. To do …"
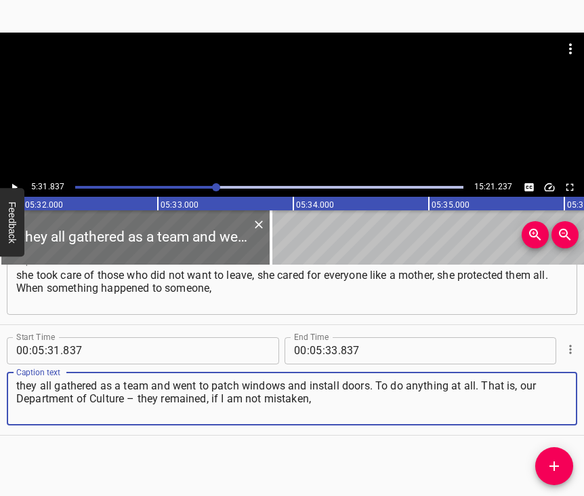
type textarea "they all gathered as a team and went to patch windows and install doors. To do …"
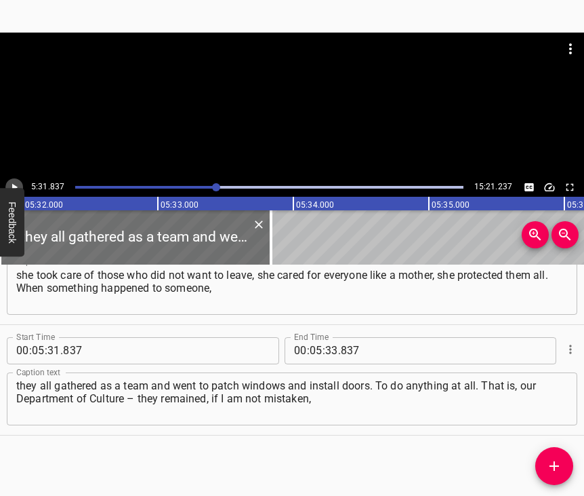
click at [14, 182] on icon "Play/Pause" at bounding box center [14, 187] width 12 height 12
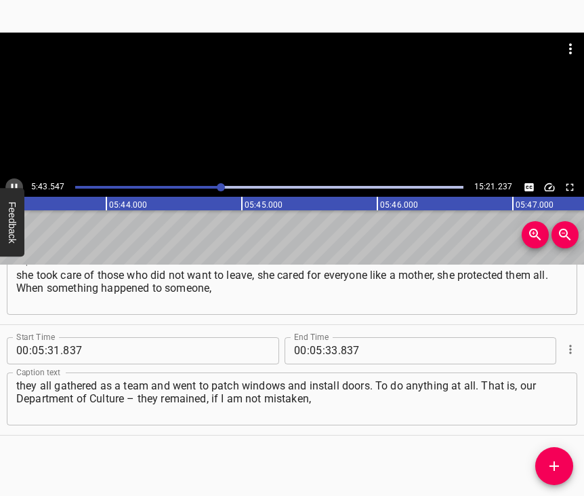
click at [12, 182] on icon "Play/Pause" at bounding box center [14, 187] width 12 height 12
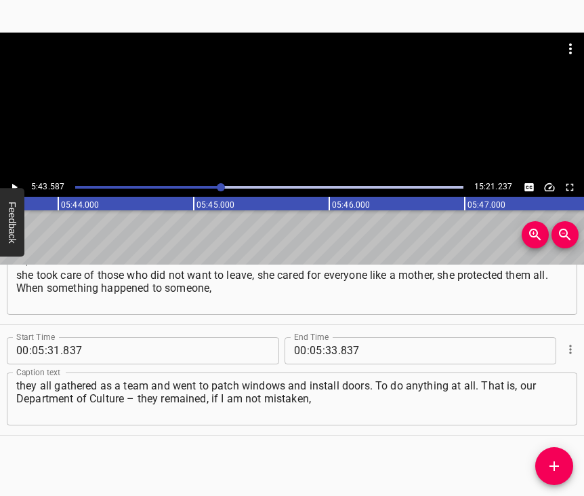
scroll to position [0, 46594]
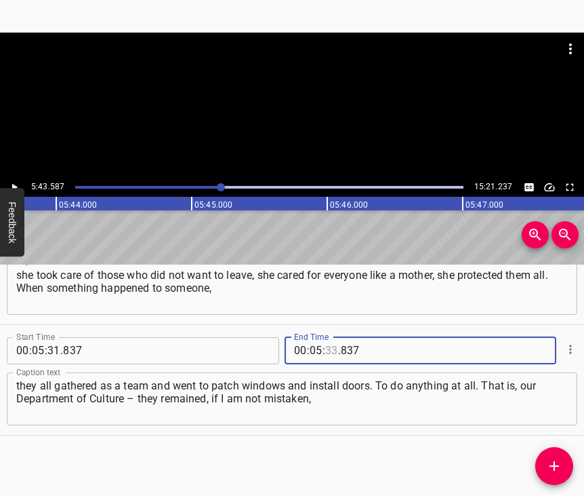
click at [326, 341] on input "number" at bounding box center [331, 350] width 13 height 27
type input "43"
type input "587"
click at [566, 472] on span "Add Cue" at bounding box center [555, 466] width 38 height 16
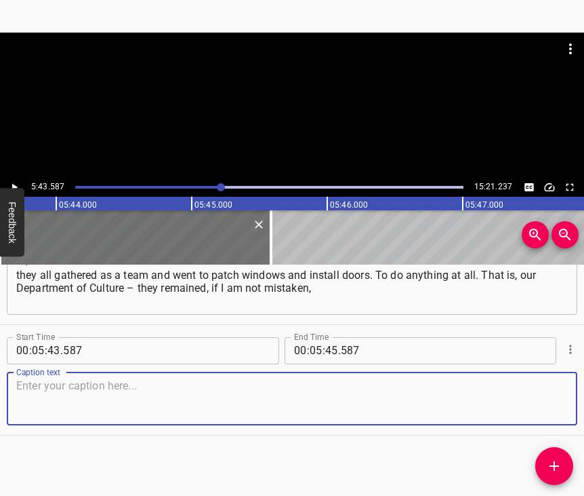
scroll to position [3250, 0]
click at [543, 395] on textarea at bounding box center [292, 398] width 552 height 39
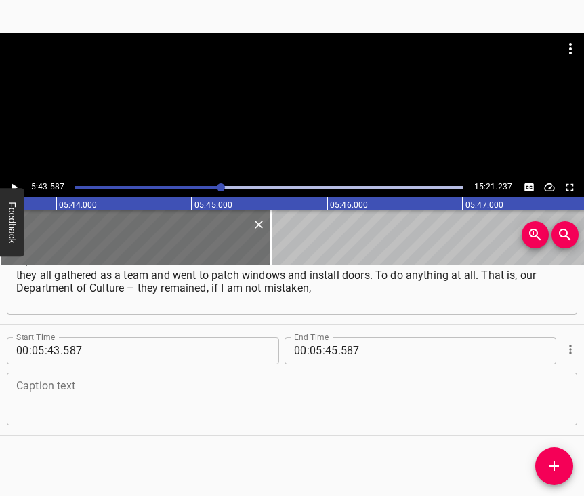
click at [387, 395] on textarea at bounding box center [292, 398] width 552 height 39
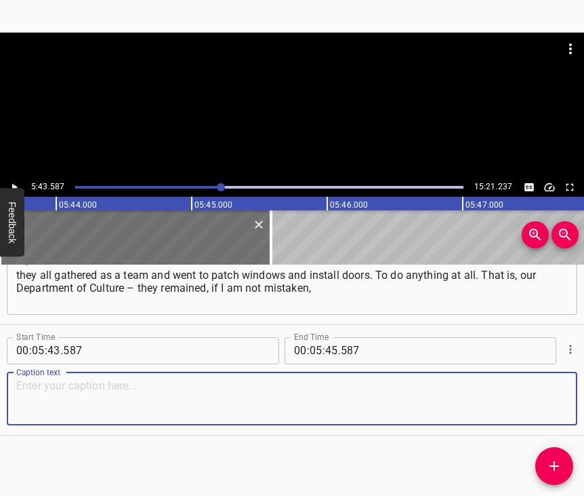
paste textarea "until October or even until November, and not all of them left. But, thank God,…"
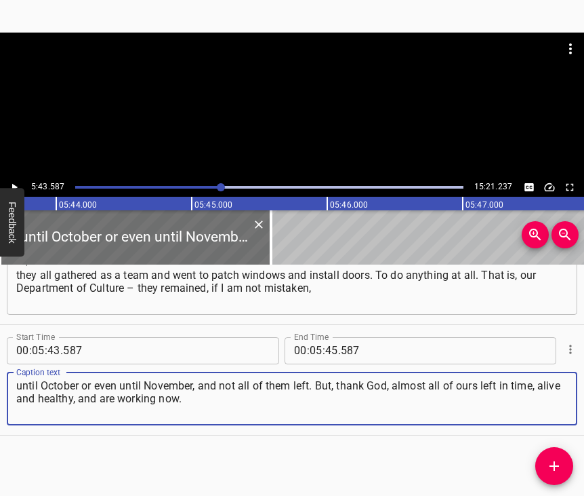
type textarea "until October or even until November, and not all of them left. But, thank God,…"
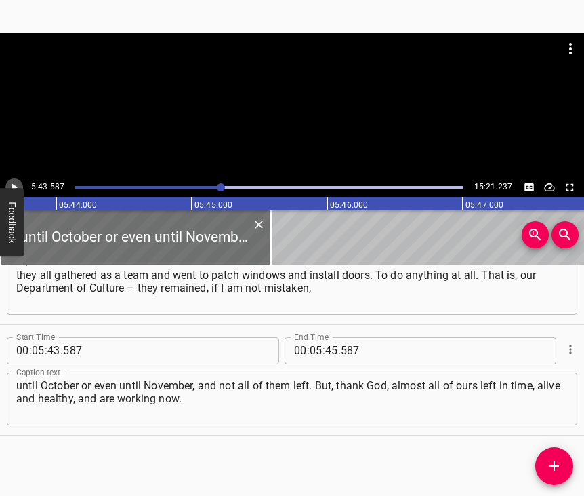
click at [16, 184] on icon "Play/Pause" at bounding box center [14, 187] width 12 height 12
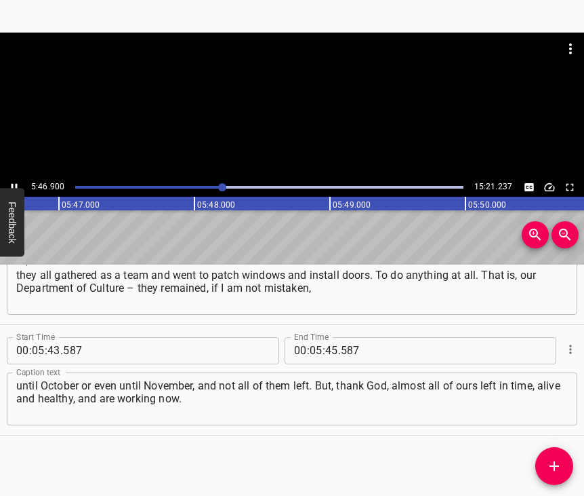
scroll to position [0, 47005]
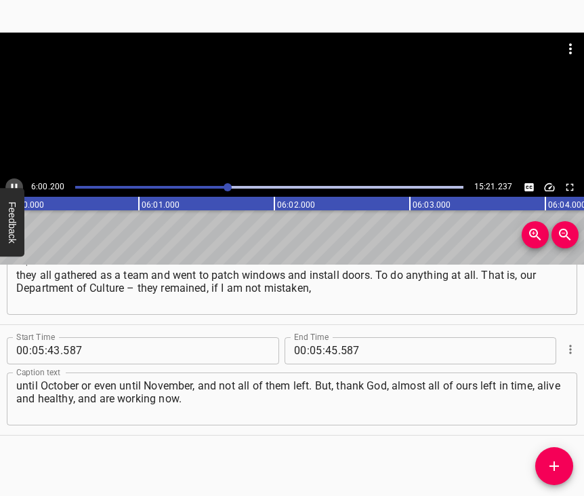
click at [10, 184] on icon "Play/Pause" at bounding box center [14, 187] width 12 height 12
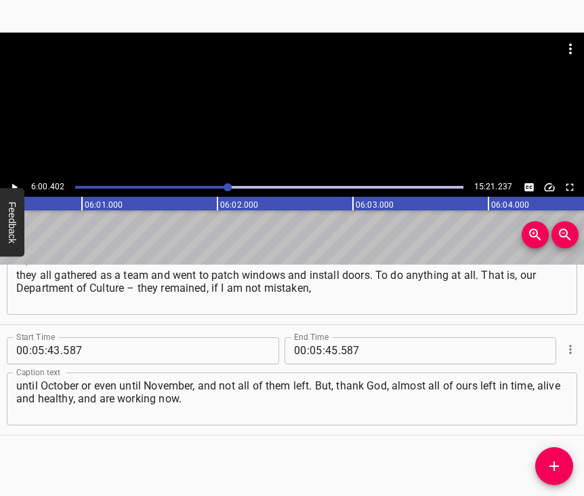
scroll to position [0, 48874]
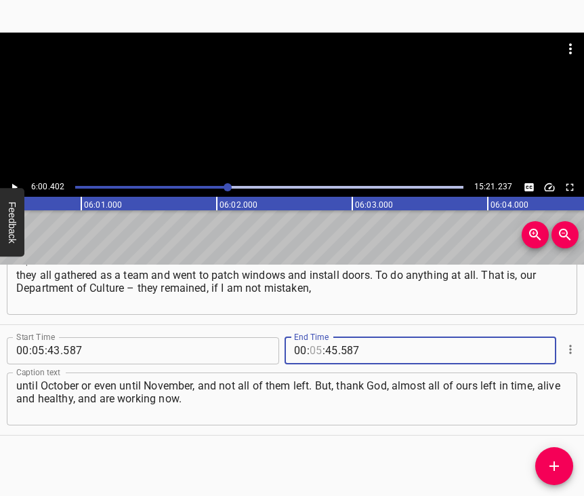
click at [312, 341] on input "number" at bounding box center [316, 350] width 13 height 27
type input "06"
type input "00"
type input "402"
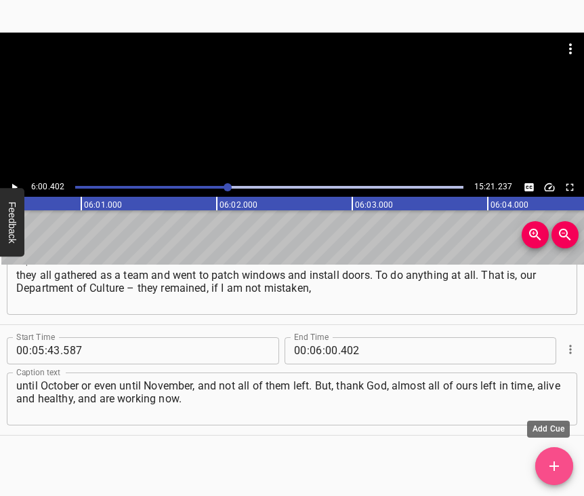
click at [547, 461] on icon "Add Cue" at bounding box center [555, 466] width 16 height 16
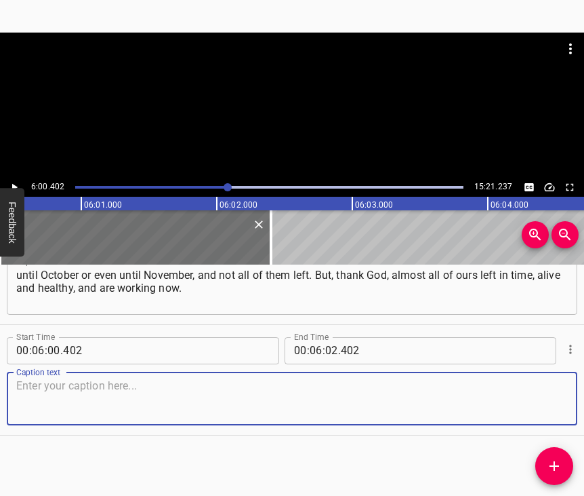
scroll to position [3372, 0]
click at [547, 392] on textarea at bounding box center [292, 398] width 552 height 39
click at [137, 379] on textarea at bounding box center [292, 398] width 552 height 39
paste textarea "We have, unfortunately, an employee whom all the people of [GEOGRAPHIC_DATA] kn…"
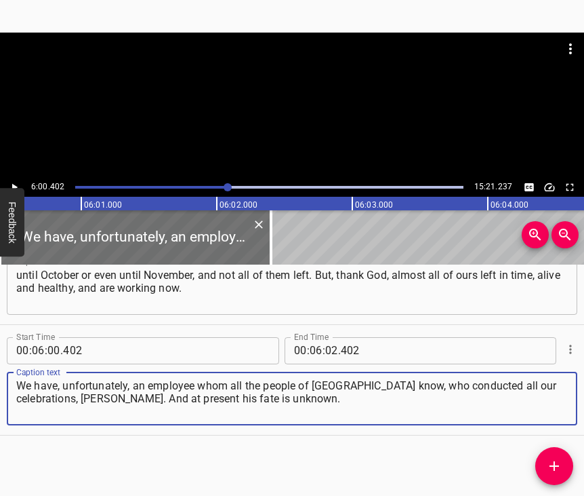
type textarea "We have, unfortunately, an employee whom all the people of [GEOGRAPHIC_DATA] kn…"
click at [12, 181] on icon "Play/Pause" at bounding box center [14, 187] width 12 height 12
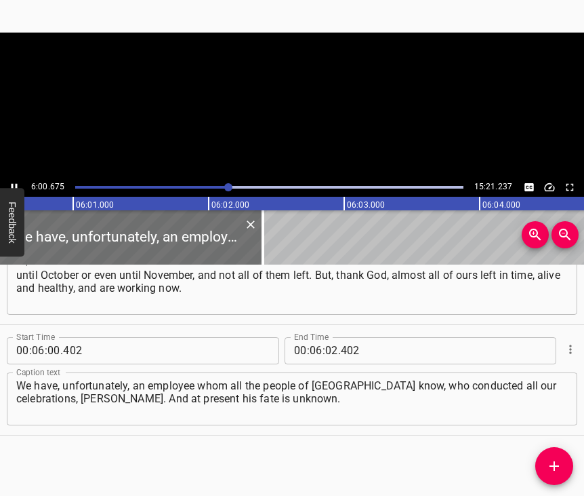
scroll to position [0, 48899]
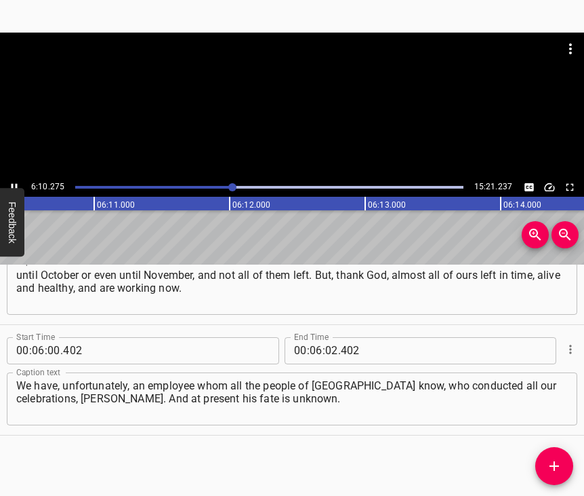
click at [14, 183] on icon "Play/Pause" at bounding box center [14, 187] width 12 height 12
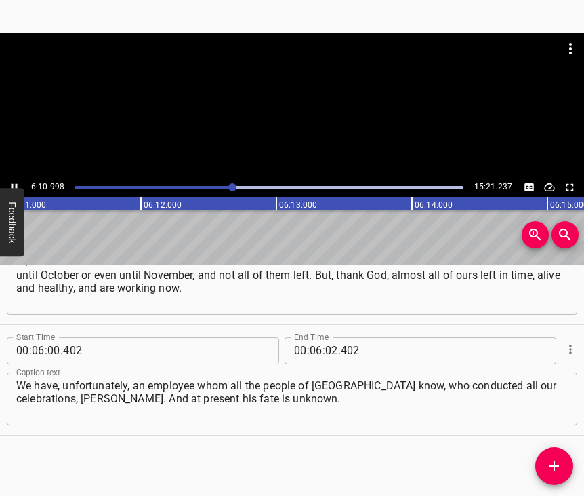
click at [16, 183] on icon "Play/Pause" at bounding box center [14, 187] width 12 height 12
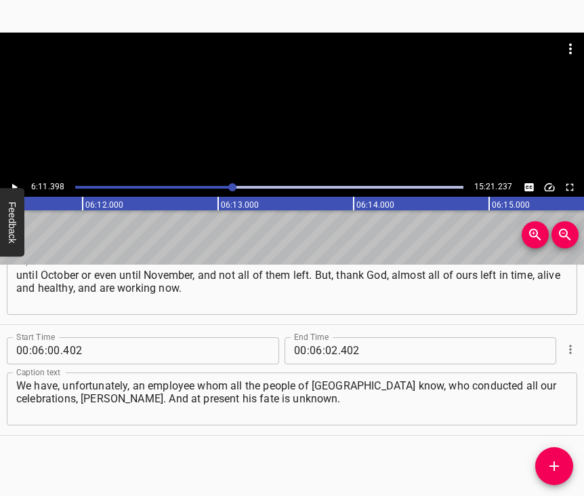
scroll to position [0, 50365]
click at [330, 338] on input "number" at bounding box center [331, 350] width 13 height 27
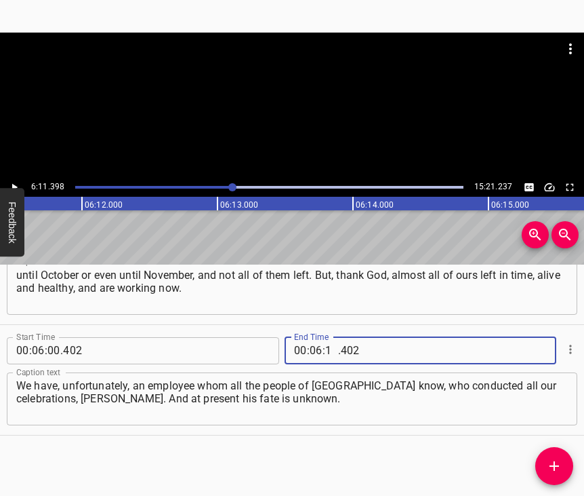
type input "11"
type input "398"
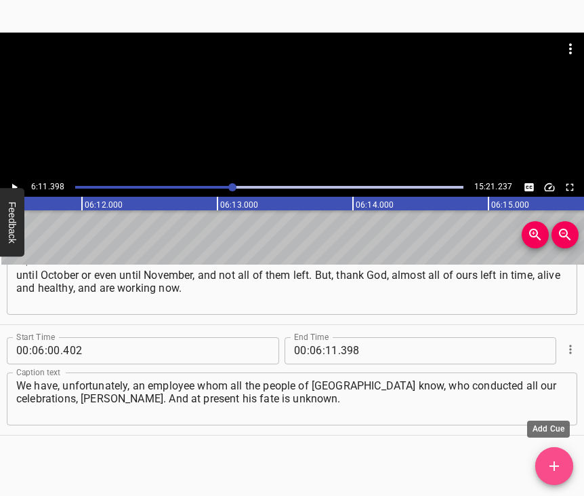
click at [551, 454] on button "Add Cue" at bounding box center [555, 466] width 38 height 38
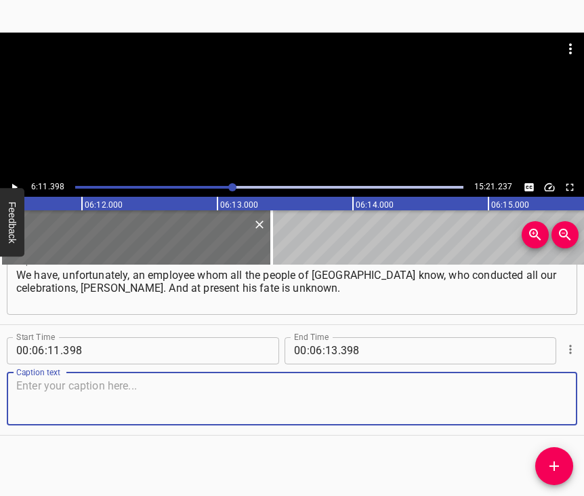
scroll to position [3494, 0]
drag, startPoint x: 544, startPoint y: 393, endPoint x: 580, endPoint y: 381, distance: 38.6
click at [544, 392] on textarea at bounding box center [292, 398] width 552 height 39
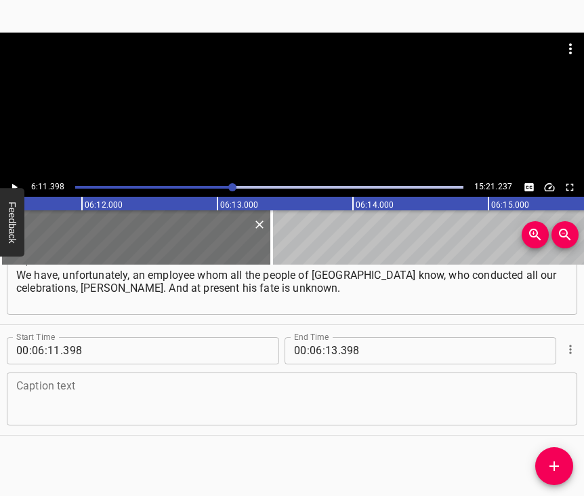
click at [132, 387] on textarea at bounding box center [292, 398] width 552 height 39
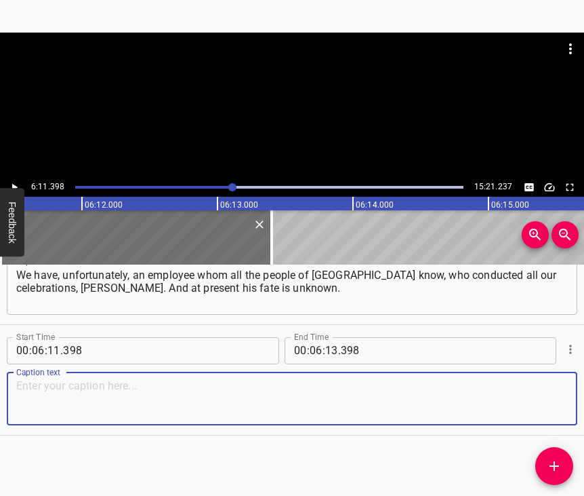
paste textarea "Because when the shelling began, he went out to get bread – and simply disappea…"
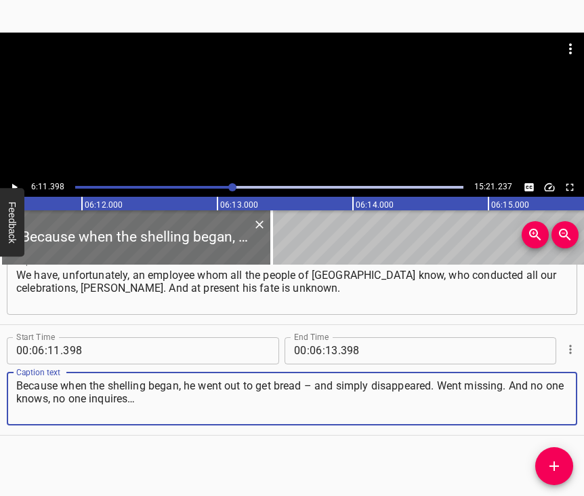
type textarea "Because when the shelling began, he went out to get bread – and simply disappea…"
click at [23, 182] on div "6:11.398 15:21.237" at bounding box center [292, 187] width 584 height 19
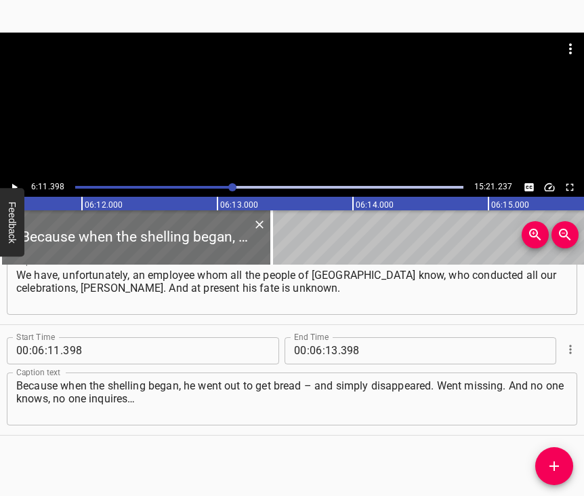
click at [18, 188] on icon "Play/Pause" at bounding box center [14, 187] width 12 height 12
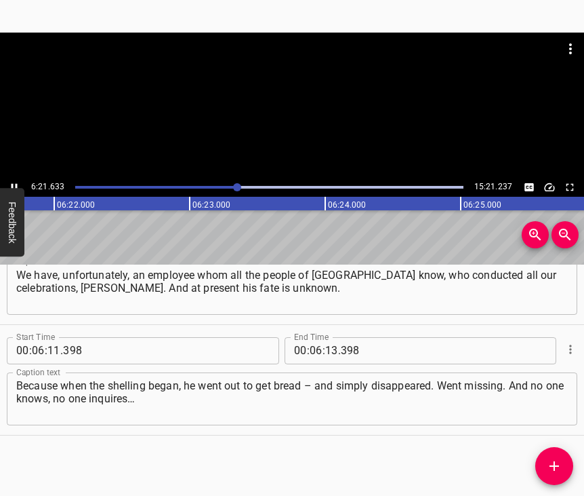
click at [14, 183] on icon "Play/Pause" at bounding box center [14, 187] width 12 height 12
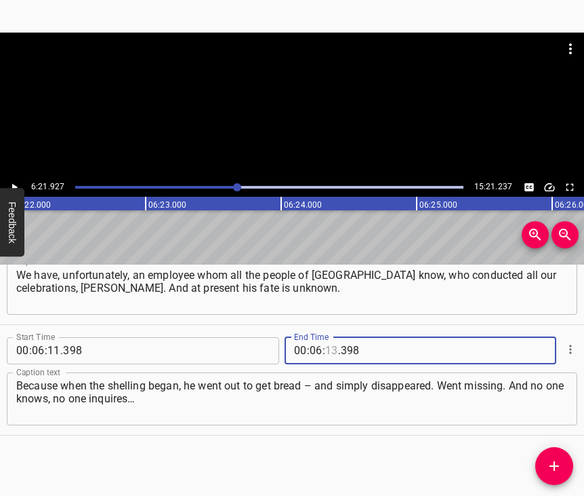
drag, startPoint x: 327, startPoint y: 334, endPoint x: 334, endPoint y: 338, distance: 8.3
click at [331, 337] on input "number" at bounding box center [331, 350] width 13 height 27
type input "21"
type input "927"
drag, startPoint x: 558, startPoint y: 467, endPoint x: 583, endPoint y: 477, distance: 26.8
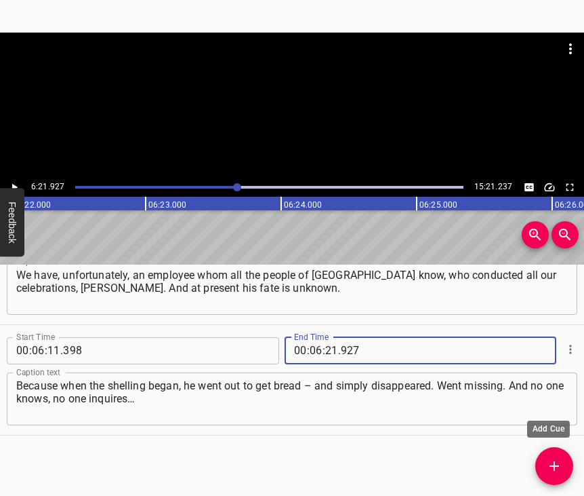
click at [559, 467] on icon "Add Cue" at bounding box center [555, 466] width 16 height 16
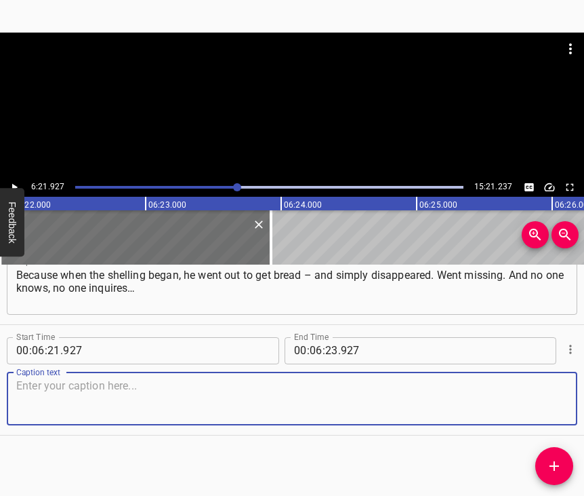
scroll to position [3616, 0]
click at [545, 399] on textarea at bounding box center [292, 398] width 552 height 39
click at [320, 397] on textarea at bounding box center [292, 398] width 552 height 39
paste textarea "And at present we do not know anything about his fate, whether he is alive or n…"
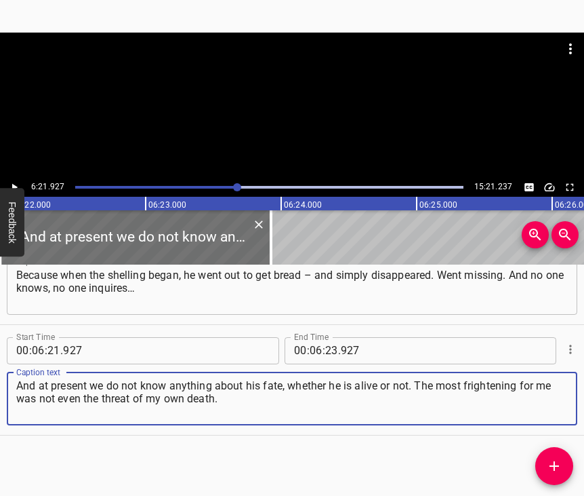
type textarea "And at present we do not know anything about his fate, whether he is alive or n…"
click at [16, 185] on icon "Play/Pause" at bounding box center [14, 187] width 12 height 12
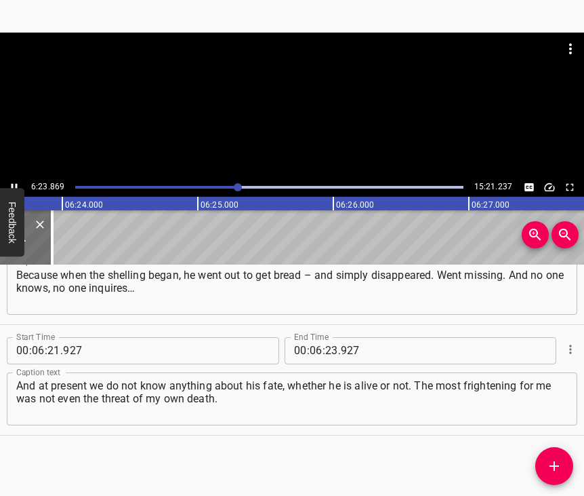
scroll to position [0, 52016]
click at [12, 182] on icon "Play/Pause" at bounding box center [14, 187] width 12 height 12
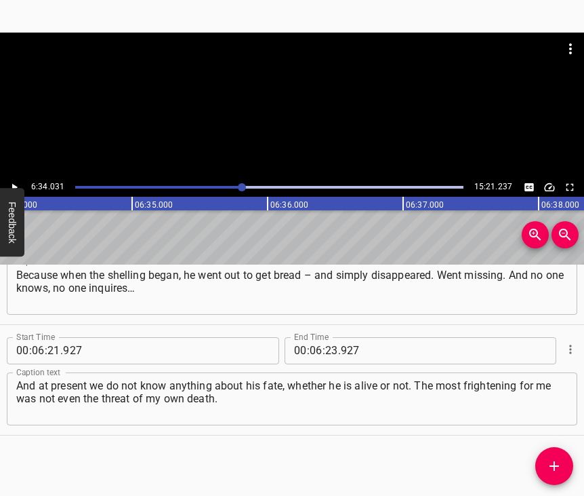
scroll to position [0, 53435]
click at [325, 337] on input "number" at bounding box center [331, 350] width 13 height 27
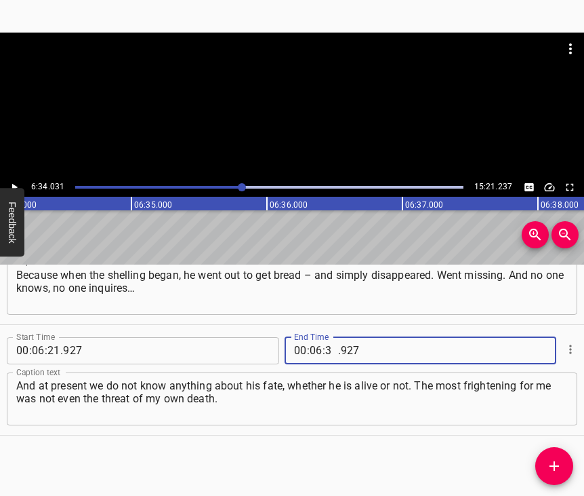
type input "34"
type input "031"
click at [555, 461] on icon "Add Cue" at bounding box center [554, 465] width 9 height 9
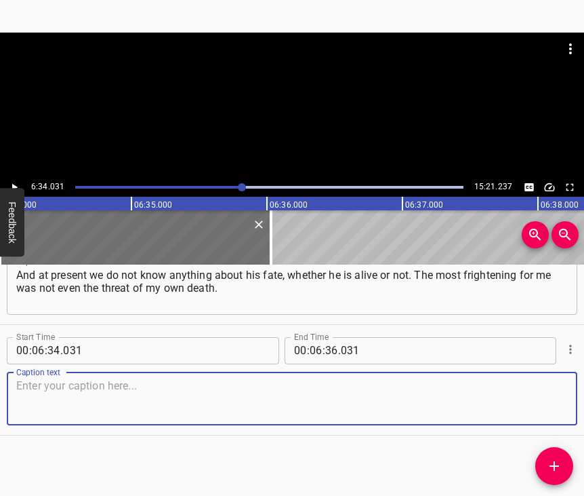
scroll to position [3738, 0]
drag, startPoint x: 536, startPoint y: 398, endPoint x: 583, endPoint y: 380, distance: 50.9
click at [536, 397] on textarea at bounding box center [292, 398] width 552 height 39
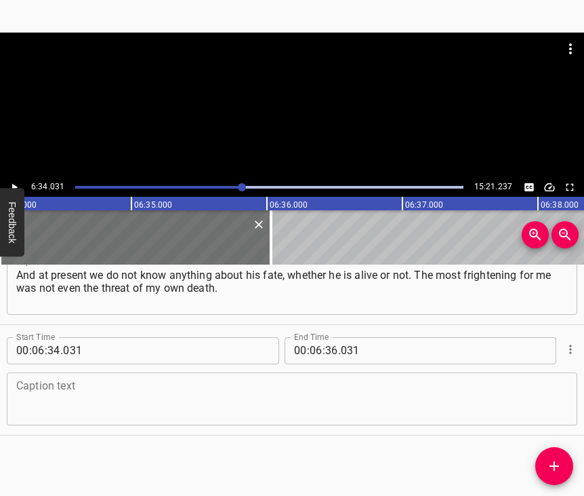
click at [126, 380] on textarea at bounding box center [292, 398] width 552 height 39
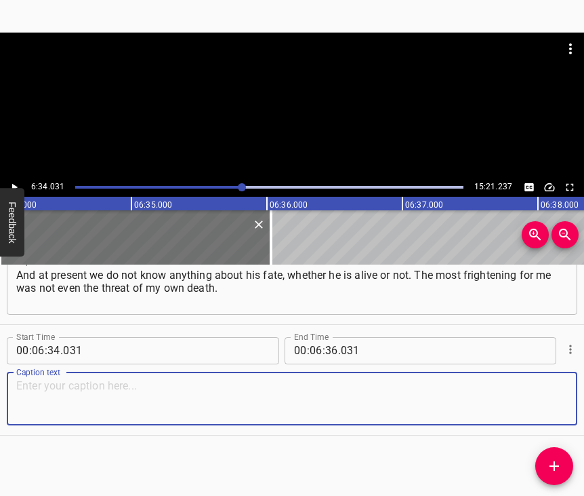
paste textarea "The most frightening was to lose my city. Because for all the people of [GEOGRA…"
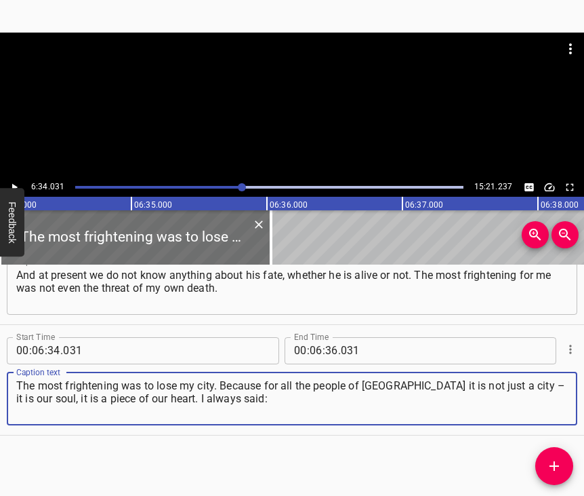
type textarea "The most frightening was to lose my city. Because for all the people of [GEOGRA…"
click at [17, 186] on icon "Play/Pause" at bounding box center [14, 187] width 12 height 12
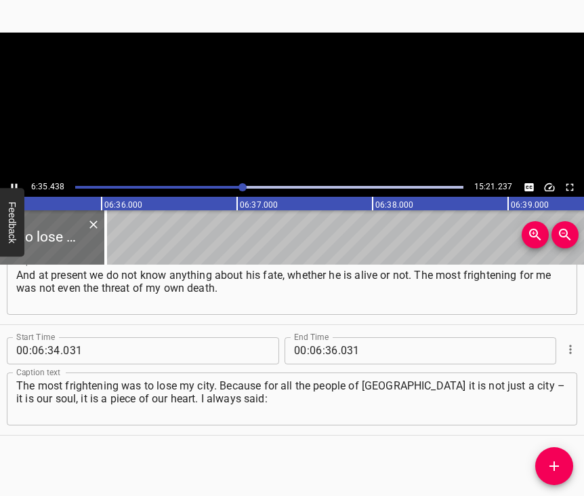
scroll to position [0, 53612]
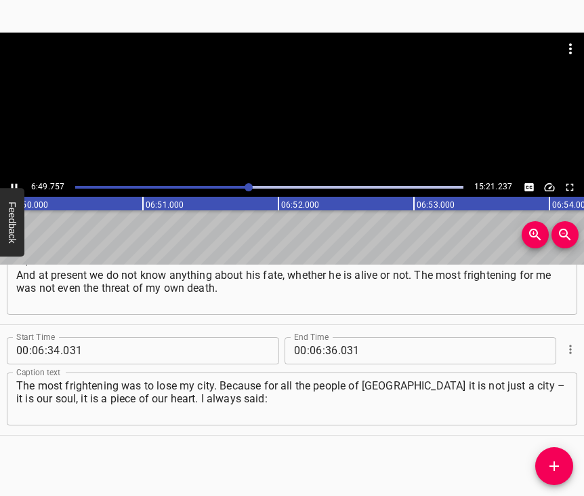
click at [14, 185] on icon "Play/Pause" at bounding box center [14, 187] width 12 height 12
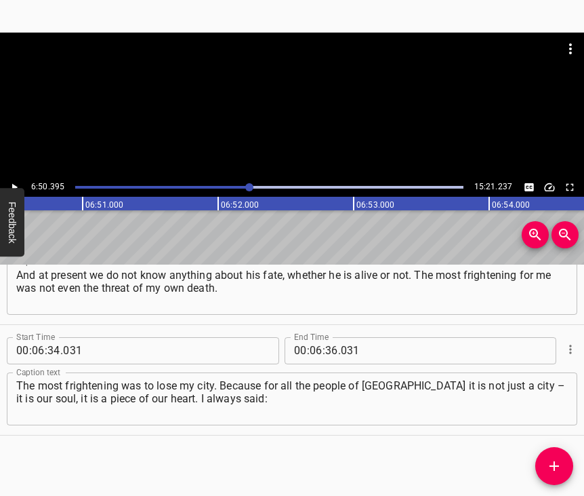
scroll to position [0, 55654]
click at [326, 337] on input "number" at bounding box center [331, 350] width 13 height 27
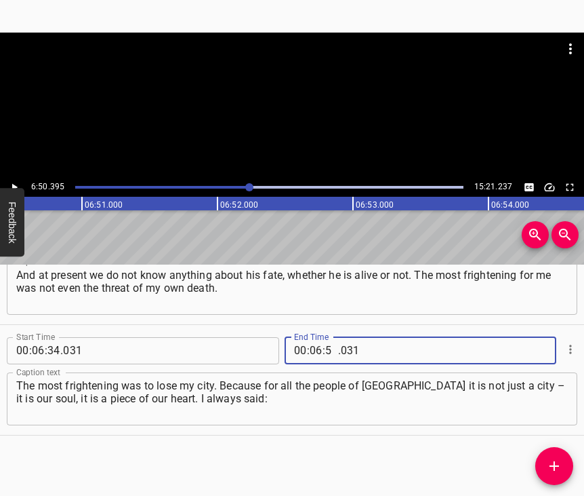
type input "50"
type input "395"
click at [551, 467] on icon "Add Cue" at bounding box center [555, 466] width 16 height 16
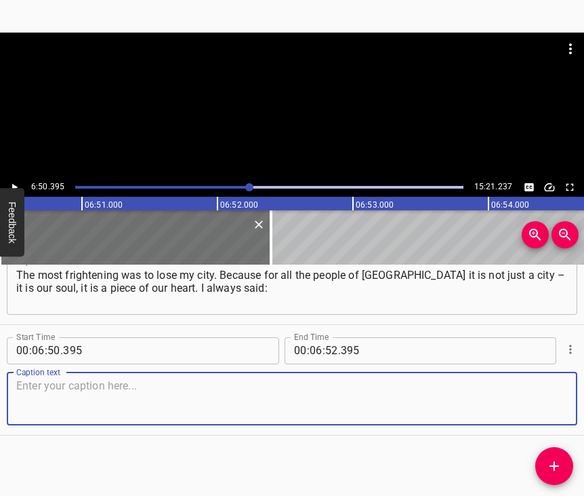
scroll to position [3860, 0]
click at [530, 395] on textarea at bounding box center [292, 398] width 552 height 39
click at [45, 392] on textarea at bounding box center [292, 398] width 552 height 39
paste textarea "if you look at the geographical location of [GEOGRAPHIC_DATA], then we are the …"
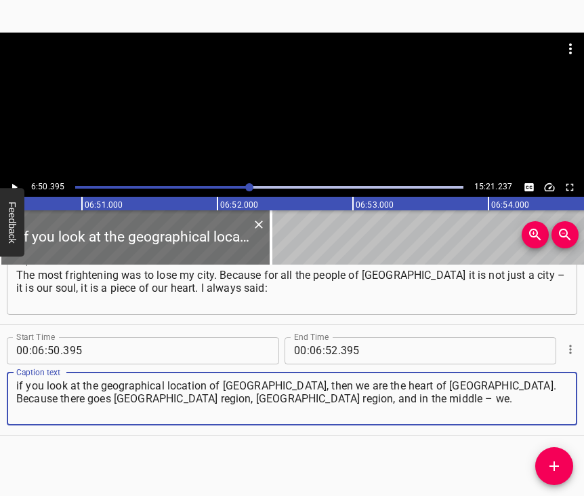
type textarea "if you look at the geographical location of [GEOGRAPHIC_DATA], then we are the …"
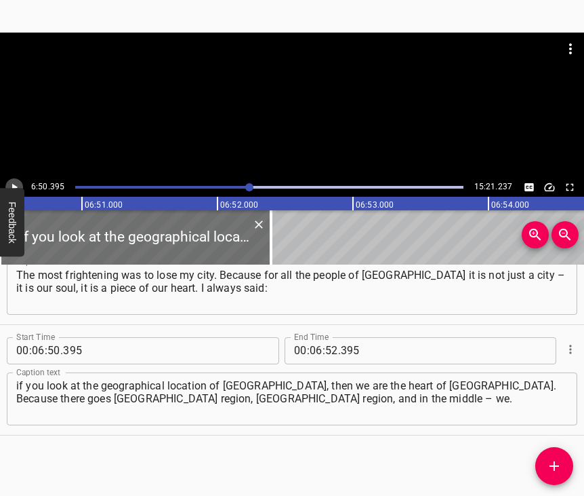
click at [14, 184] on icon "Play/Pause" at bounding box center [14, 187] width 12 height 12
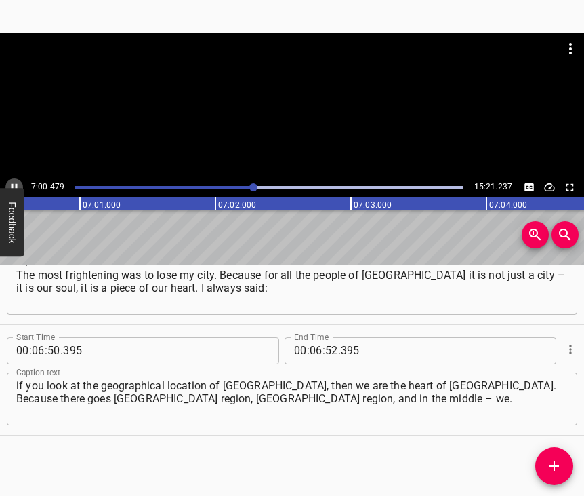
click at [14, 184] on icon "Play/Pause" at bounding box center [14, 187] width 12 height 12
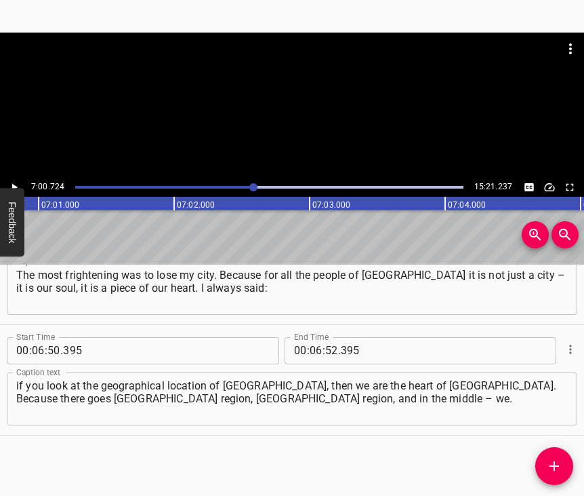
scroll to position [0, 57054]
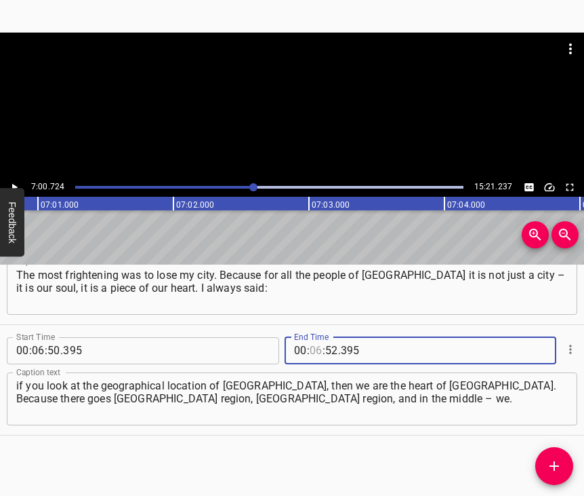
click at [311, 340] on input "number" at bounding box center [316, 350] width 13 height 27
type input "07"
type input "00"
type input "724"
click at [555, 471] on icon "Add Cue" at bounding box center [555, 466] width 16 height 16
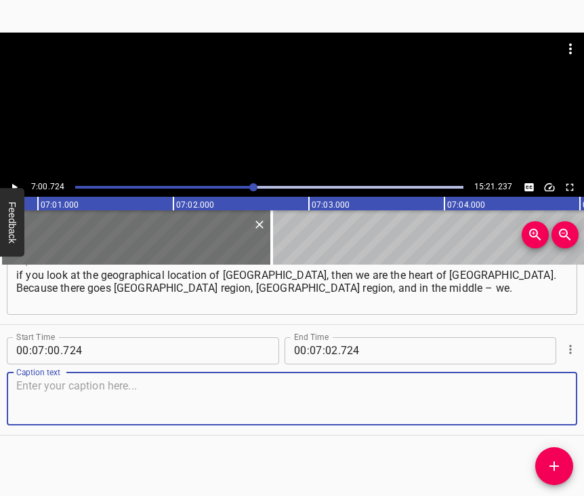
scroll to position [3982, 0]
click at [540, 396] on textarea at bounding box center [292, 398] width 552 height 39
click at [105, 379] on textarea at bounding box center [292, 398] width 552 height 39
paste textarea "This was the most frightening, in fact. I left in May, on the 20th. The last dr…"
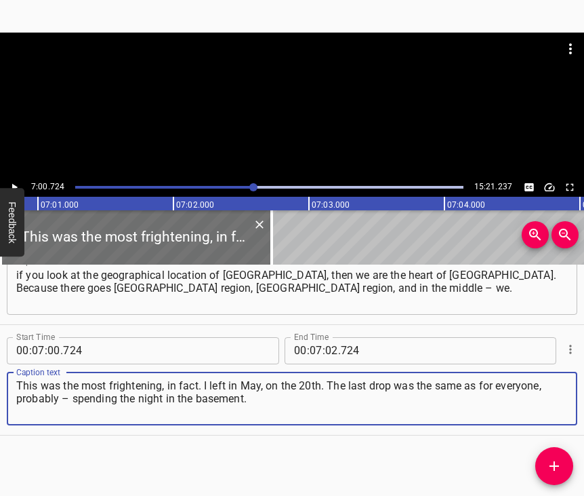
type textarea "This was the most frightening, in fact. I left in May, on the 20th. The last dr…"
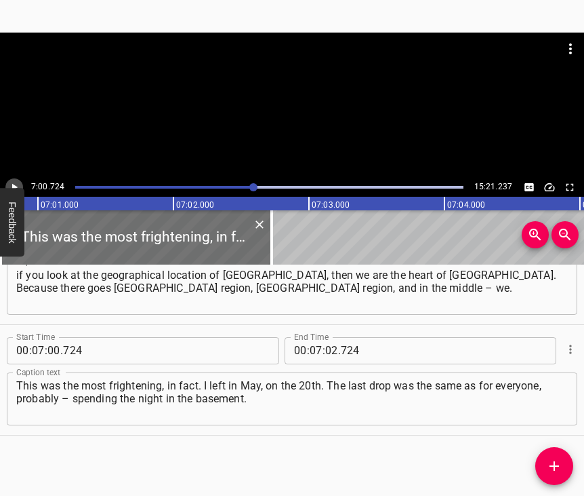
click at [14, 184] on icon "Play/Pause" at bounding box center [14, 187] width 12 height 12
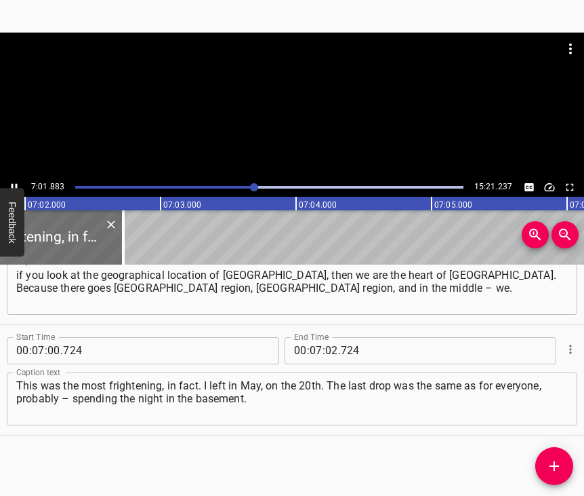
scroll to position [0, 57207]
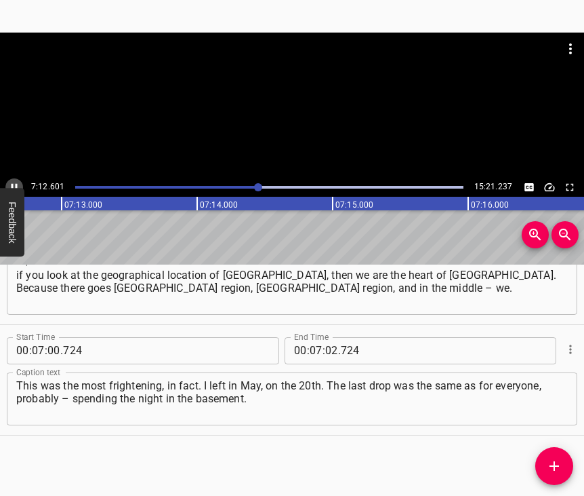
click at [14, 183] on icon "Play/Pause" at bounding box center [14, 187] width 12 height 12
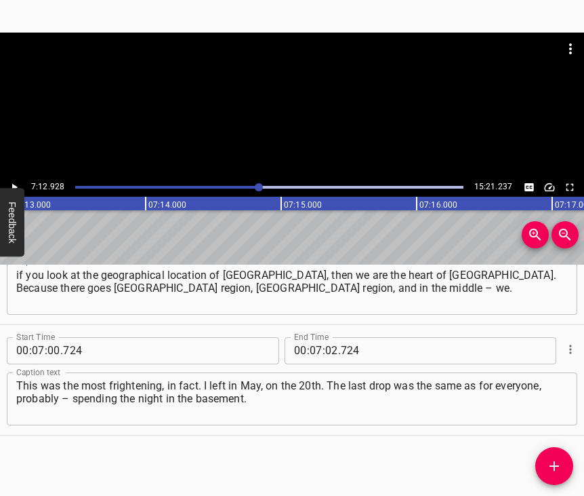
click at [14, 183] on icon "Play/Pause" at bounding box center [14, 187] width 12 height 12
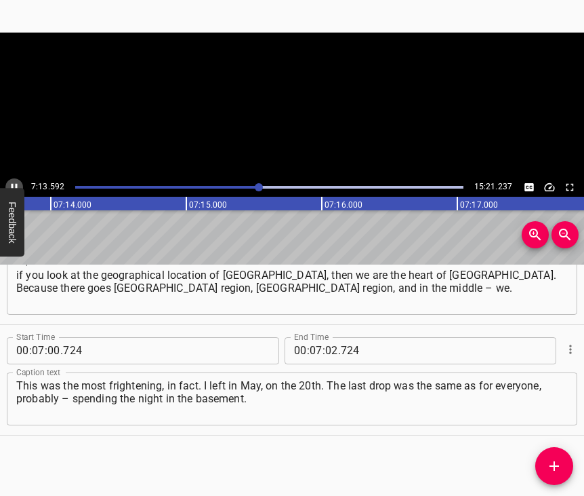
click at [14, 183] on icon "Play/Pause" at bounding box center [14, 187] width 12 height 12
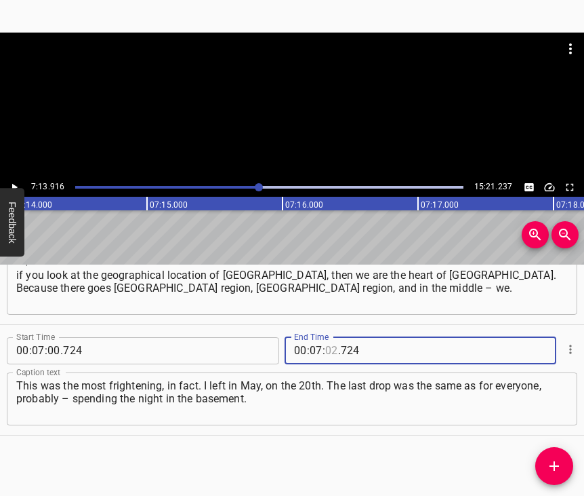
click at [325, 337] on input "number" at bounding box center [331, 350] width 13 height 27
type input "13"
type input "916"
click at [559, 460] on icon "Add Cue" at bounding box center [555, 466] width 16 height 16
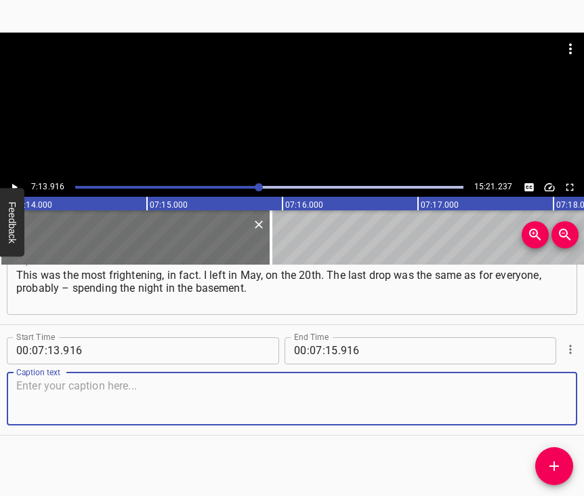
scroll to position [4104, 0]
click at [539, 392] on textarea at bounding box center [292, 398] width 552 height 39
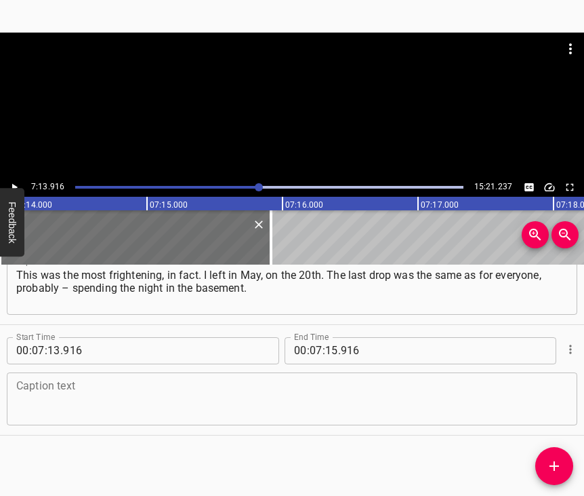
click at [68, 383] on textarea at bounding box center [292, 398] width 552 height 39
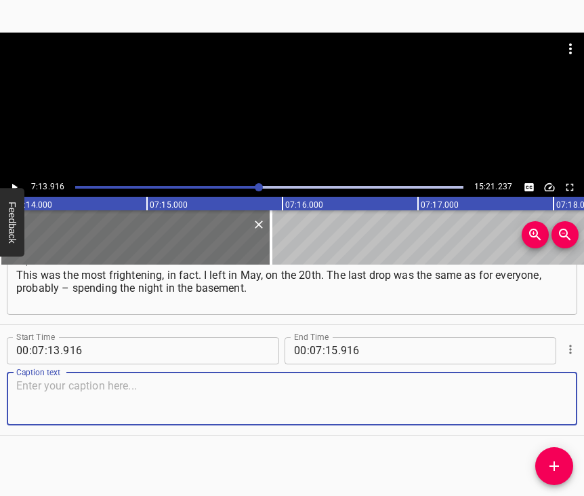
paste textarea "Because the district of the meat processing plant and Zabakhmutka, as you know,…"
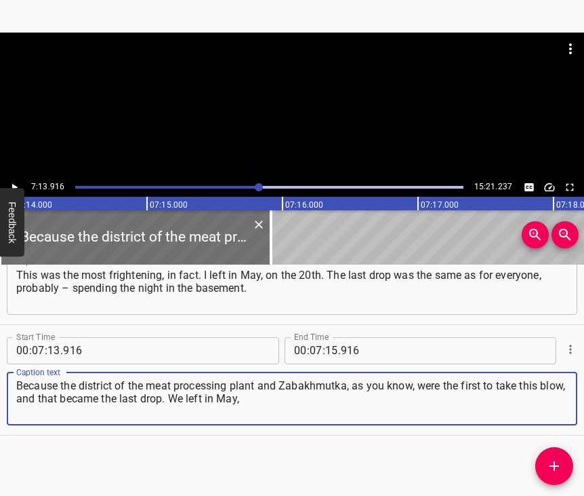
type textarea "Because the district of the meat processing plant and Zabakhmutka, as you know,…"
click at [17, 185] on icon "Play/Pause" at bounding box center [14, 187] width 12 height 12
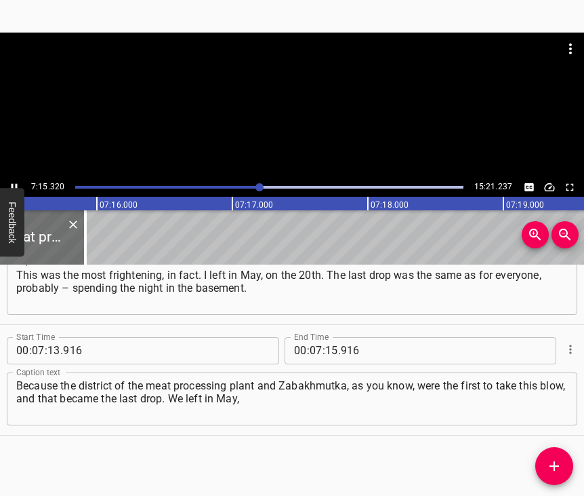
scroll to position [0, 59031]
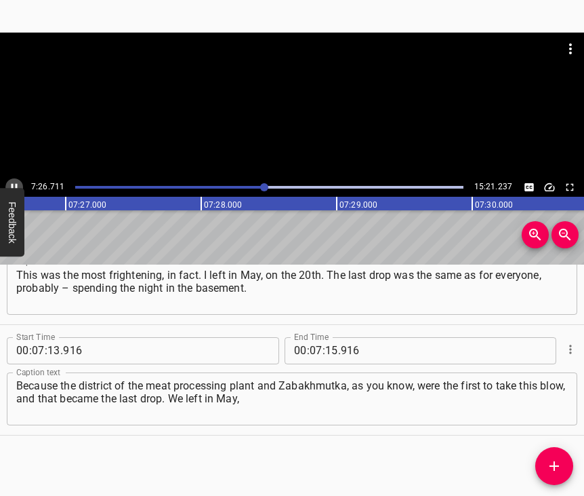
click at [18, 184] on icon "Play/Pause" at bounding box center [14, 187] width 12 height 12
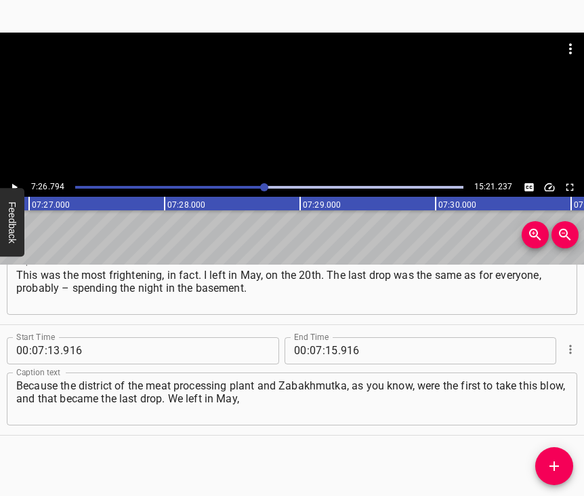
scroll to position [0, 60590]
click at [325, 337] on input "number" at bounding box center [331, 350] width 13 height 27
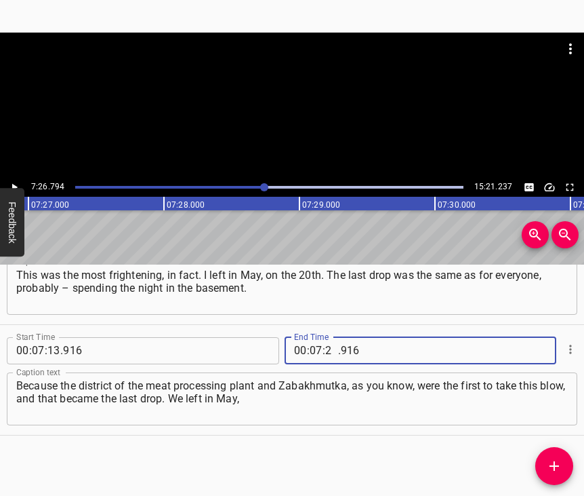
type input "26"
type input "794"
click at [559, 458] on icon "Add Cue" at bounding box center [555, 466] width 16 height 16
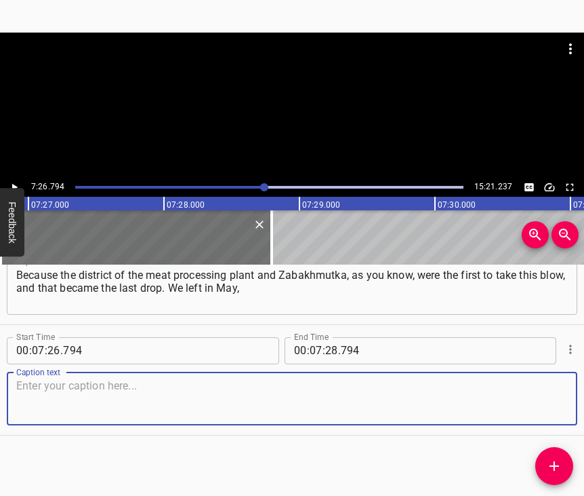
scroll to position [4226, 0]
click at [540, 406] on textarea at bounding box center [292, 398] width 552 height 39
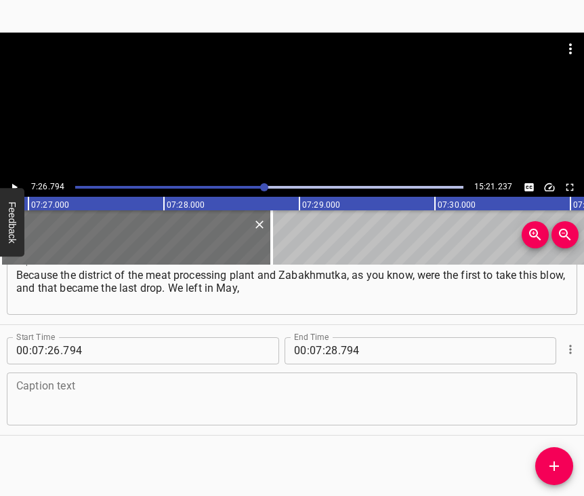
click at [130, 398] on textarea at bounding box center [292, 398] width 552 height 39
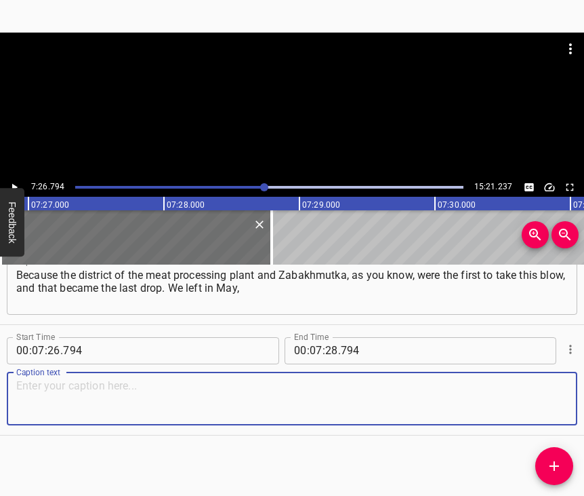
paste textarea "shutting off all communications, locking the doors. We left for 2 weeks without…"
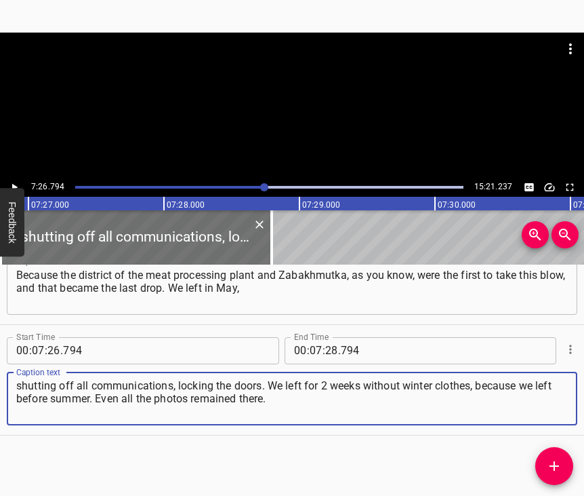
type textarea "shutting off all communications, locking the doors. We left for 2 weeks without…"
click at [14, 184] on icon "Play/Pause" at bounding box center [14, 187] width 12 height 12
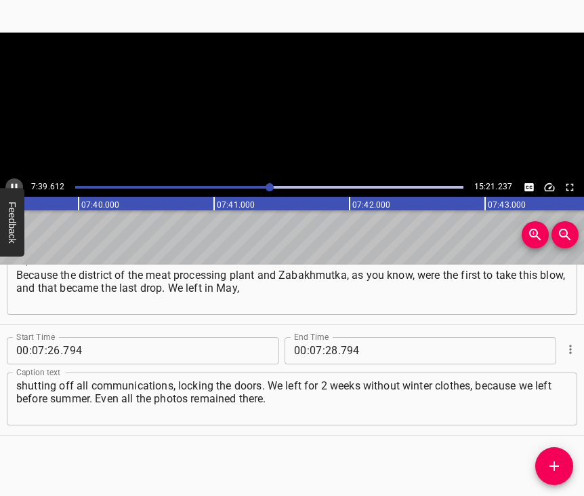
click at [13, 184] on icon "Play/Pause" at bounding box center [15, 186] width 6 height 7
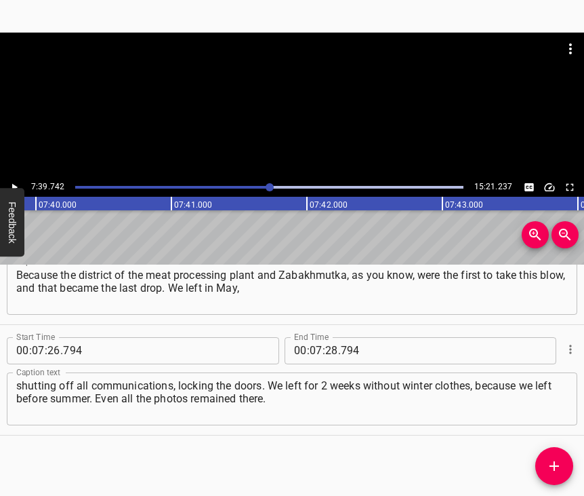
scroll to position [0, 62346]
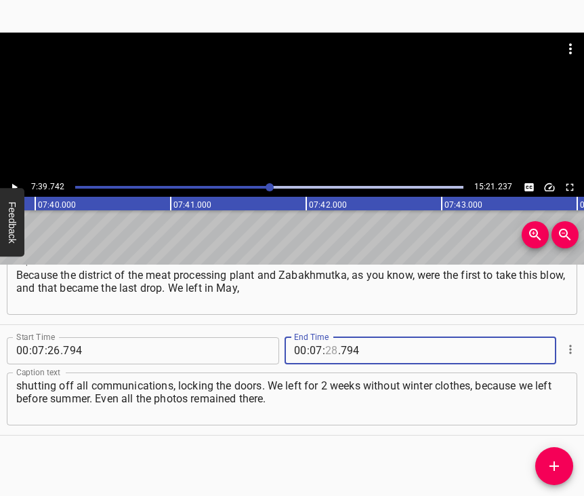
click at [325, 337] on input "number" at bounding box center [331, 350] width 13 height 27
type input "39"
type input "742"
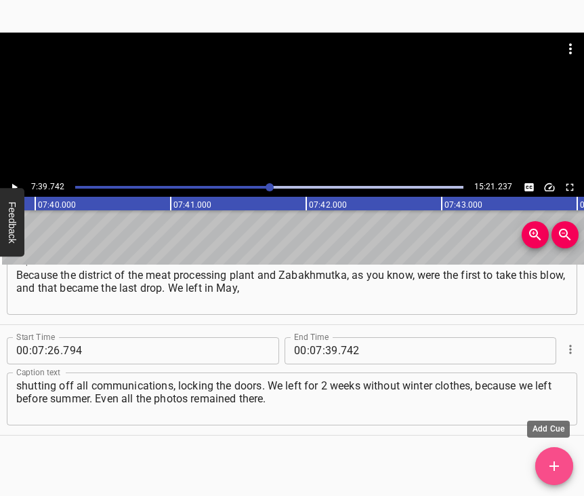
click at [553, 468] on icon "Add Cue" at bounding box center [555, 466] width 16 height 16
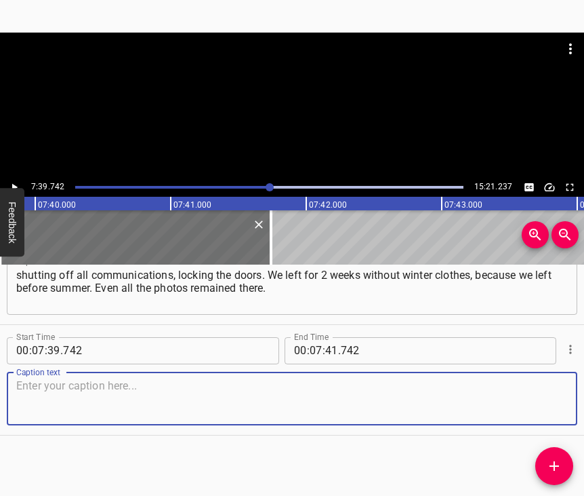
scroll to position [4348, 0]
click at [540, 392] on textarea at bounding box center [292, 398] width 552 height 39
click at [74, 383] on textarea at bounding box center [292, 398] width 552 height 39
paste textarea "I took out one of my violins, and two remained there. I graduated from the form…"
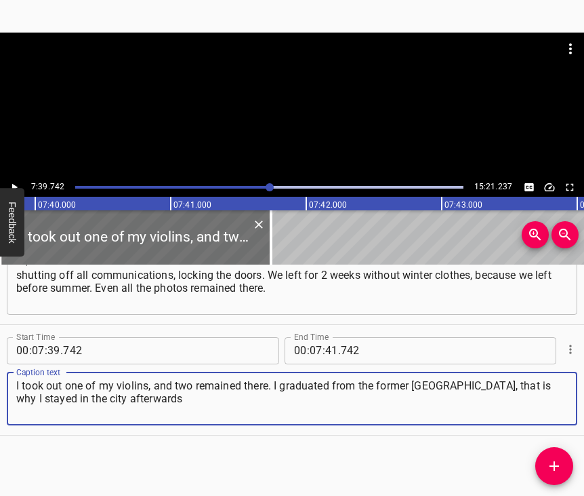
type textarea "I took out one of my violins, and two remained there. I graduated from the form…"
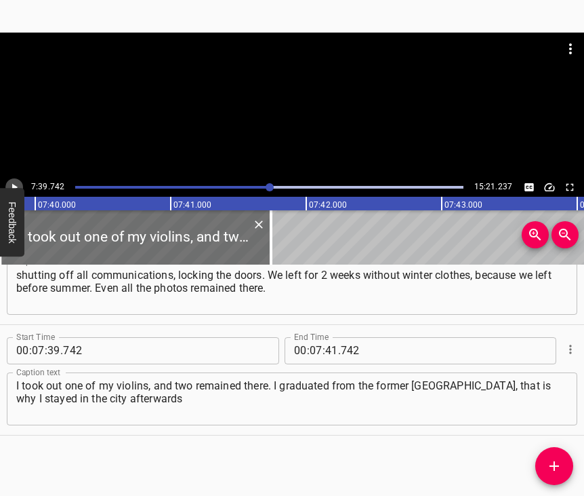
click at [16, 181] on icon "Play/Pause" at bounding box center [14, 187] width 12 height 12
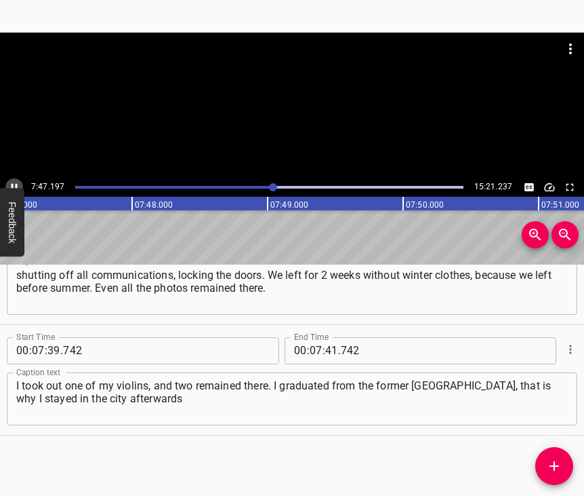
click at [12, 183] on icon "Play/Pause" at bounding box center [14, 187] width 12 height 12
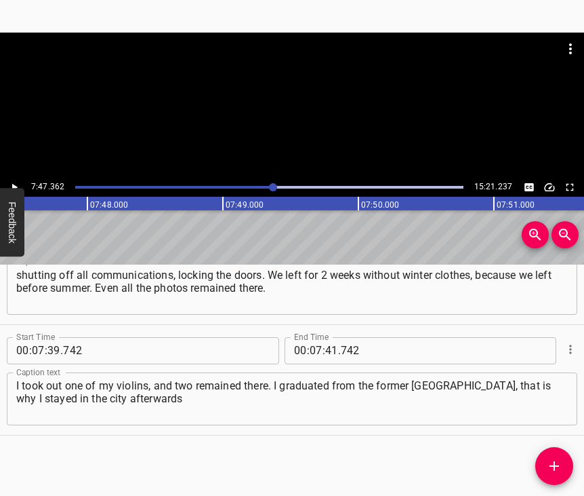
scroll to position [0, 63379]
click at [330, 337] on input "number" at bounding box center [331, 350] width 13 height 27
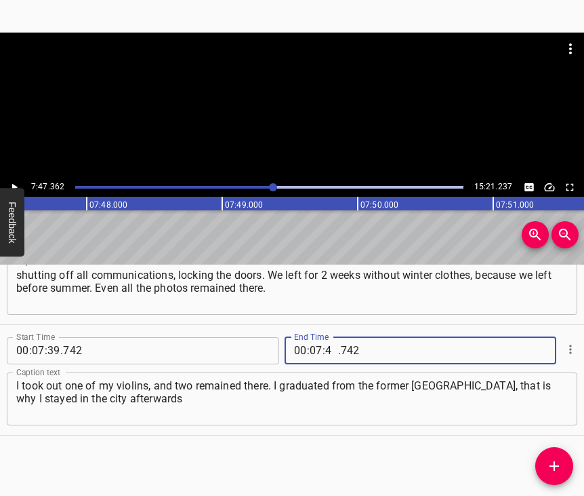
type input "47"
type input "362"
click at [564, 460] on span "Add Cue" at bounding box center [555, 466] width 38 height 16
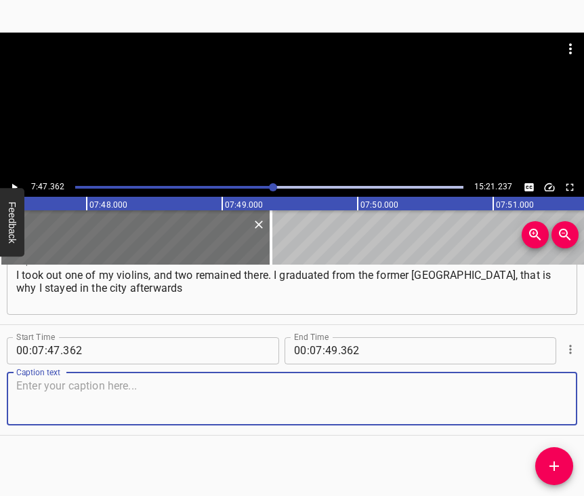
scroll to position [4470, 0]
click at [547, 405] on textarea at bounding box center [292, 398] width 552 height 39
click at [148, 381] on textarea at bounding box center [292, 398] width 552 height 39
paste textarea "and found my husband. And in general, we had our own cover band in [GEOGRAPHIC_…"
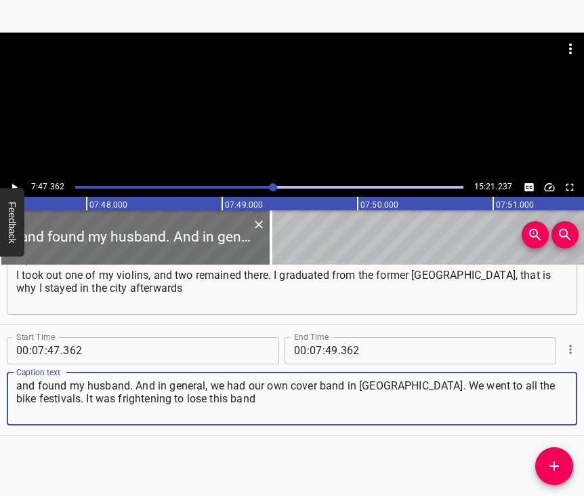
type textarea "and found my husband. And in general, we had our own cover band in [GEOGRAPHIC_…"
click at [11, 184] on icon "Play/Pause" at bounding box center [14, 187] width 12 height 12
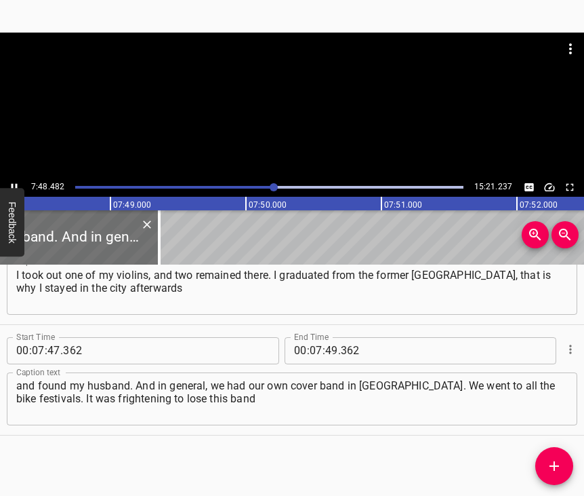
scroll to position [0, 63516]
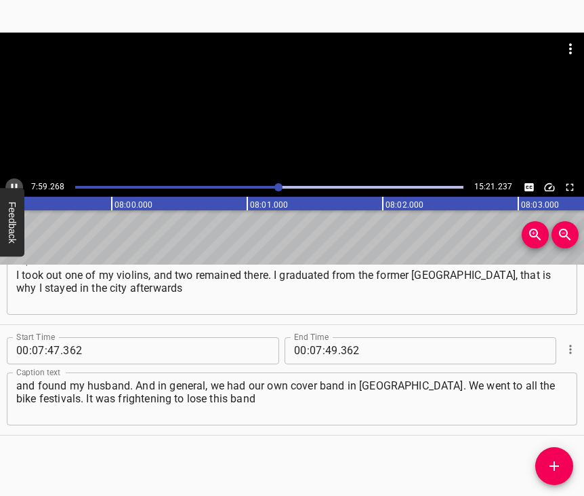
click at [14, 184] on icon "Play/Pause" at bounding box center [14, 187] width 12 height 12
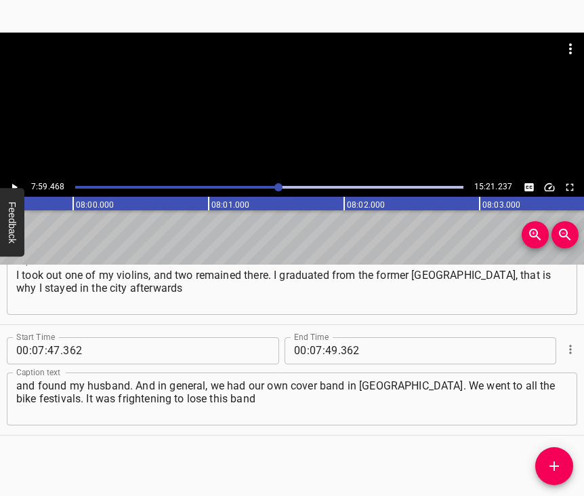
scroll to position [0, 65021]
click at [330, 338] on input "number" at bounding box center [331, 350] width 13 height 27
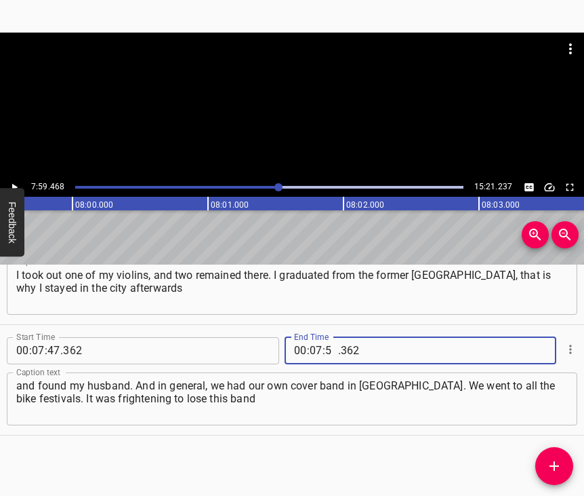
type input "59"
type input "468"
click at [555, 463] on icon "Add Cue" at bounding box center [554, 465] width 9 height 9
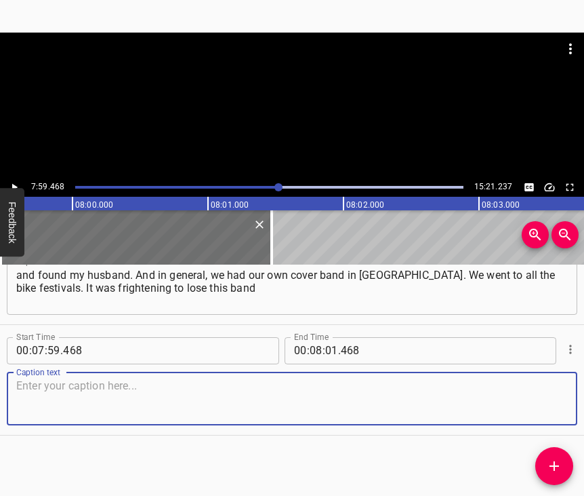
scroll to position [4592, 0]
click at [542, 391] on textarea at bounding box center [292, 398] width 552 height 39
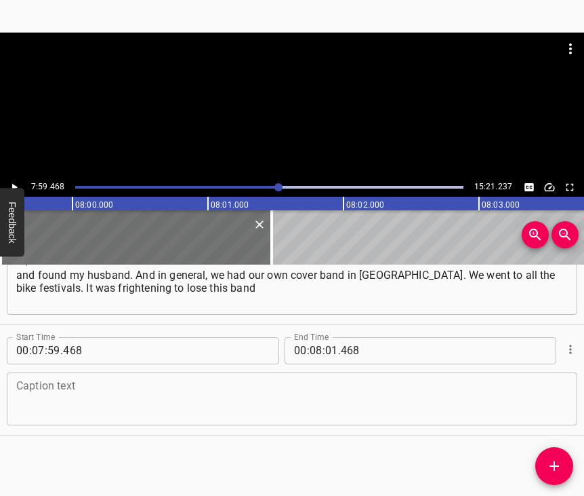
click at [37, 391] on textarea at bounding box center [292, 398] width 552 height 39
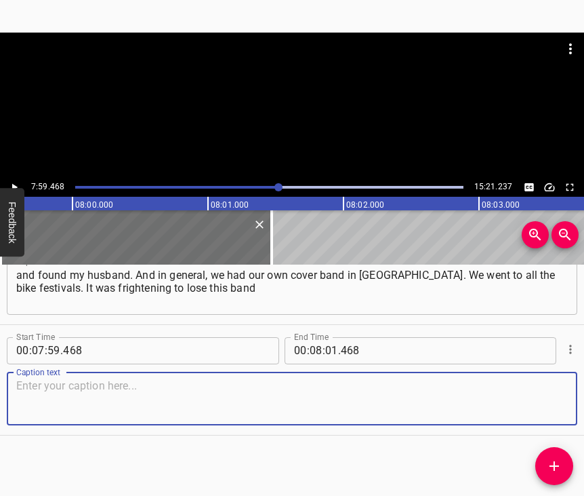
paste textarea "and those concerts, my concert activity, and my self-realization as an artist. …"
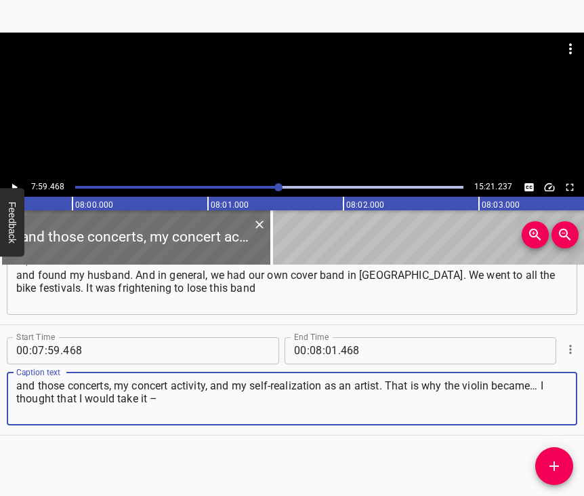
type textarea "and those concerts, my concert activity, and my self-realization as an artist. …"
click at [12, 182] on icon "Play/Pause" at bounding box center [14, 187] width 12 height 12
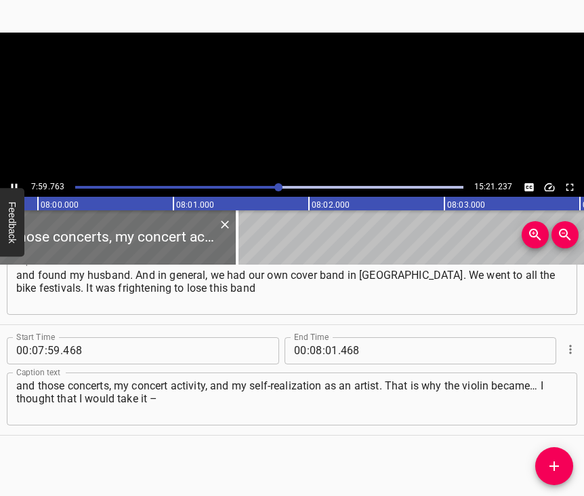
scroll to position [0, 65058]
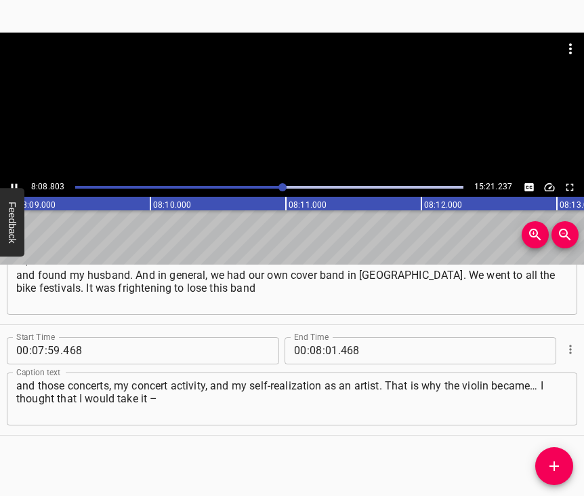
click at [16, 184] on icon "Play/Pause" at bounding box center [15, 186] width 6 height 7
click at [325, 338] on input "number" at bounding box center [331, 350] width 13 height 27
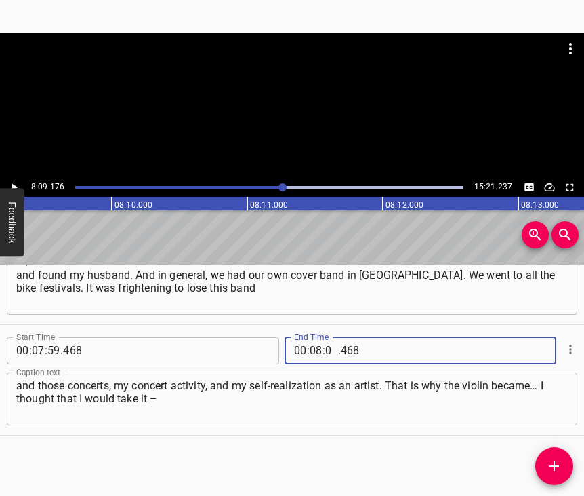
type input "09"
type input "176"
click at [557, 465] on icon "Add Cue" at bounding box center [554, 465] width 9 height 9
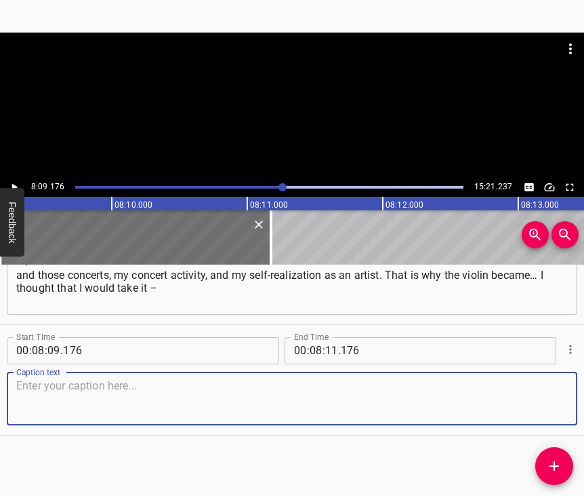
scroll to position [4715, 0]
click at [548, 397] on textarea at bounding box center [292, 398] width 552 height 39
click at [46, 389] on textarea at bounding box center [292, 398] width 552 height 39
paste textarea "and we would later meet somewhere and play. And it turned out so in fact, becau…"
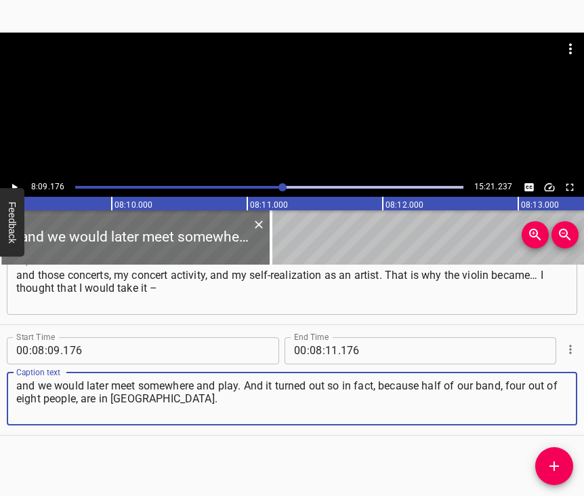
type textarea "and we would later meet somewhere and play. And it turned out so in fact, becau…"
